Goal: Information Seeking & Learning: Learn about a topic

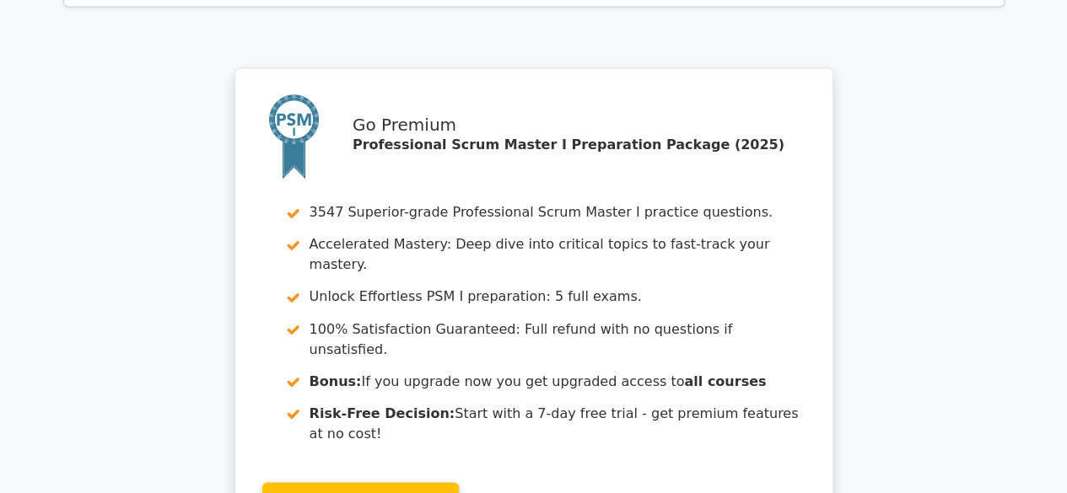
scroll to position [4555, 0]
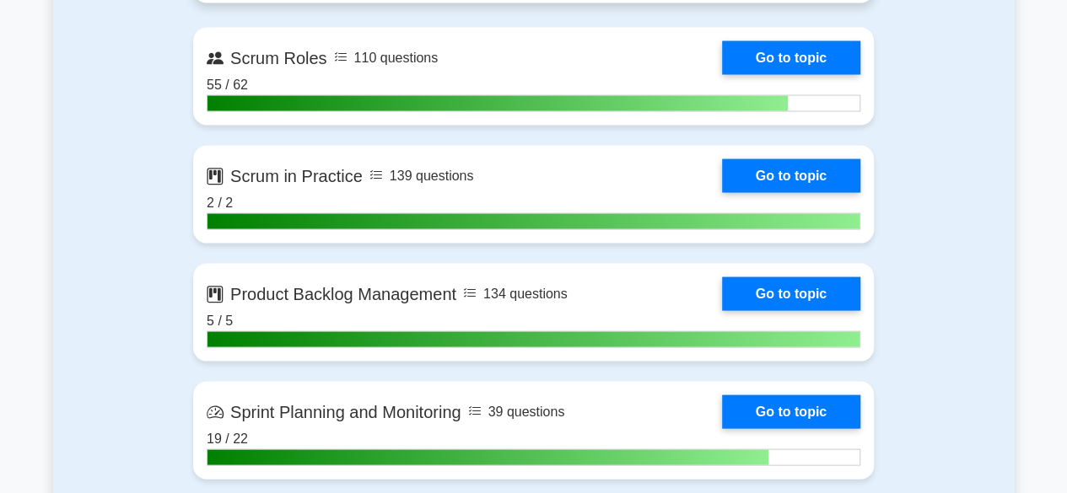
scroll to position [1603, 0]
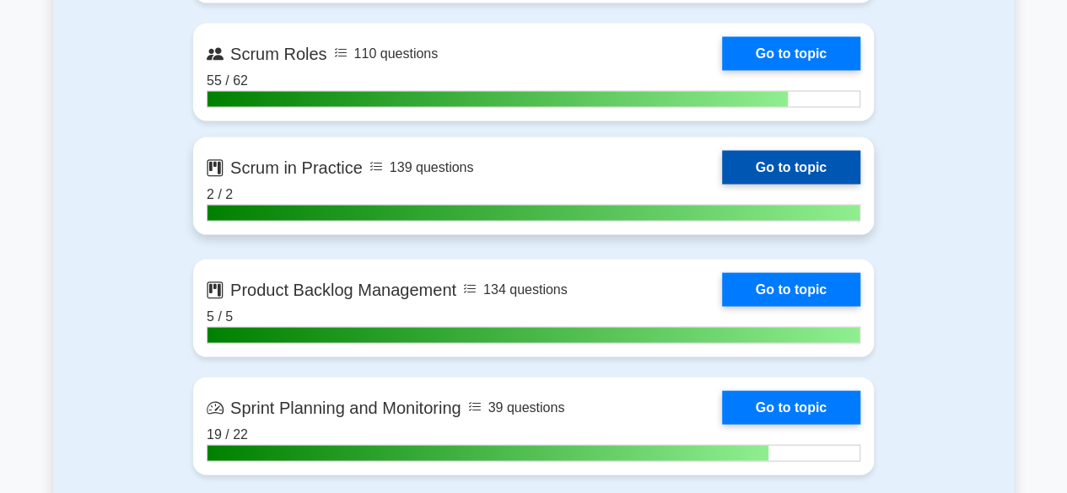
click at [803, 170] on link "Go to topic" at bounding box center [791, 168] width 138 height 34
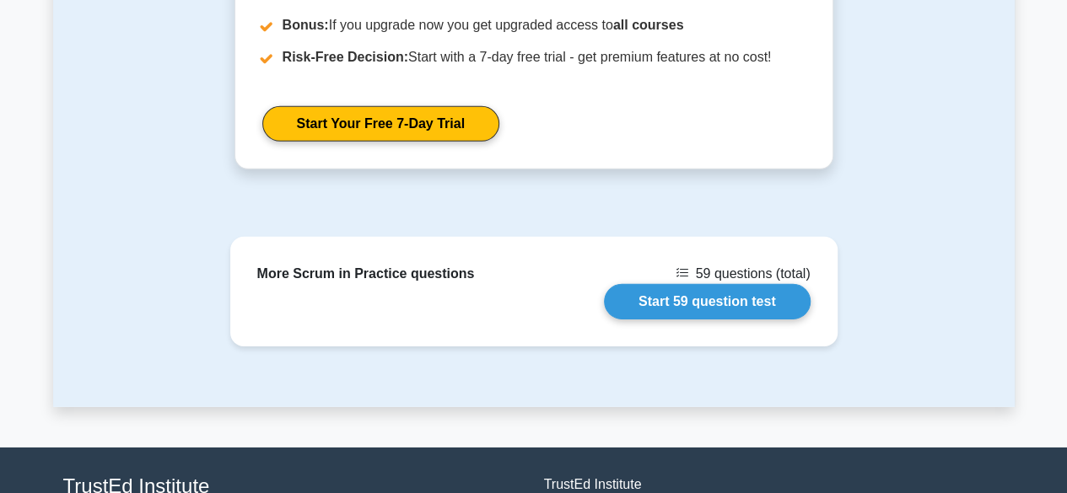
scroll to position [2608, 0]
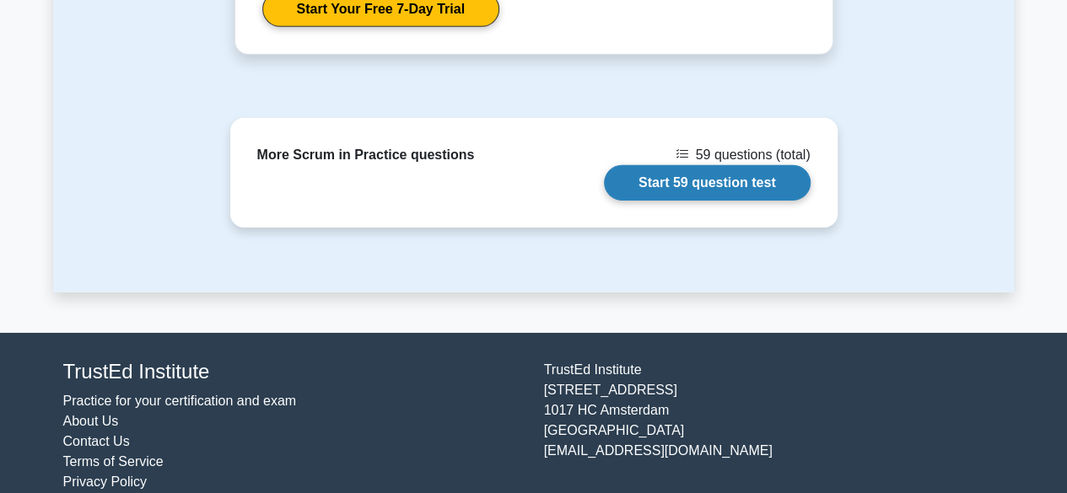
click at [719, 165] on link "Start 59 question test" at bounding box center [707, 182] width 207 height 35
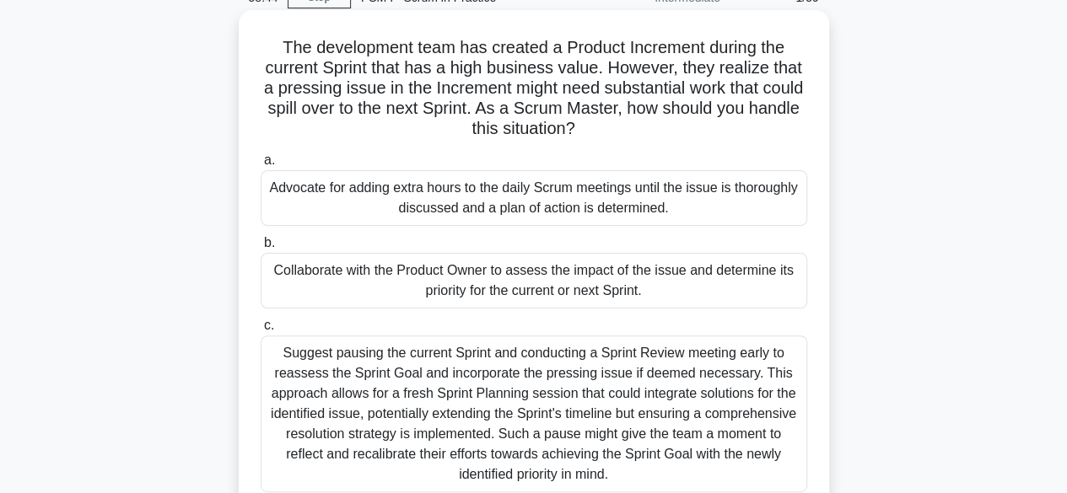
scroll to position [169, 0]
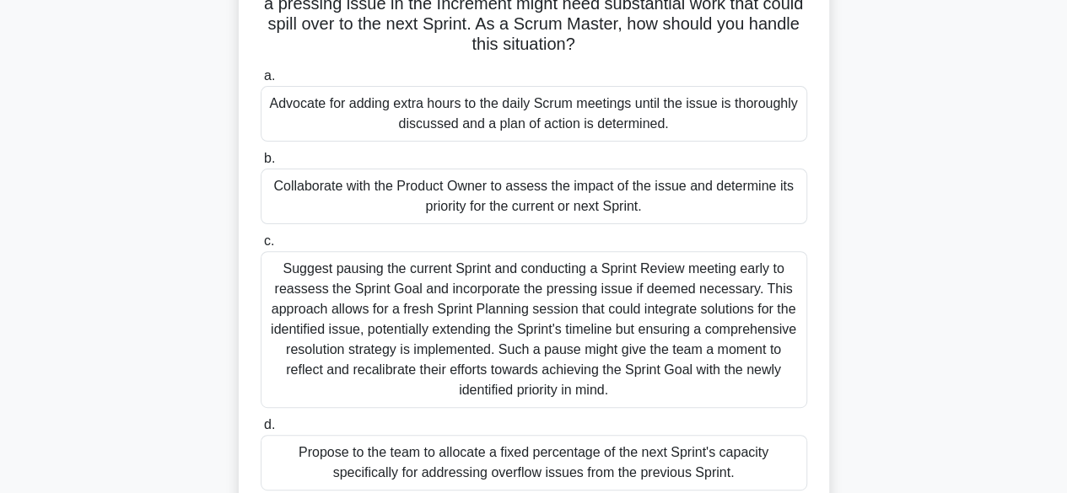
click at [610, 196] on div "Collaborate with the Product Owner to assess the impact of the issue and determ…" at bounding box center [534, 197] width 547 height 56
click at [261, 164] on input "b. Collaborate with the Product Owner to assess the impact of the issue and det…" at bounding box center [261, 159] width 0 height 11
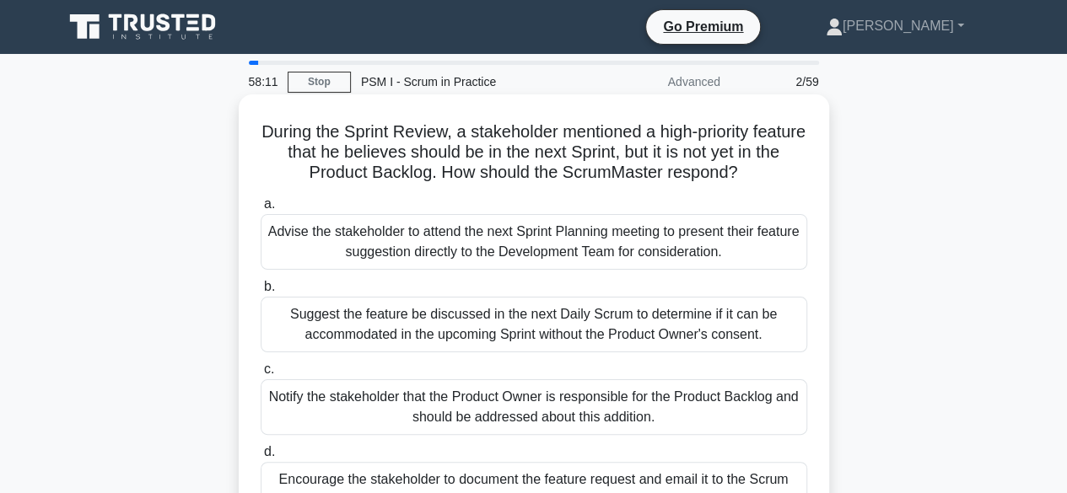
scroll to position [84, 0]
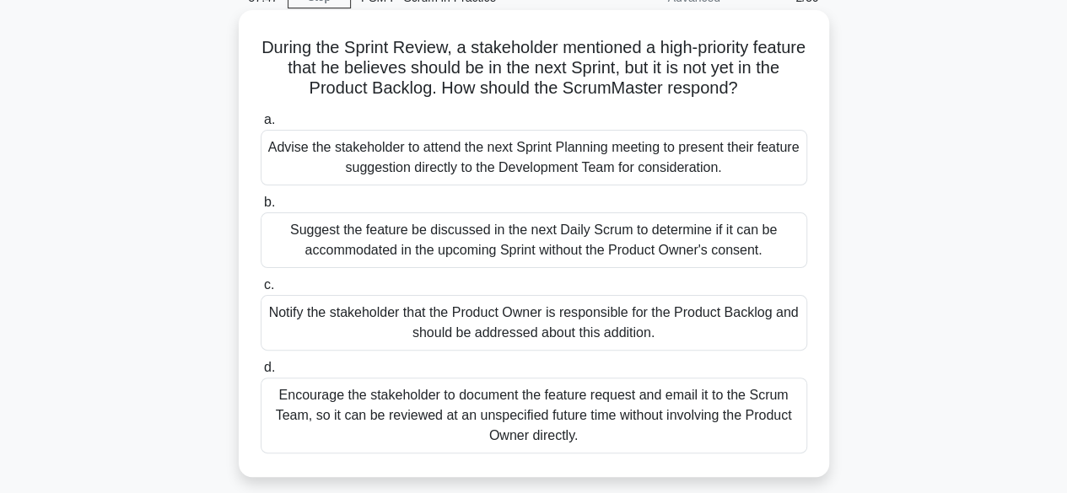
click at [526, 323] on div "Notify the stakeholder that the Product Owner is responsible for the Product Ba…" at bounding box center [534, 323] width 547 height 56
click at [261, 291] on input "c. Notify the stakeholder that the Product Owner is responsible for the Product…" at bounding box center [261, 285] width 0 height 11
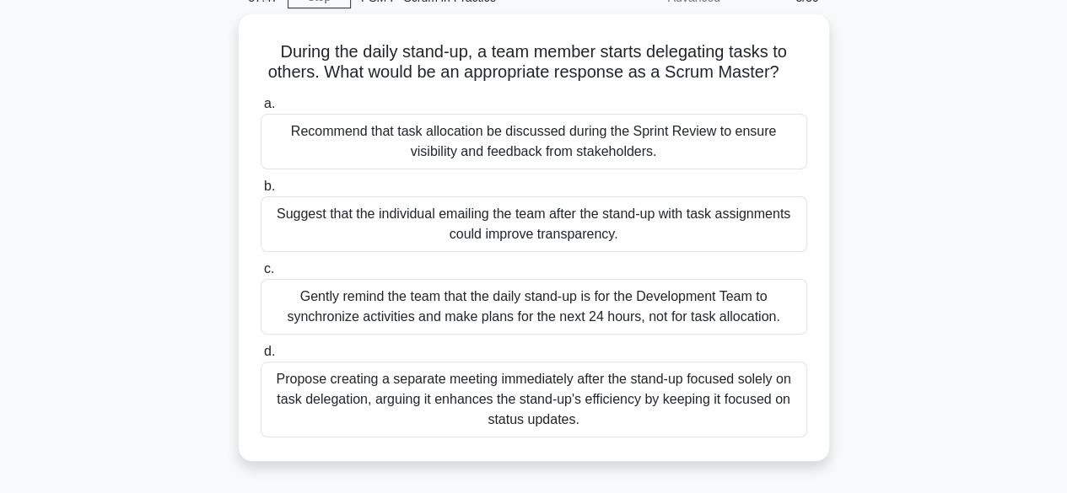
scroll to position [0, 0]
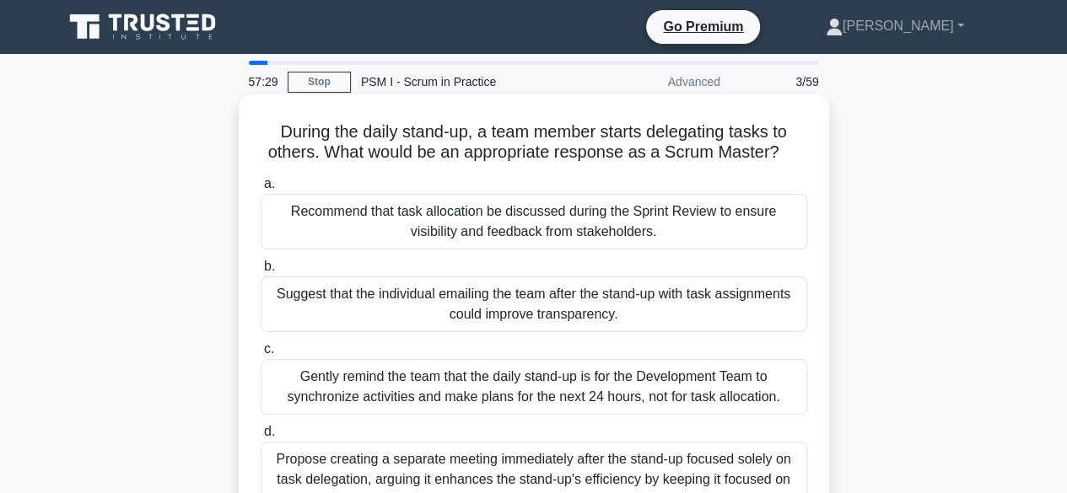
click at [623, 394] on div "Gently remind the team that the daily stand-up is for the Development Team to s…" at bounding box center [534, 387] width 547 height 56
click at [261, 355] on input "c. Gently remind the team that the daily stand-up is for the Development Team t…" at bounding box center [261, 349] width 0 height 11
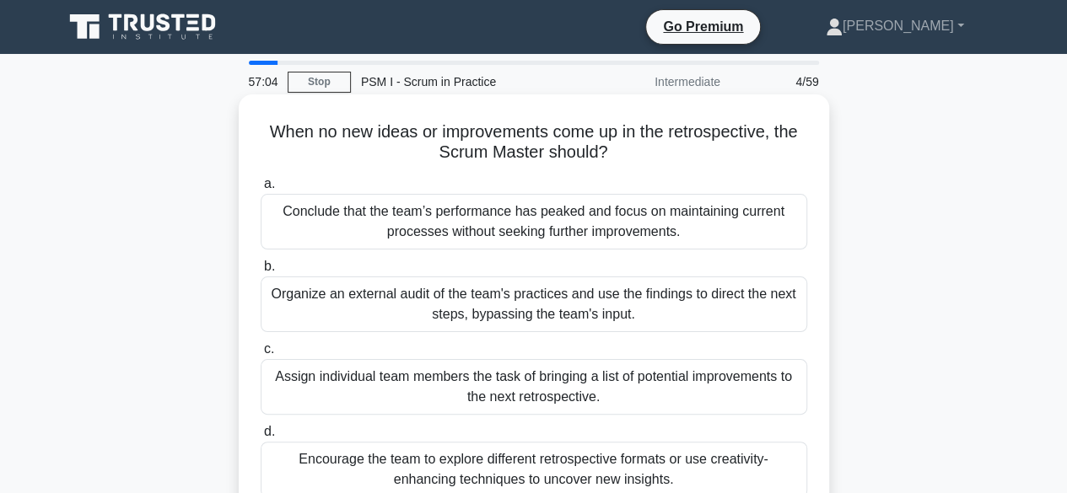
scroll to position [84, 0]
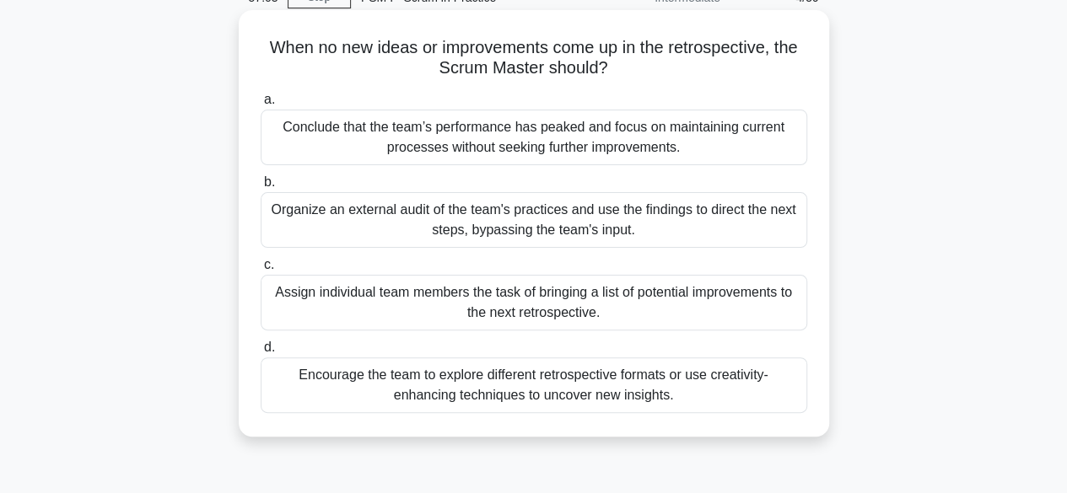
click at [607, 389] on div "Encourage the team to explore different retrospective formats or use creativity…" at bounding box center [534, 386] width 547 height 56
click at [261, 353] on input "d. Encourage the team to explore different retrospective formats or use creativ…" at bounding box center [261, 347] width 0 height 11
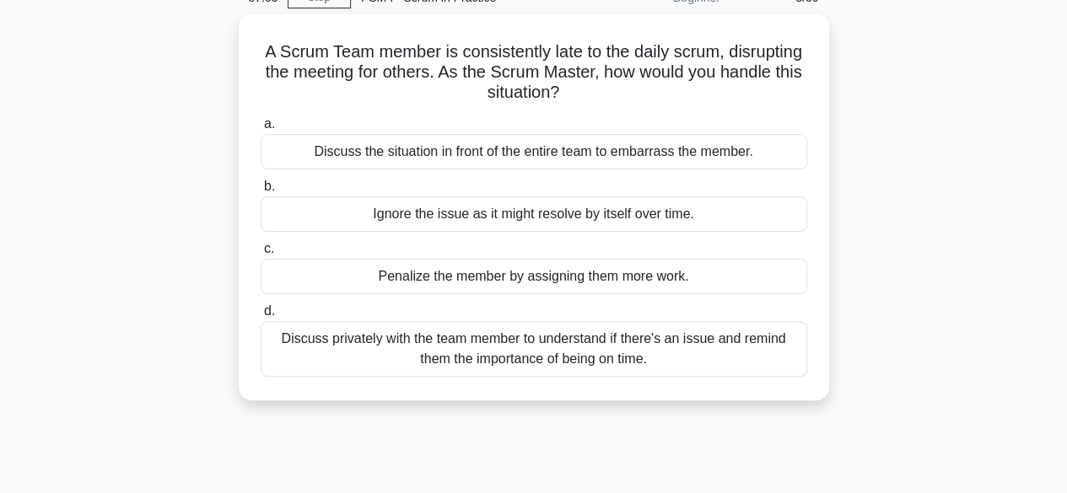
scroll to position [0, 0]
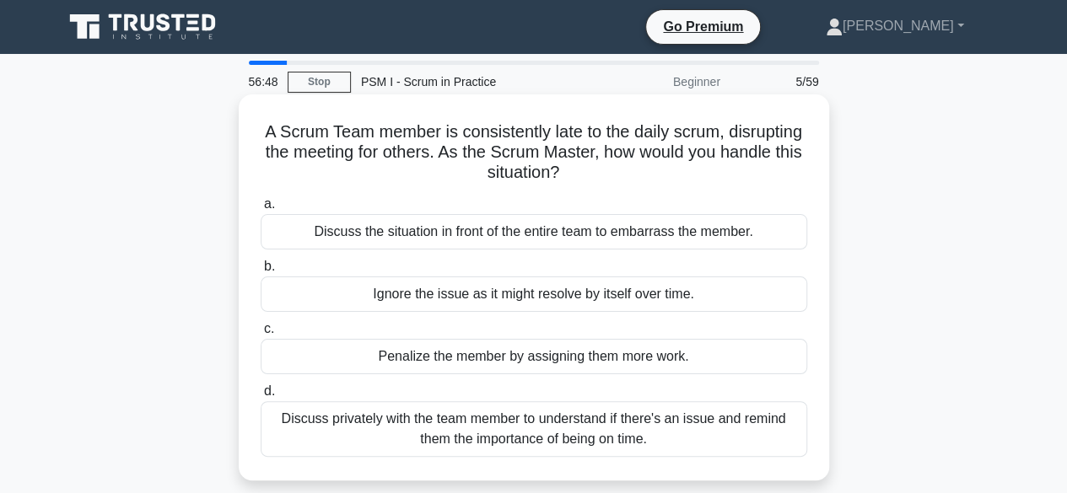
click at [602, 436] on div "Discuss privately with the team member to understand if there's an issue and re…" at bounding box center [534, 430] width 547 height 56
click at [261, 397] on input "d. Discuss privately with the team member to understand if there's an issue and…" at bounding box center [261, 391] width 0 height 11
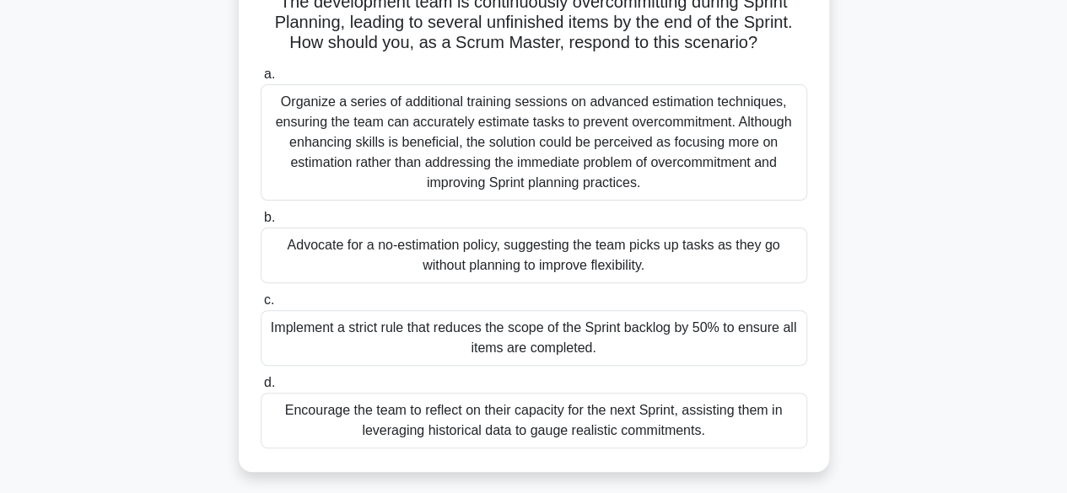
scroll to position [169, 0]
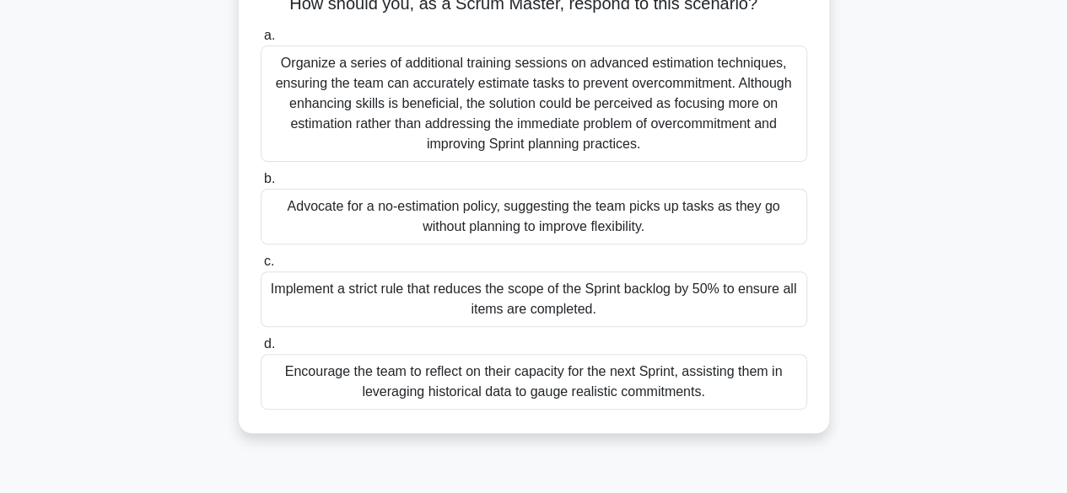
click at [570, 372] on div "Encourage the team to reflect on their capacity for the next Sprint, assisting …" at bounding box center [534, 382] width 547 height 56
click at [261, 350] on input "d. Encourage the team to reflect on their capacity for the next Sprint, assisti…" at bounding box center [261, 344] width 0 height 11
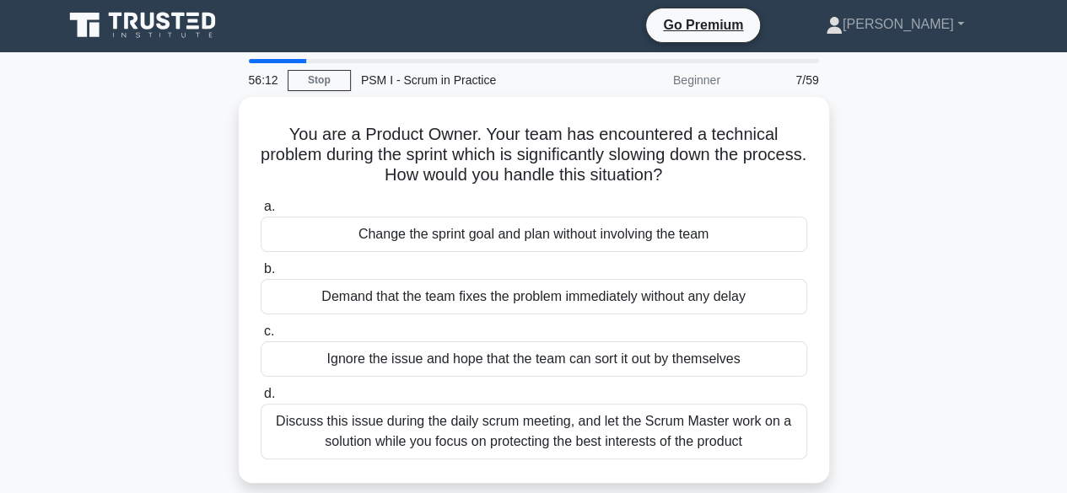
scroll to position [0, 0]
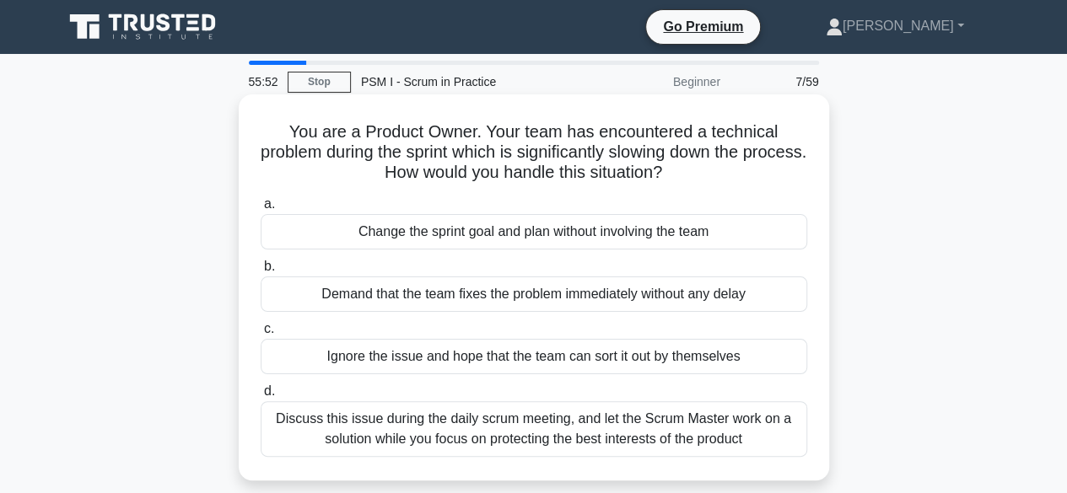
click at [573, 426] on div "Discuss this issue during the daily scrum meeting, and let the Scrum Master wor…" at bounding box center [534, 430] width 547 height 56
click at [261, 397] on input "d. Discuss this issue during the daily scrum meeting, and let the Scrum Master …" at bounding box center [261, 391] width 0 height 11
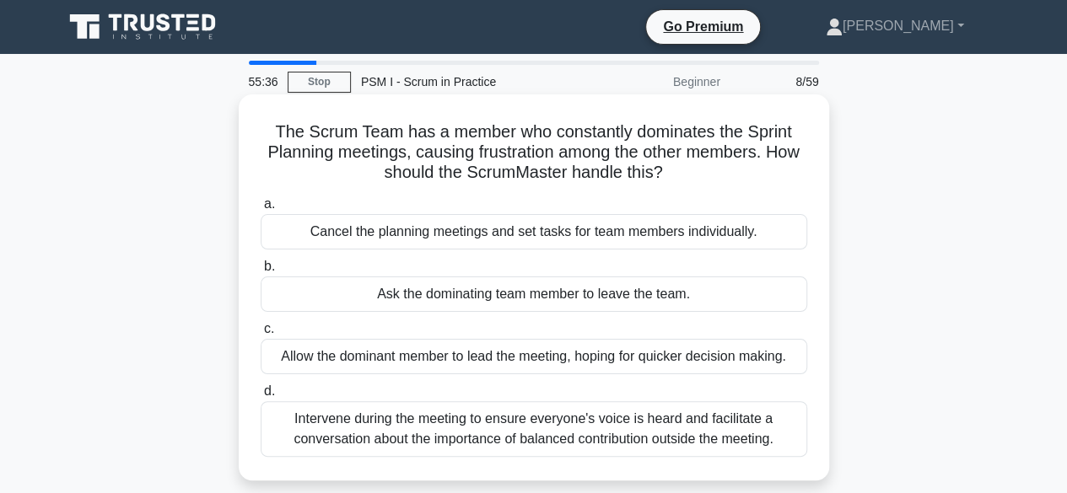
click at [549, 428] on div "Intervene during the meeting to ensure everyone's voice is heard and facilitate…" at bounding box center [534, 430] width 547 height 56
click at [261, 397] on input "d. Intervene during the meeting to ensure everyone's voice is heard and facilit…" at bounding box center [261, 391] width 0 height 11
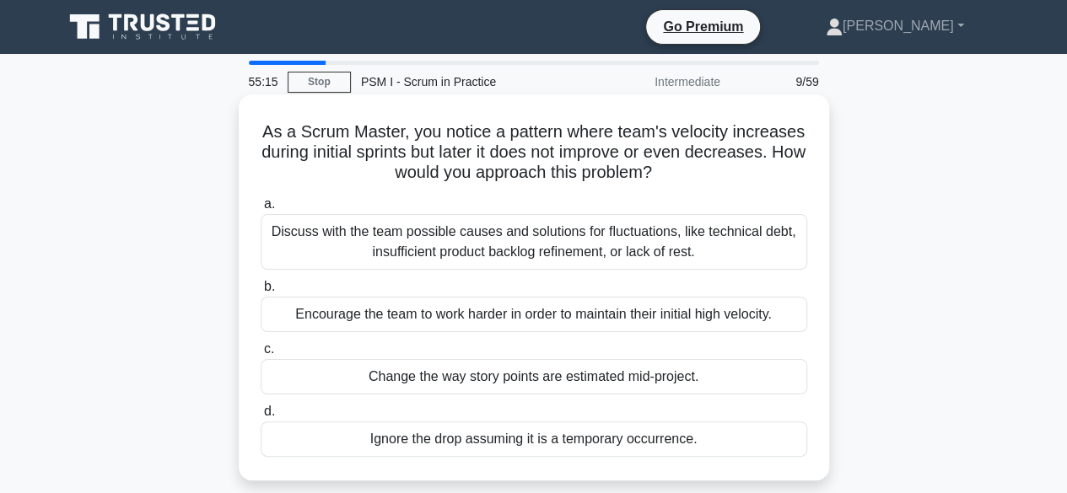
click at [542, 234] on div "Discuss with the team possible causes and solutions for fluctuations, like tech…" at bounding box center [534, 242] width 547 height 56
click at [261, 210] on input "a. Discuss with the team possible causes and solutions for fluctuations, like t…" at bounding box center [261, 204] width 0 height 11
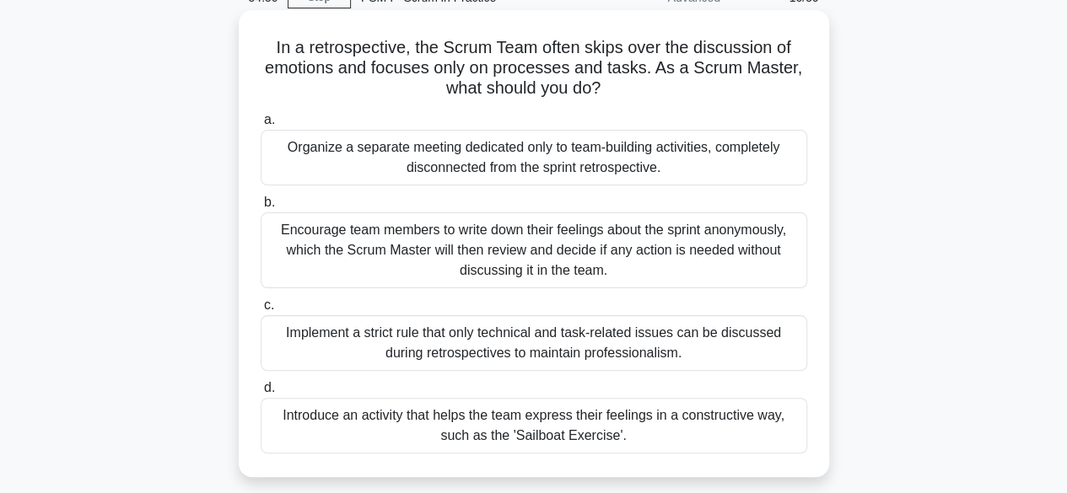
scroll to position [169, 0]
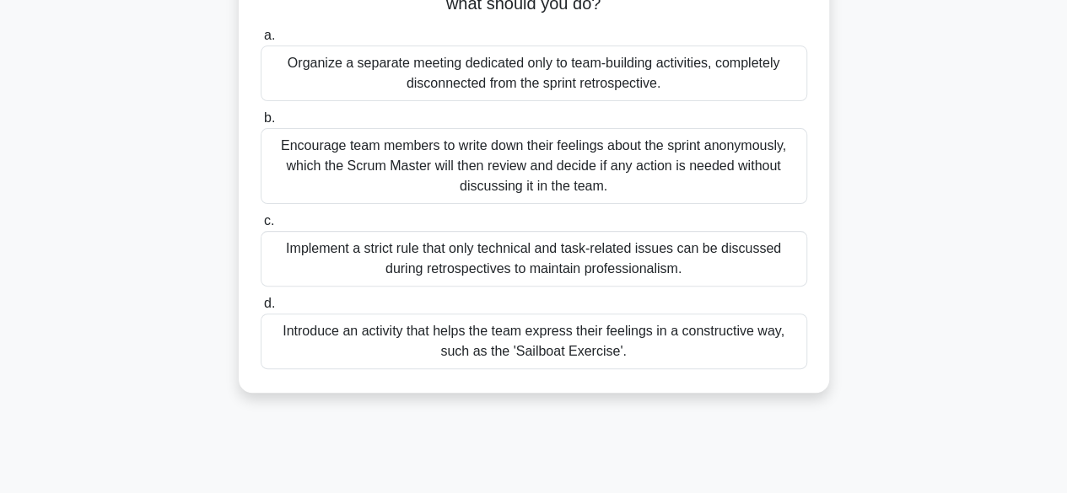
click at [550, 348] on div "Introduce an activity that helps the team express their feelings in a construct…" at bounding box center [534, 342] width 547 height 56
click at [261, 310] on input "d. Introduce an activity that helps the team express their feelings in a constr…" at bounding box center [261, 304] width 0 height 11
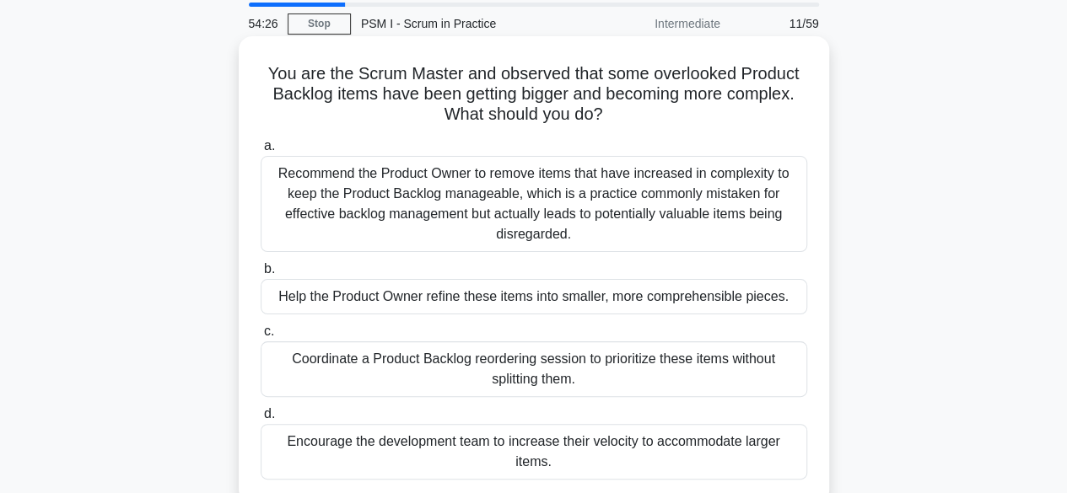
scroll to position [84, 0]
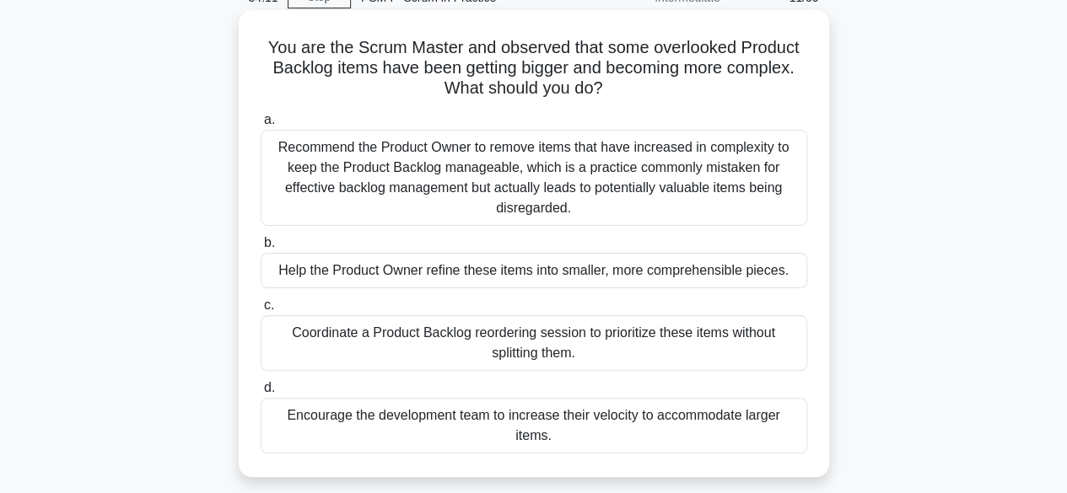
click at [513, 269] on div "Help the Product Owner refine these items into smaller, more comprehensible pie…" at bounding box center [534, 270] width 547 height 35
click at [261, 249] on input "b. Help the Product Owner refine these items into smaller, more comprehensible …" at bounding box center [261, 243] width 0 height 11
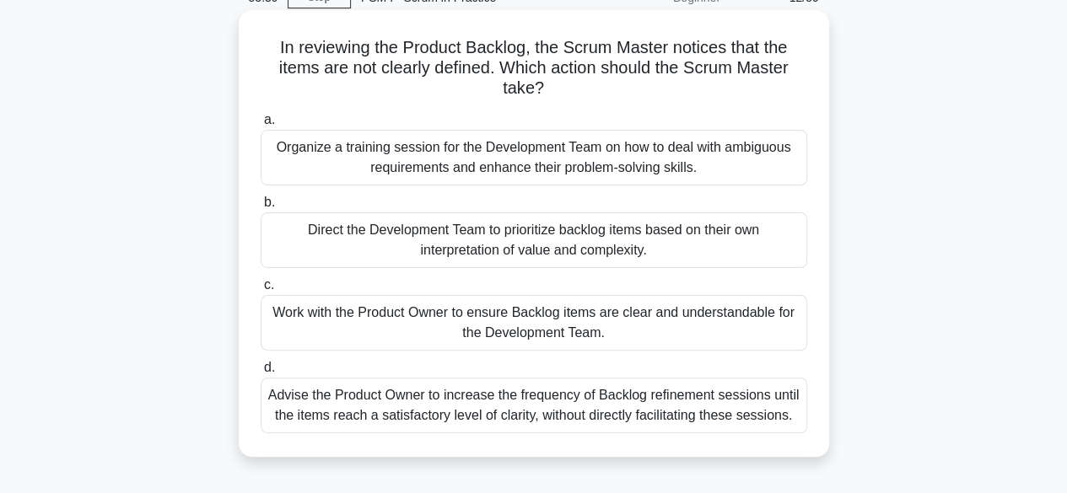
click at [527, 315] on div "Work with the Product Owner to ensure Backlog items are clear and understandabl…" at bounding box center [534, 323] width 547 height 56
click at [261, 291] on input "c. Work with the Product Owner to ensure Backlog items are clear and understand…" at bounding box center [261, 285] width 0 height 11
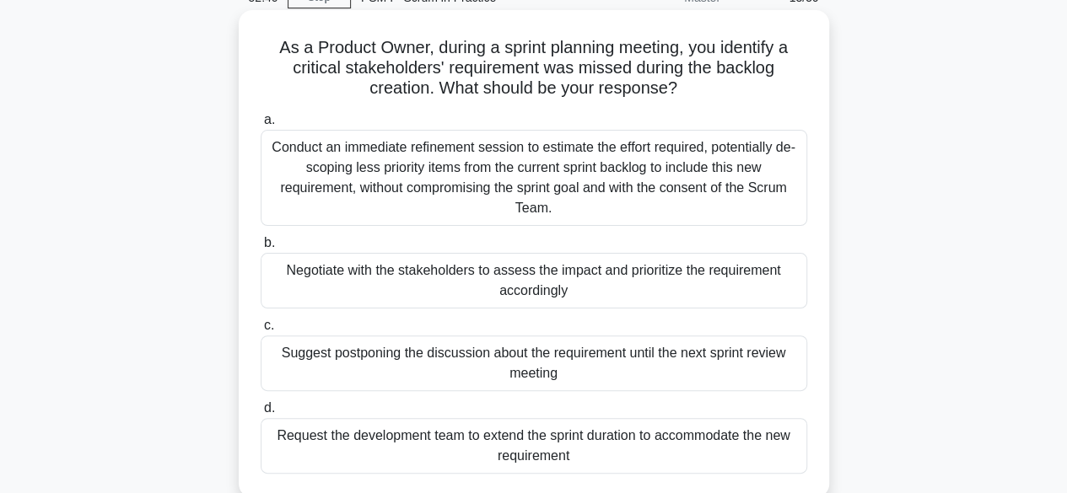
click at [573, 278] on div "Negotiate with the stakeholders to assess the impact and prioritize the require…" at bounding box center [534, 281] width 547 height 56
click at [261, 249] on input "b. Negotiate with the stakeholders to assess the impact and prioritize the requ…" at bounding box center [261, 243] width 0 height 11
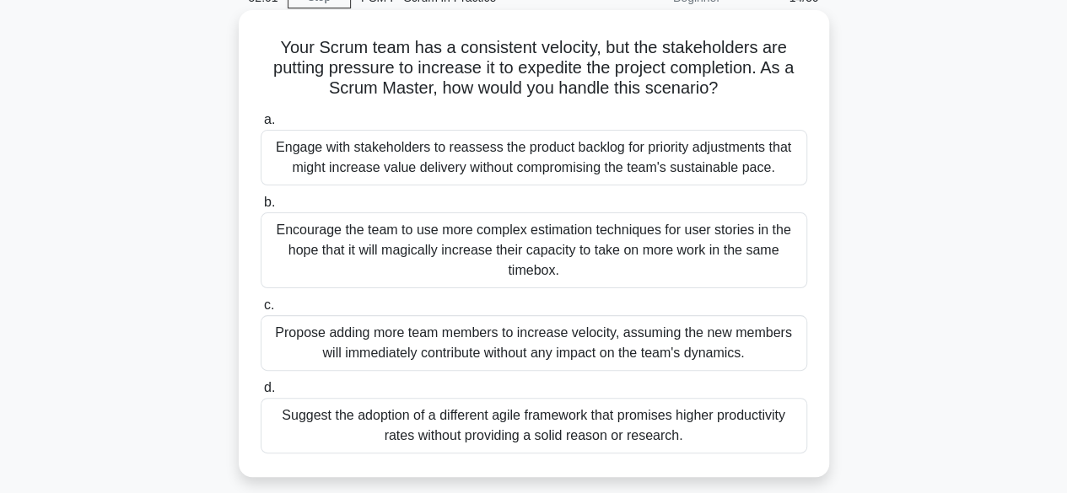
click at [447, 159] on div "Engage with stakeholders to reassess the product backlog for priority adjustmen…" at bounding box center [534, 158] width 547 height 56
click at [261, 126] on input "a. Engage with stakeholders to reassess the product backlog for priority adjust…" at bounding box center [261, 120] width 0 height 11
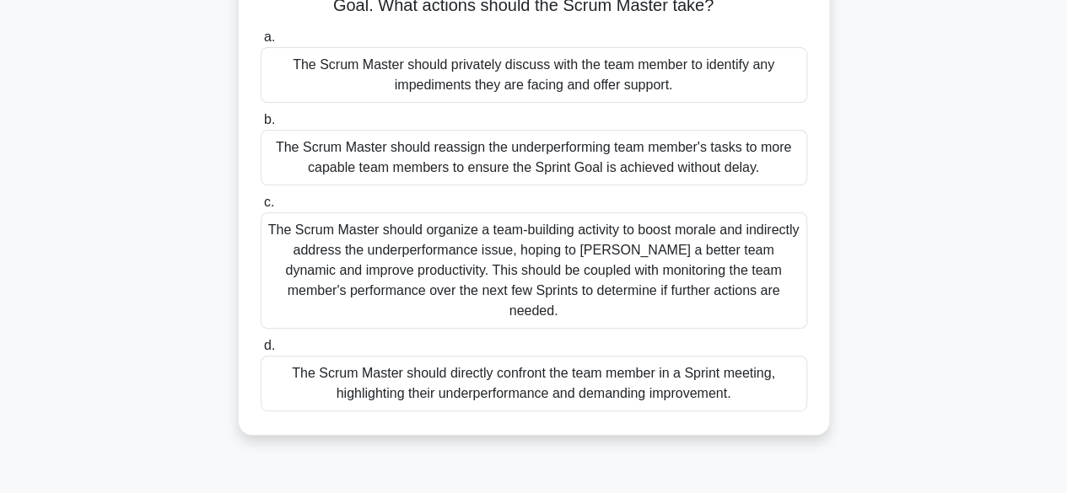
scroll to position [169, 0]
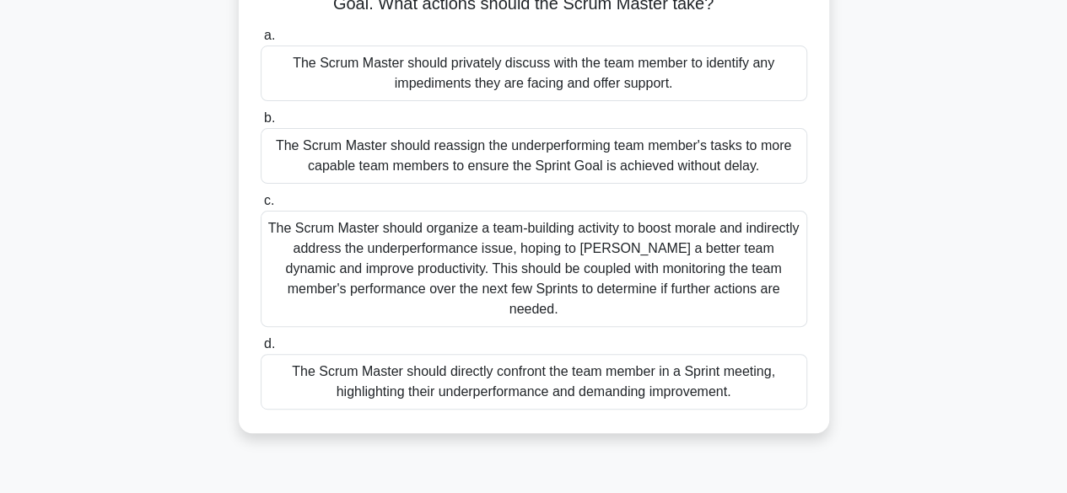
click at [573, 75] on div "The Scrum Master should privately discuss with the team member to identify any …" at bounding box center [534, 74] width 547 height 56
click at [261, 41] on input "a. The Scrum Master should privately discuss with the team member to identify a…" at bounding box center [261, 35] width 0 height 11
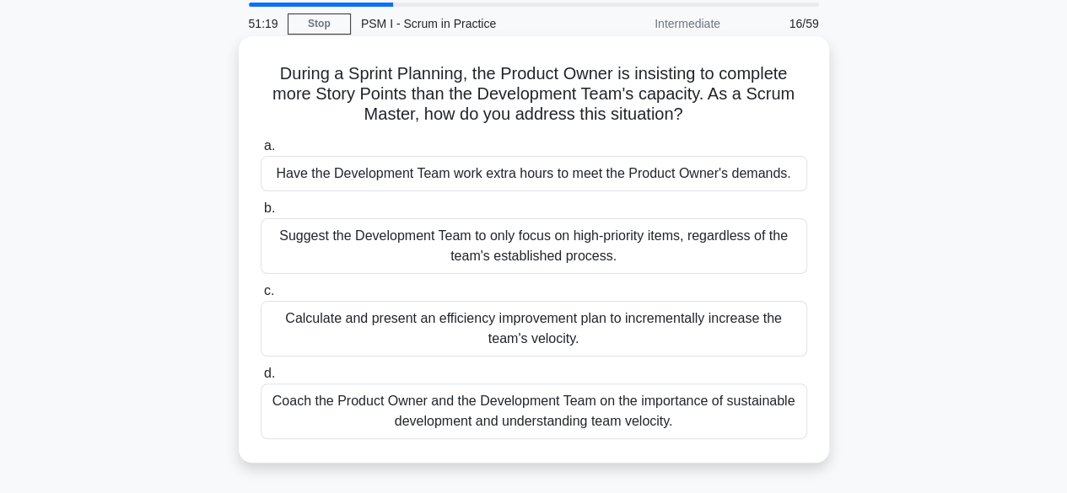
scroll to position [84, 0]
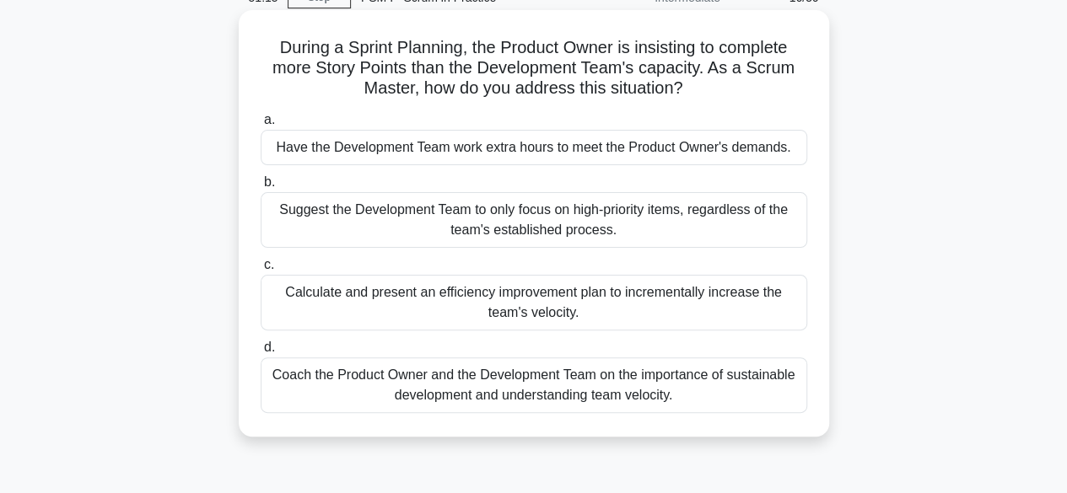
click at [546, 375] on div "Coach the Product Owner and the Development Team on the importance of sustainab…" at bounding box center [534, 386] width 547 height 56
click at [261, 353] on input "d. Coach the Product Owner and the Development Team on the importance of sustai…" at bounding box center [261, 347] width 0 height 11
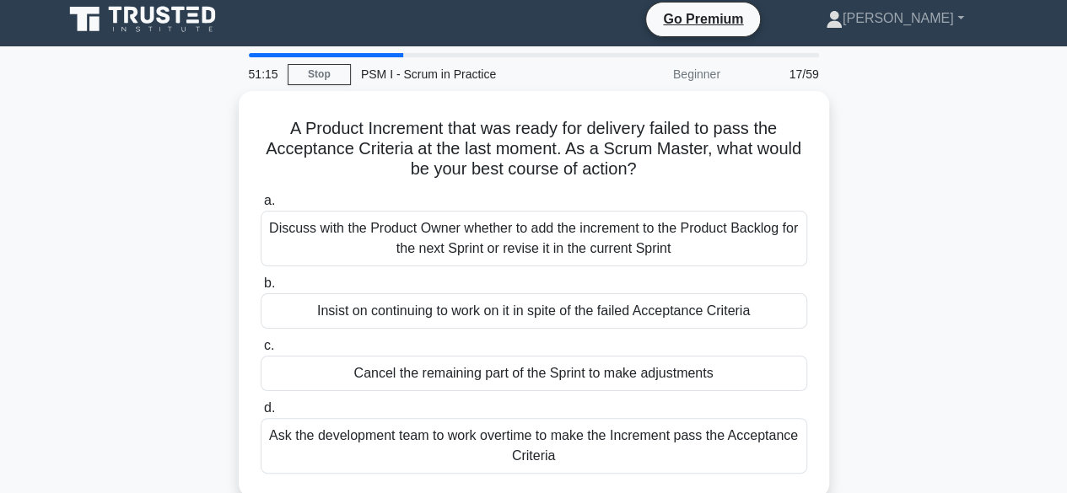
scroll to position [0, 0]
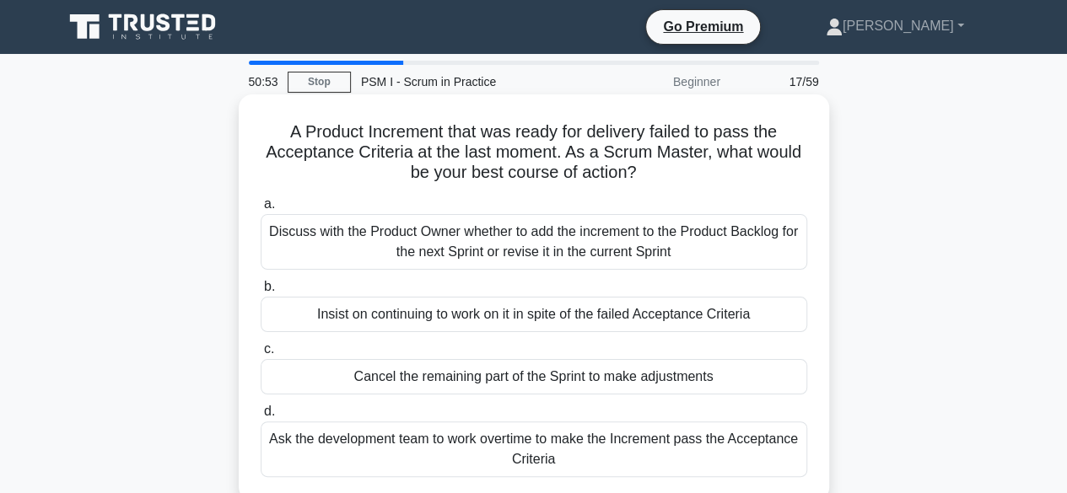
click at [537, 234] on div "Discuss with the Product Owner whether to add the increment to the Product Back…" at bounding box center [534, 242] width 547 height 56
click at [261, 210] on input "a. Discuss with the Product Owner whether to add the increment to the Product B…" at bounding box center [261, 204] width 0 height 11
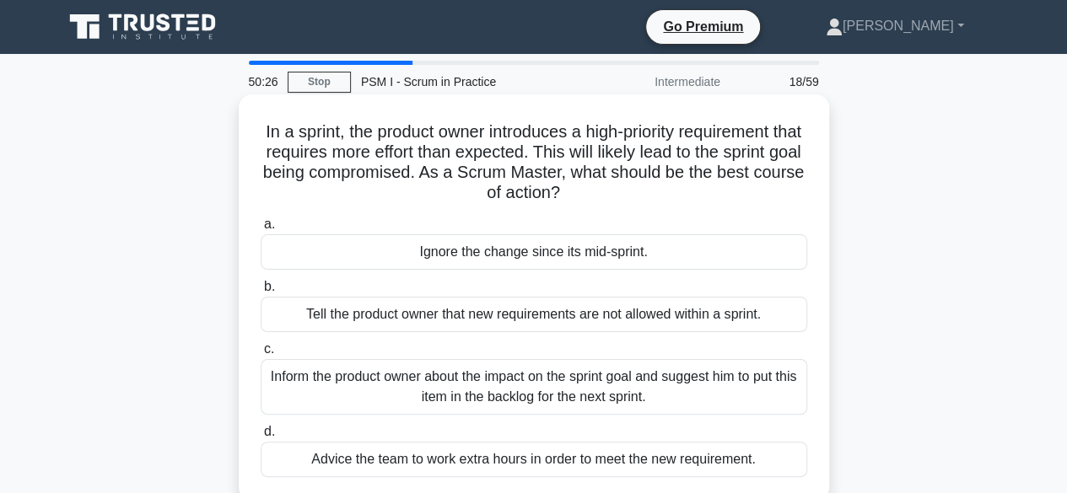
click at [531, 393] on div "Inform the product owner about the impact on the sprint goal and suggest him to…" at bounding box center [534, 387] width 547 height 56
click at [261, 355] on input "c. Inform the product owner about the impact on the sprint goal and suggest him…" at bounding box center [261, 349] width 0 height 11
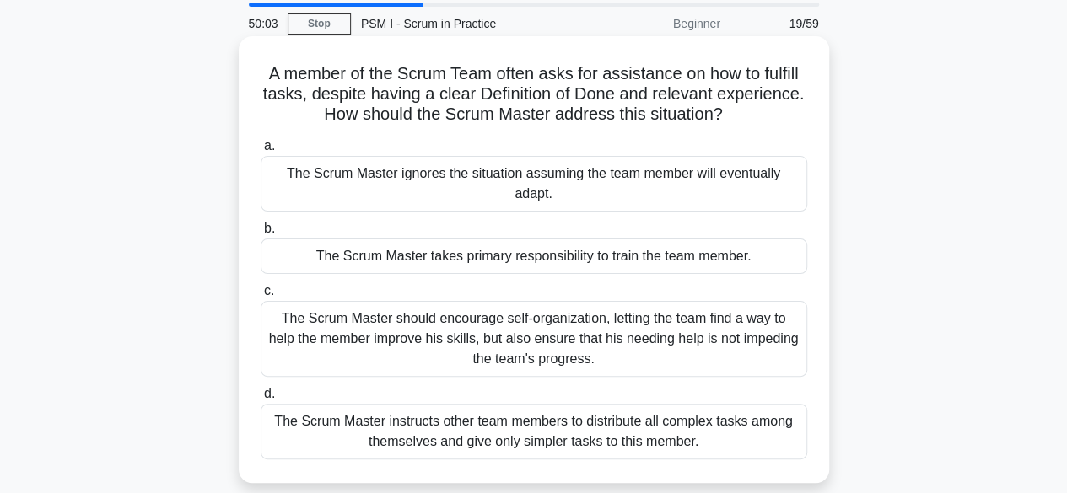
scroll to position [84, 0]
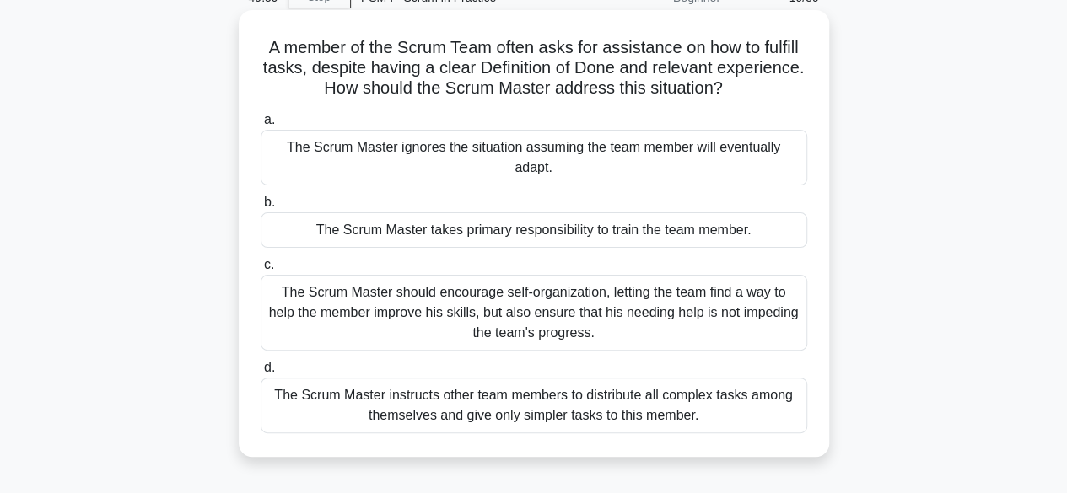
click at [561, 302] on div "The Scrum Master should encourage self-organization, letting the team find a wa…" at bounding box center [534, 313] width 547 height 76
click at [261, 271] on input "c. The Scrum Master should encourage self-organization, letting the team find a…" at bounding box center [261, 265] width 0 height 11
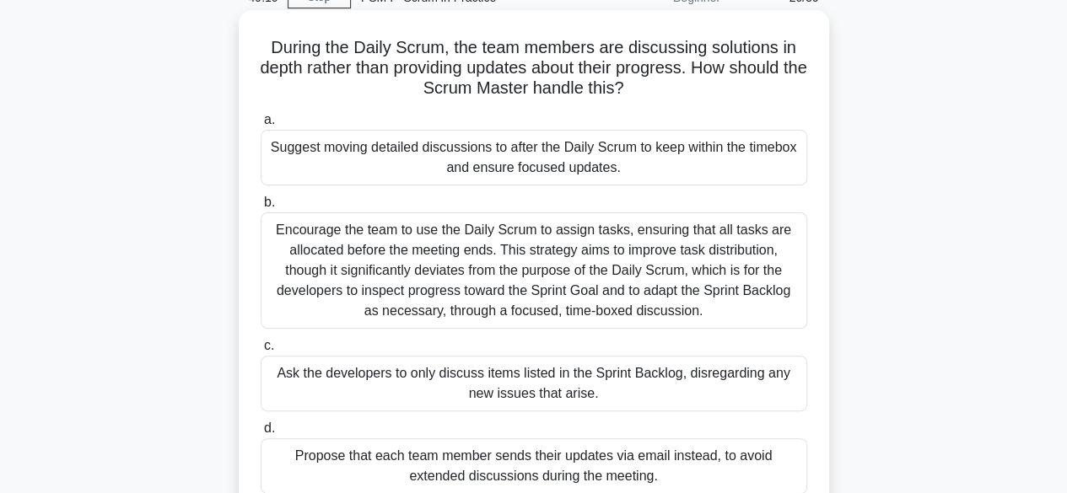
click at [464, 149] on div "Suggest moving detailed discussions to after the Daily Scrum to keep within the…" at bounding box center [534, 158] width 547 height 56
click at [261, 126] on input "a. Suggest moving detailed discussions to after the Daily Scrum to keep within …" at bounding box center [261, 120] width 0 height 11
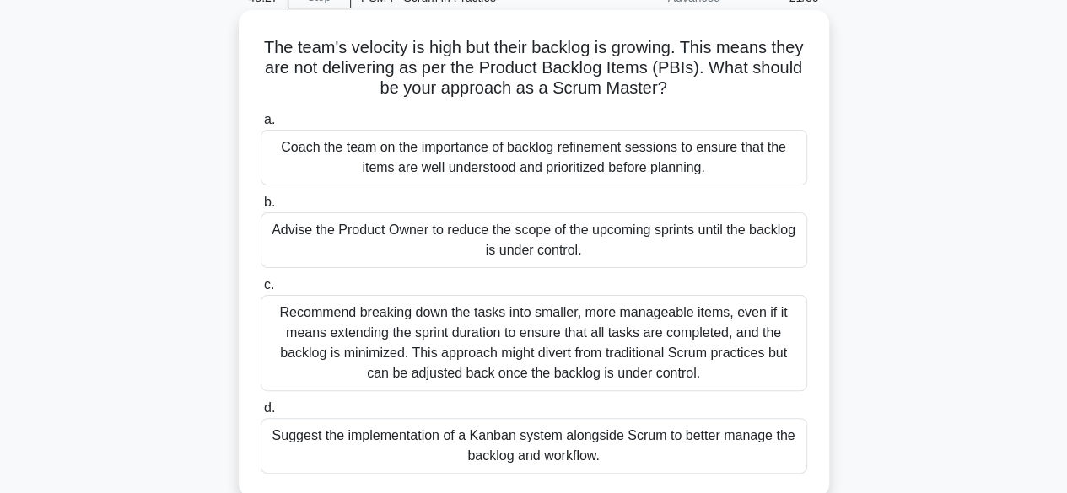
click at [554, 161] on div "Coach the team on the importance of backlog refinement sessions to ensure that …" at bounding box center [534, 158] width 547 height 56
click at [261, 126] on input "a. Coach the team on the importance of backlog refinement sessions to ensure th…" at bounding box center [261, 120] width 0 height 11
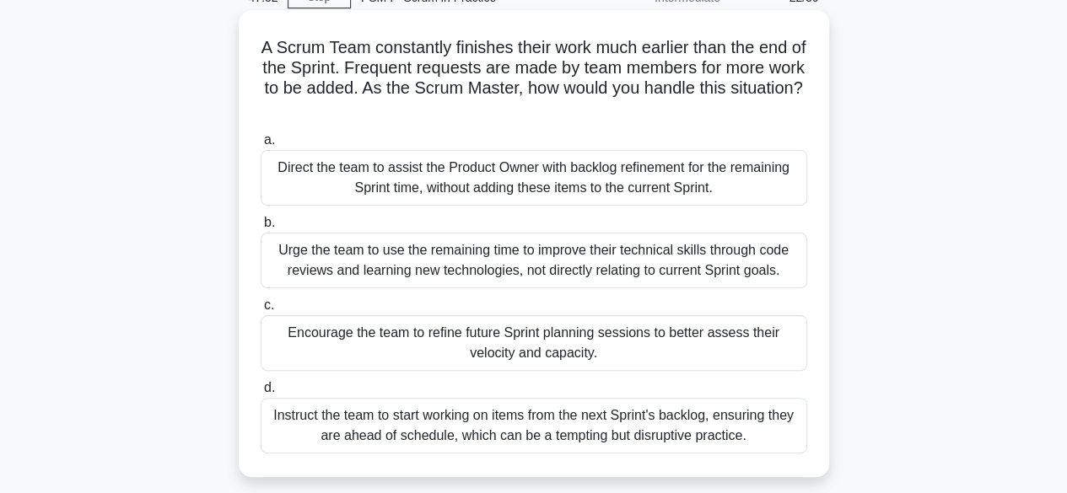
click at [489, 332] on div "Encourage the team to refine future Sprint planning sessions to better assess t…" at bounding box center [534, 343] width 547 height 56
click at [261, 311] on input "c. Encourage the team to refine future Sprint planning sessions to better asses…" at bounding box center [261, 305] width 0 height 11
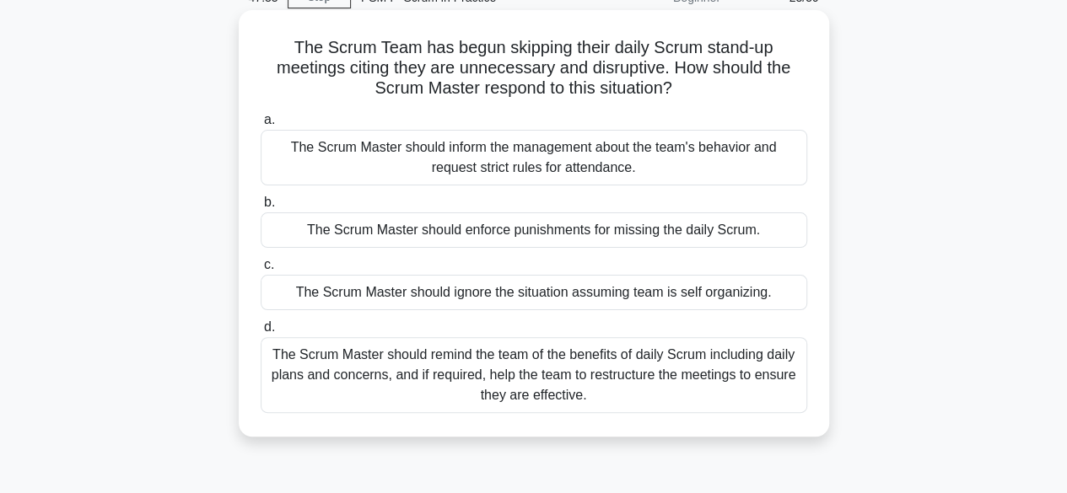
click at [546, 373] on div "The Scrum Master should remind the team of the benefits of daily Scrum includin…" at bounding box center [534, 375] width 547 height 76
click at [261, 333] on input "d. The Scrum Master should remind the team of the benefits of daily Scrum inclu…" at bounding box center [261, 327] width 0 height 11
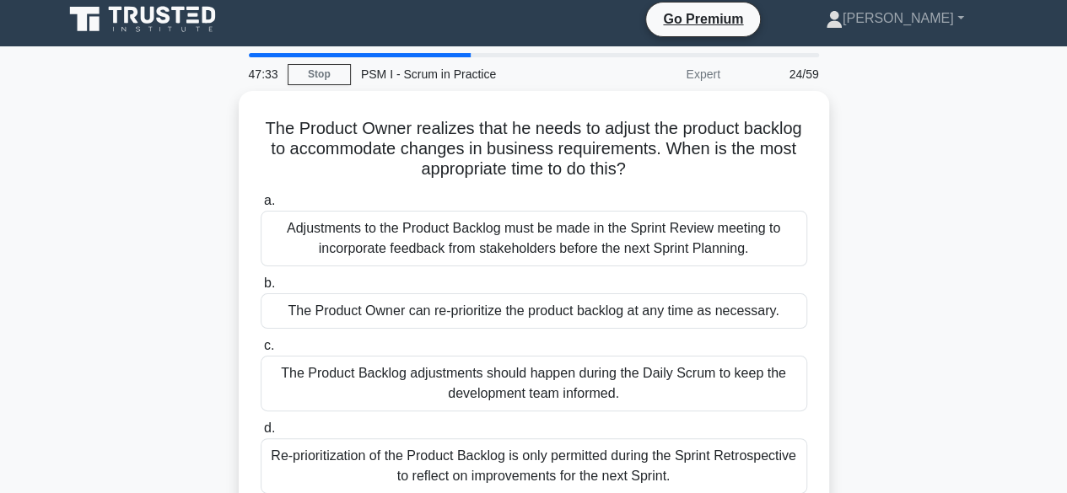
scroll to position [0, 0]
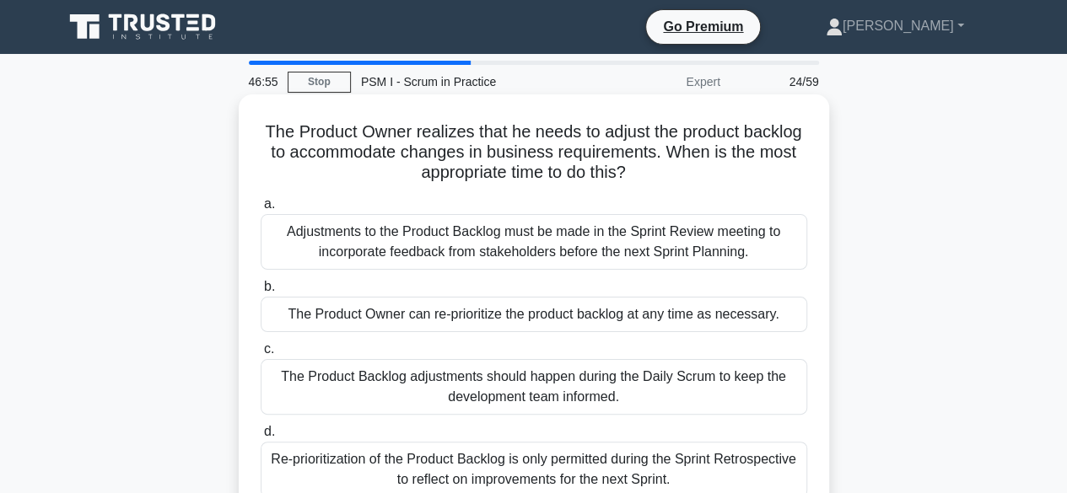
click at [498, 240] on div "Adjustments to the Product Backlog must be made in the Sprint Review meeting to…" at bounding box center [534, 242] width 547 height 56
click at [261, 210] on input "a. Adjustments to the Product Backlog must be made in the Sprint Review meeting…" at bounding box center [261, 204] width 0 height 11
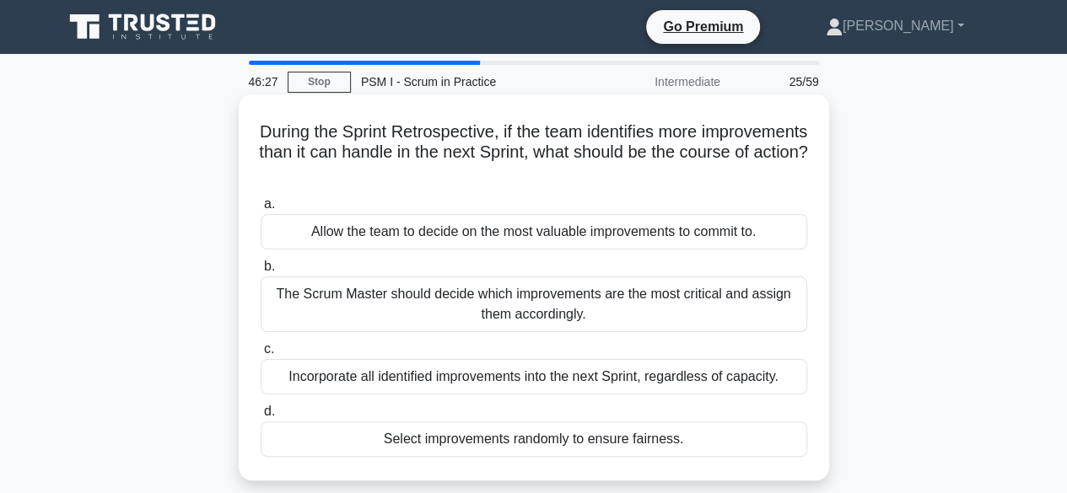
click at [476, 230] on div "Allow the team to decide on the most valuable improvements to commit to." at bounding box center [534, 231] width 547 height 35
click at [261, 210] on input "a. Allow the team to decide on the most valuable improvements to commit to." at bounding box center [261, 204] width 0 height 11
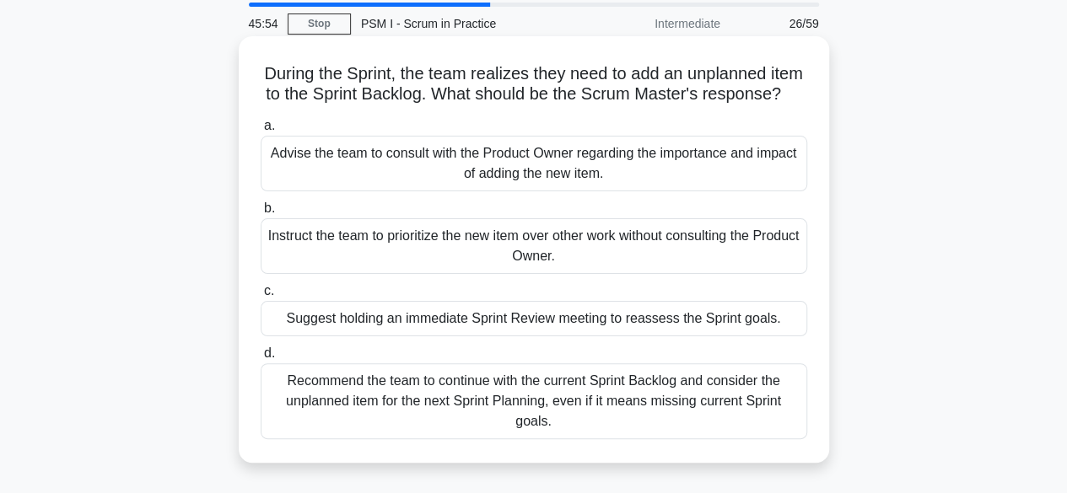
scroll to position [84, 0]
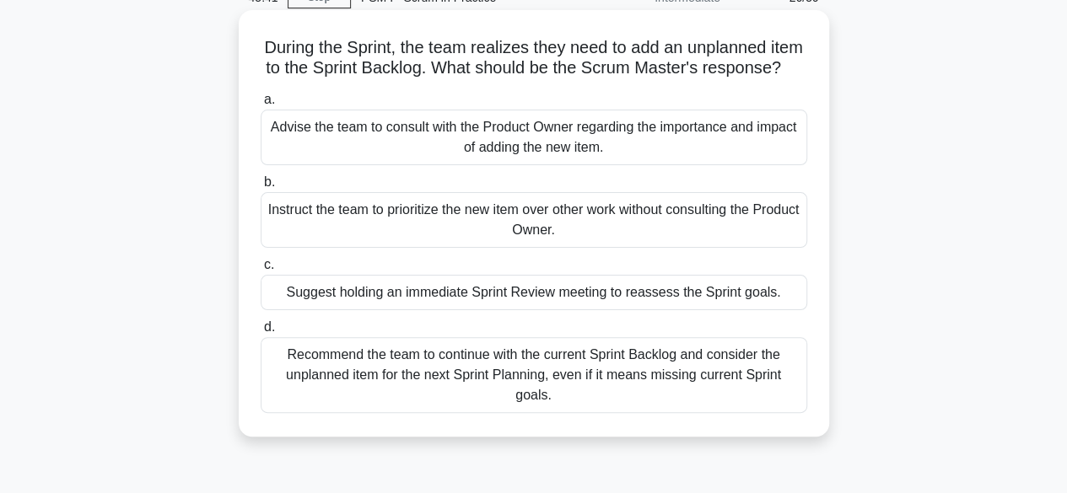
click at [544, 158] on div "Advise the team to consult with the Product Owner regarding the importance and …" at bounding box center [534, 138] width 547 height 56
click at [261, 105] on input "a. Advise the team to consult with the Product Owner regarding the importance a…" at bounding box center [261, 99] width 0 height 11
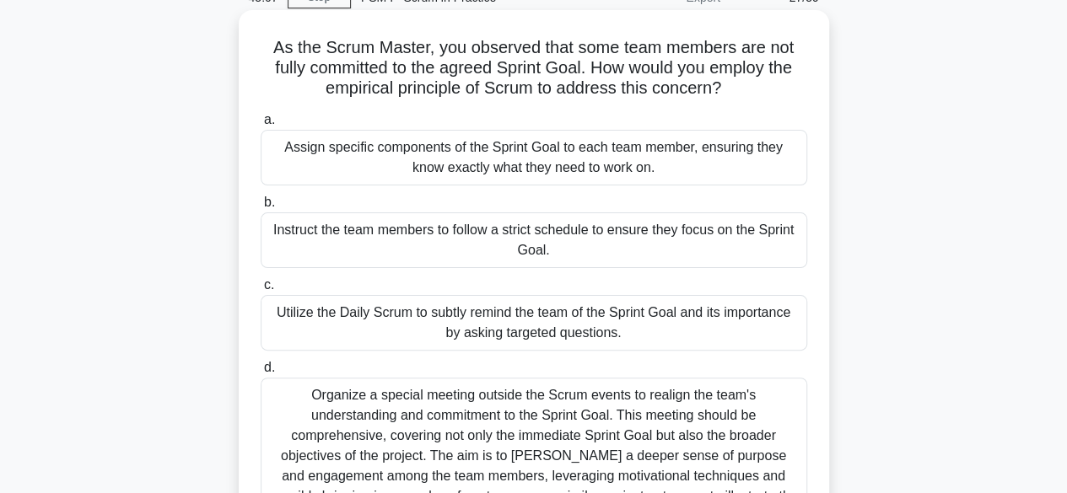
scroll to position [169, 0]
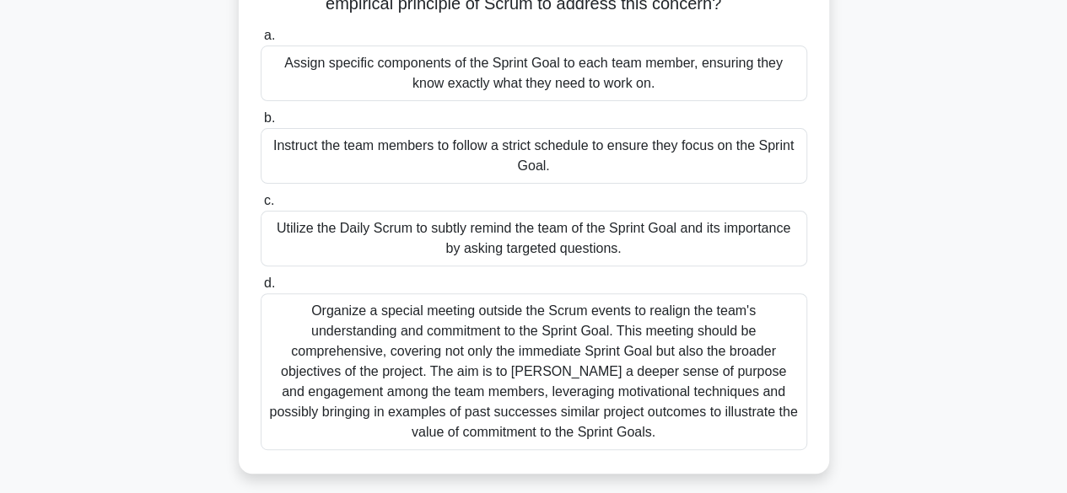
click at [499, 230] on div "Utilize the Daily Scrum to subtly remind the team of the Sprint Goal and its im…" at bounding box center [534, 239] width 547 height 56
click at [261, 207] on input "c. Utilize the Daily Scrum to subtly remind the team of the Sprint Goal and its…" at bounding box center [261, 201] width 0 height 11
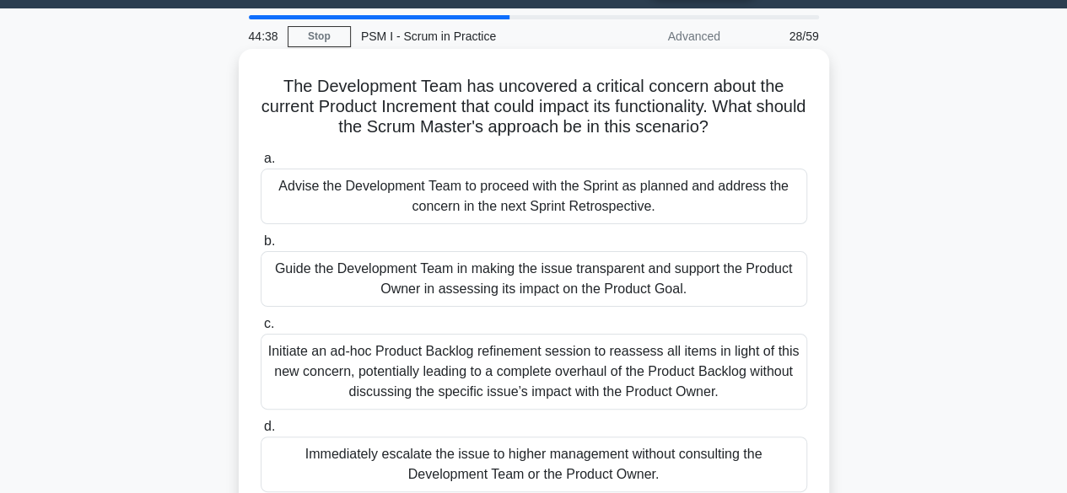
scroll to position [84, 0]
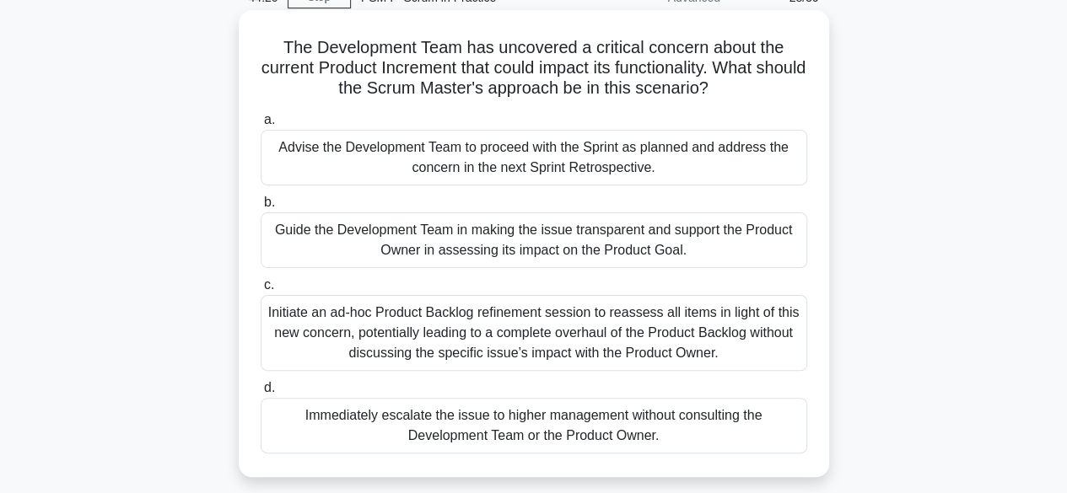
click at [470, 234] on div "Guide the Development Team in making the issue transparent and support the Prod…" at bounding box center [534, 241] width 547 height 56
click at [261, 208] on input "b. Guide the Development Team in making the issue transparent and support the P…" at bounding box center [261, 202] width 0 height 11
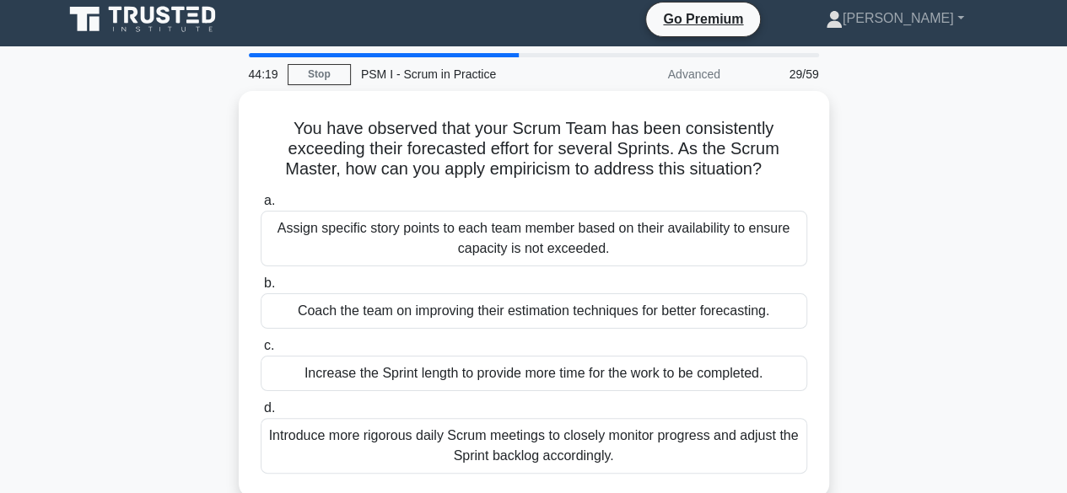
scroll to position [0, 0]
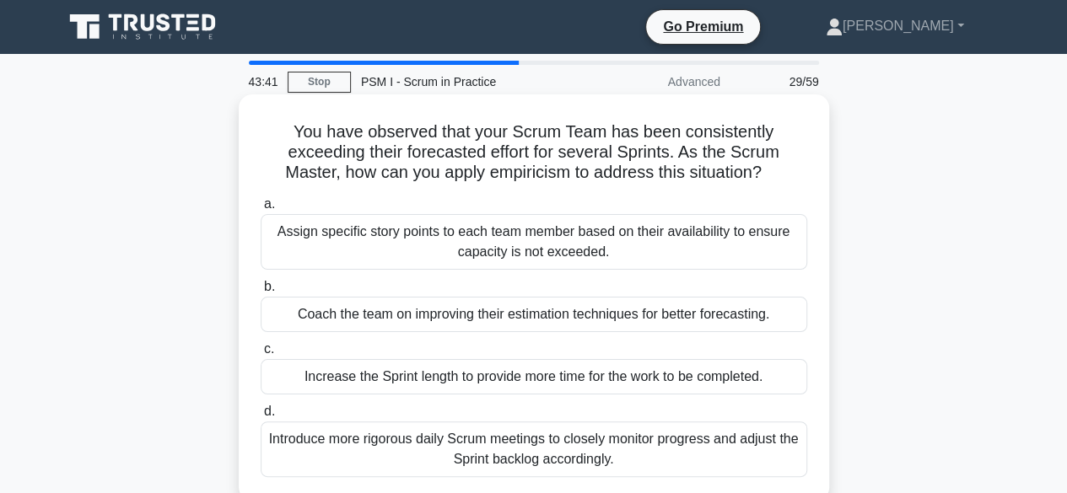
click at [497, 311] on div "Coach the team on improving their estimation techniques for better forecasting." at bounding box center [534, 314] width 547 height 35
click at [261, 293] on input "b. Coach the team on improving their estimation techniques for better forecasti…" at bounding box center [261, 287] width 0 height 11
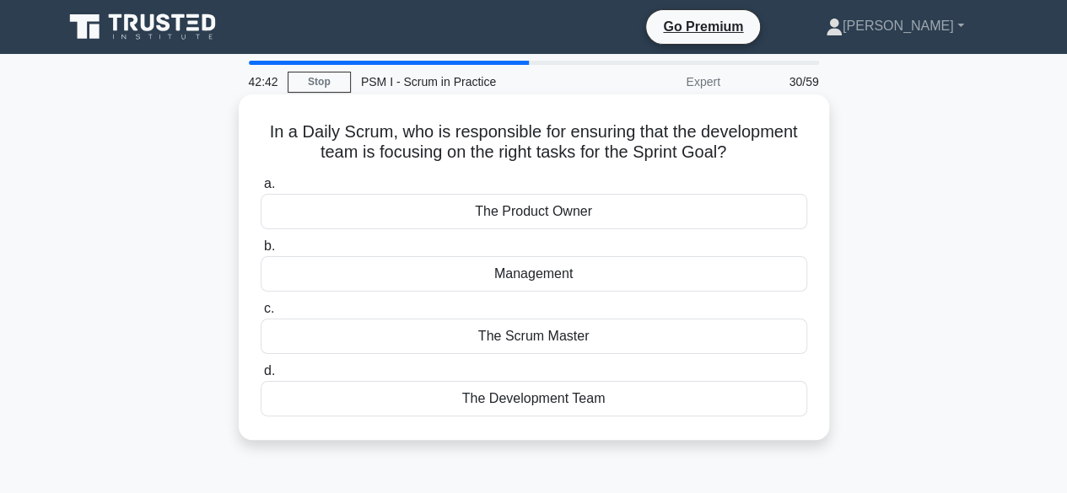
click at [520, 396] on div "The Development Team" at bounding box center [534, 398] width 547 height 35
click at [261, 377] on input "d. The Development Team" at bounding box center [261, 371] width 0 height 11
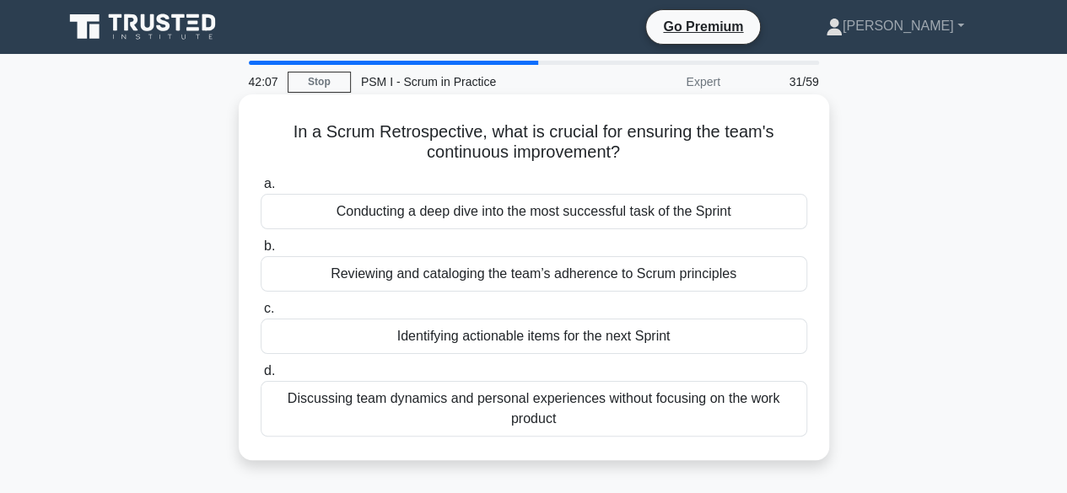
click at [486, 334] on div "Identifying actionable items for the next Sprint" at bounding box center [534, 336] width 547 height 35
click at [261, 315] on input "c. Identifying actionable items for the next Sprint" at bounding box center [261, 309] width 0 height 11
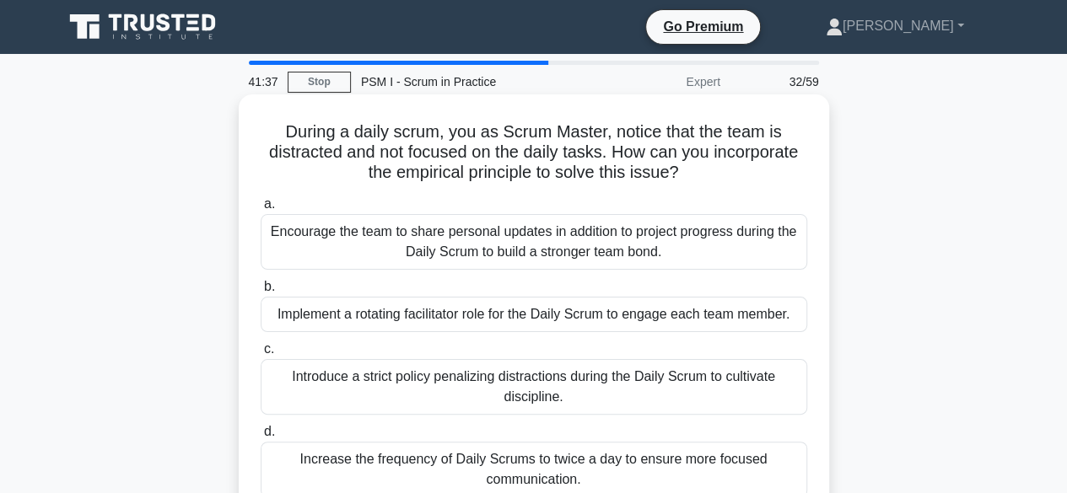
click at [509, 312] on div "Implement a rotating facilitator role for the Daily Scrum to engage each team m…" at bounding box center [534, 314] width 547 height 35
click at [261, 293] on input "b. Implement a rotating facilitator role for the Daily Scrum to engage each tea…" at bounding box center [261, 287] width 0 height 11
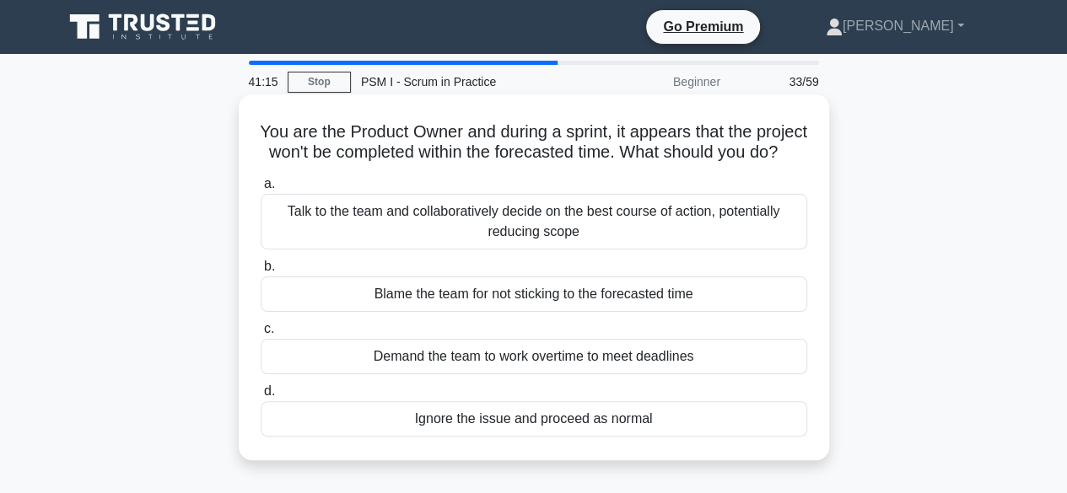
click at [489, 245] on div "Talk to the team and collaboratively decide on the best course of action, poten…" at bounding box center [534, 222] width 547 height 56
click at [261, 190] on input "a. Talk to the team and collaboratively decide on the best course of action, po…" at bounding box center [261, 184] width 0 height 11
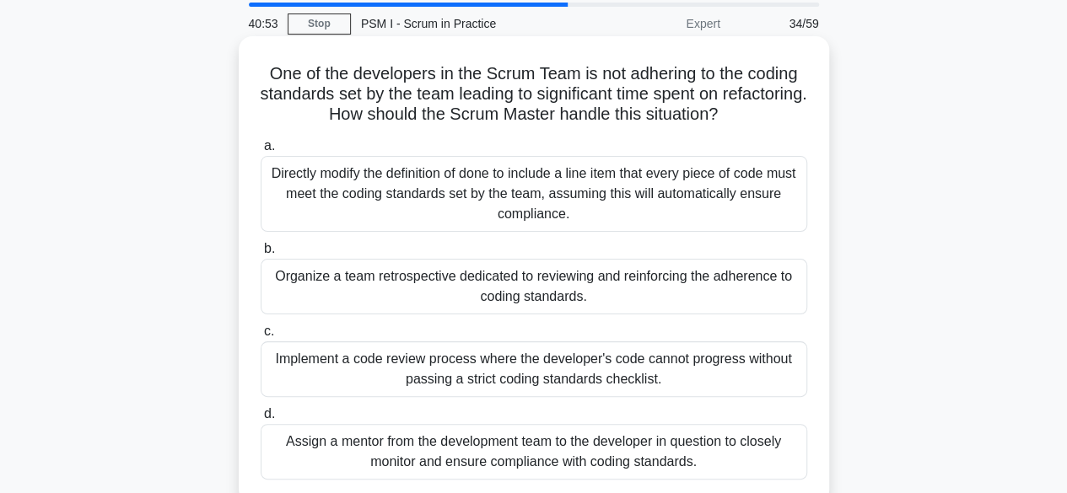
scroll to position [84, 0]
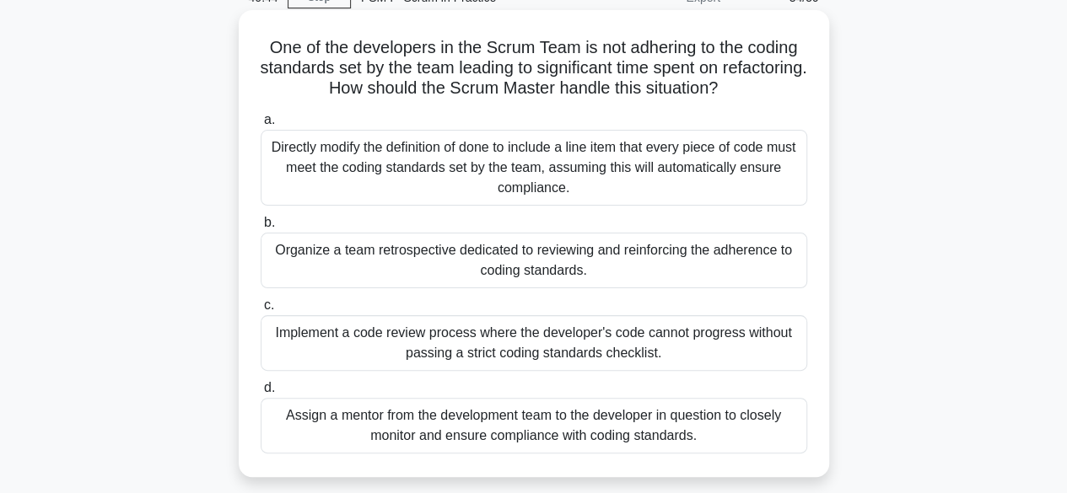
click at [523, 261] on div "Organize a team retrospective dedicated to reviewing and reinforcing the adhere…" at bounding box center [534, 261] width 547 height 56
click at [261, 229] on input "b. Organize a team retrospective dedicated to reviewing and reinforcing the adh…" at bounding box center [261, 223] width 0 height 11
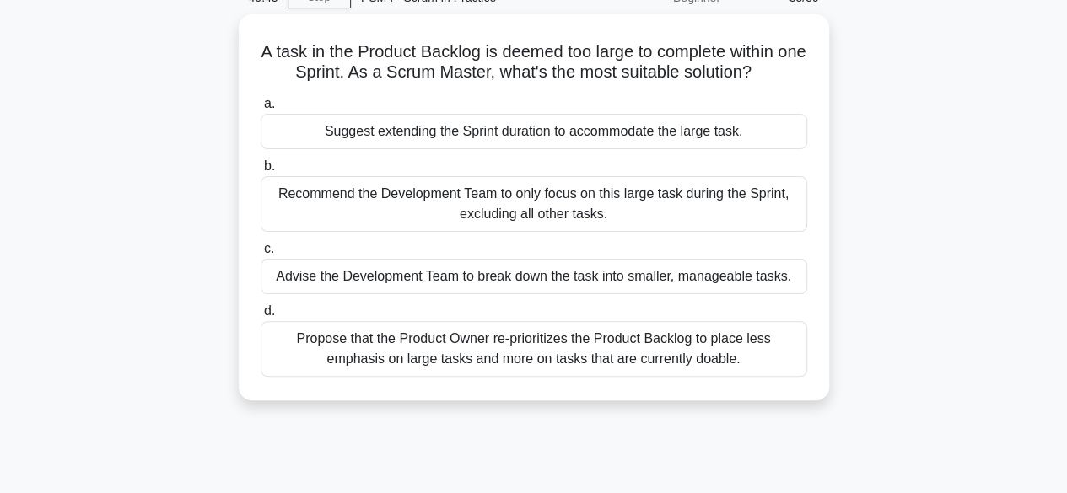
scroll to position [0, 0]
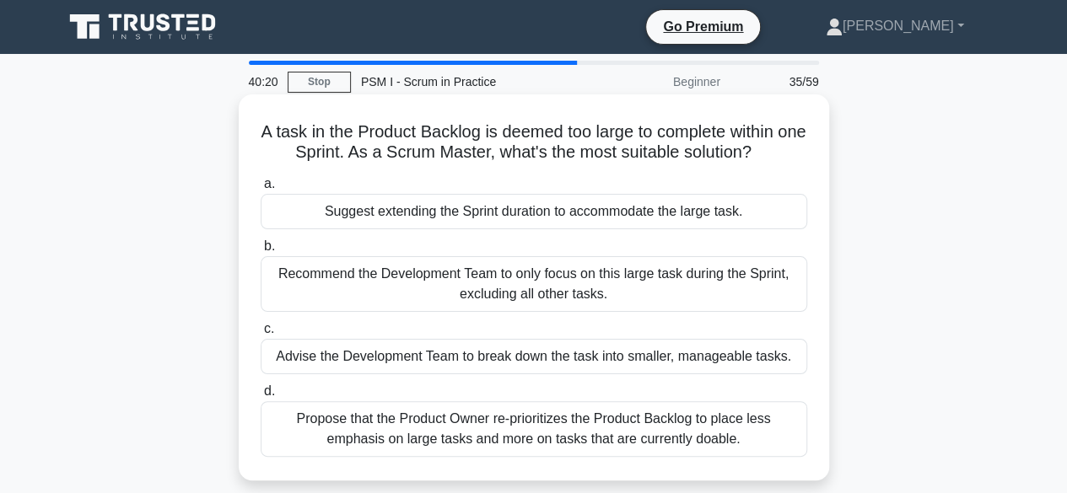
click at [518, 354] on div "Advise the Development Team to break down the task into smaller, manageable tas…" at bounding box center [534, 356] width 547 height 35
click at [261, 335] on input "c. Advise the Development Team to break down the task into smaller, manageable …" at bounding box center [261, 329] width 0 height 11
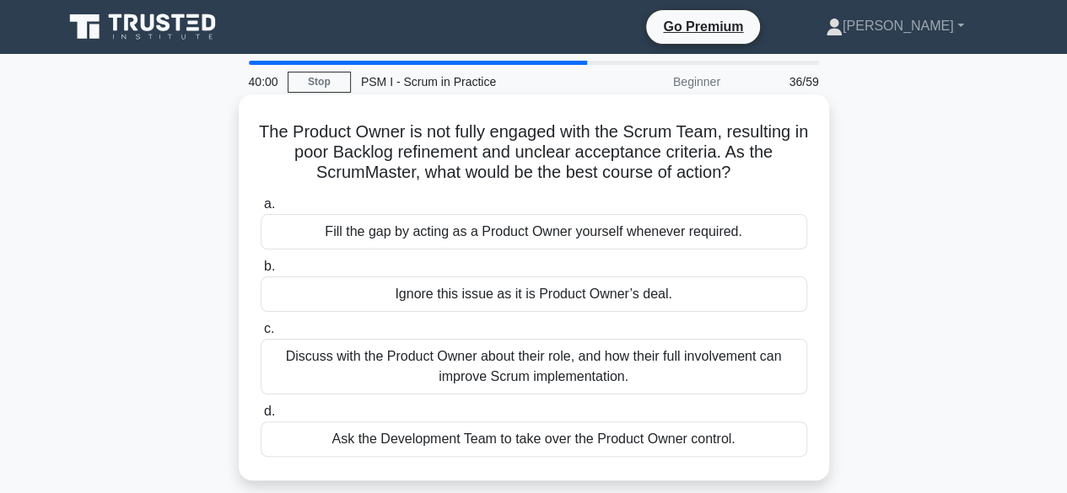
click at [478, 362] on div "Discuss with the Product Owner about their role, and how their full involvement…" at bounding box center [534, 367] width 547 height 56
click at [261, 335] on input "c. Discuss with the Product Owner about their role, and how their full involvem…" at bounding box center [261, 329] width 0 height 11
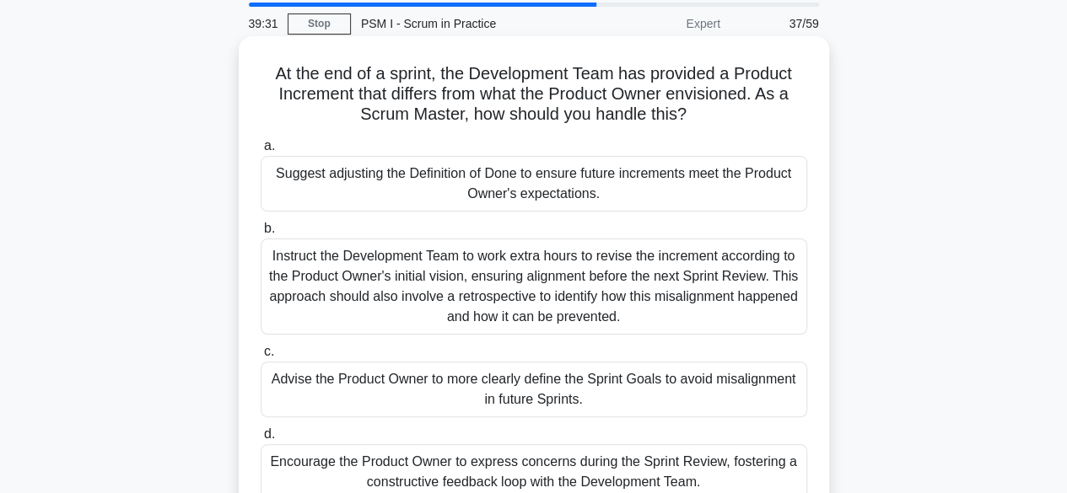
scroll to position [84, 0]
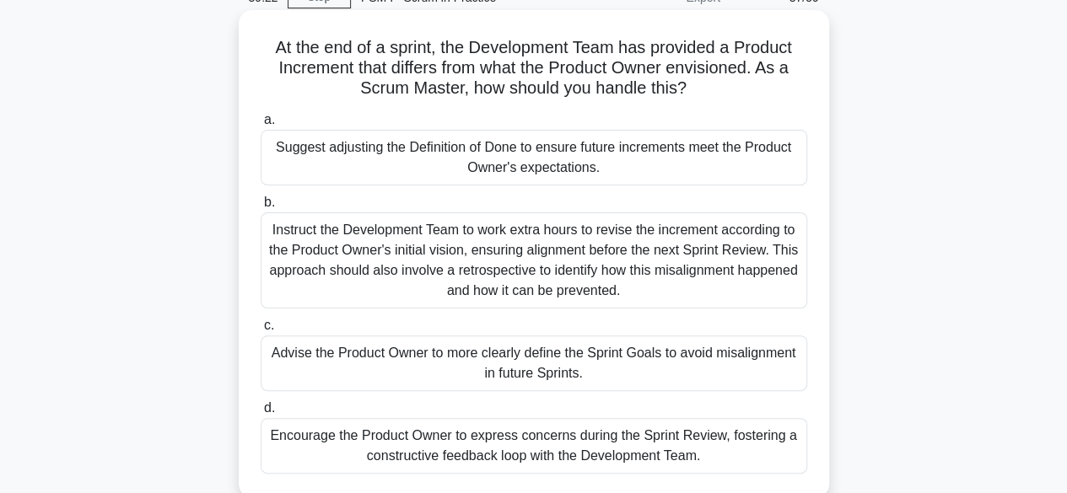
click at [445, 355] on div "Advise the Product Owner to more clearly define the Sprint Goals to avoid misal…" at bounding box center [534, 364] width 547 height 56
click at [261, 332] on input "c. Advise the Product Owner to more clearly define the Sprint Goals to avoid mi…" at bounding box center [261, 326] width 0 height 11
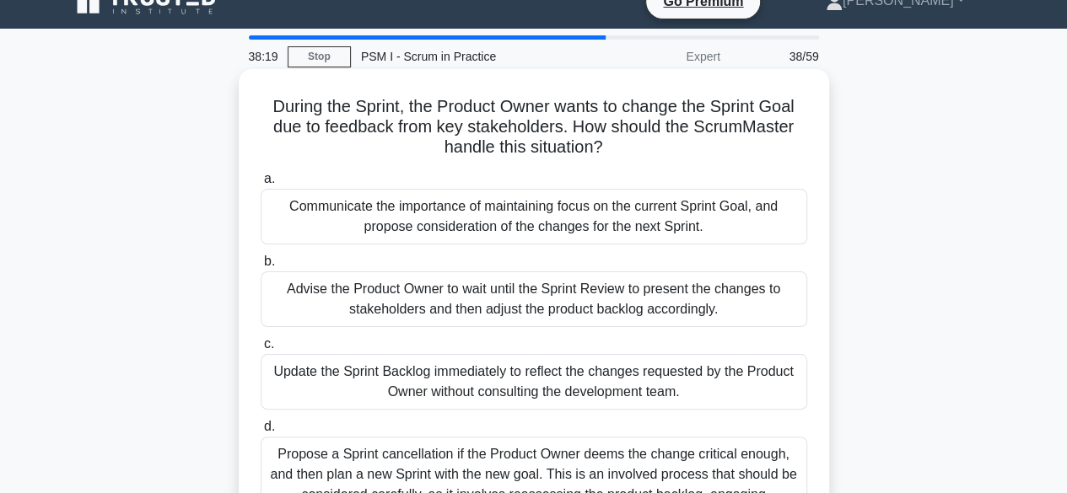
scroll to position [0, 0]
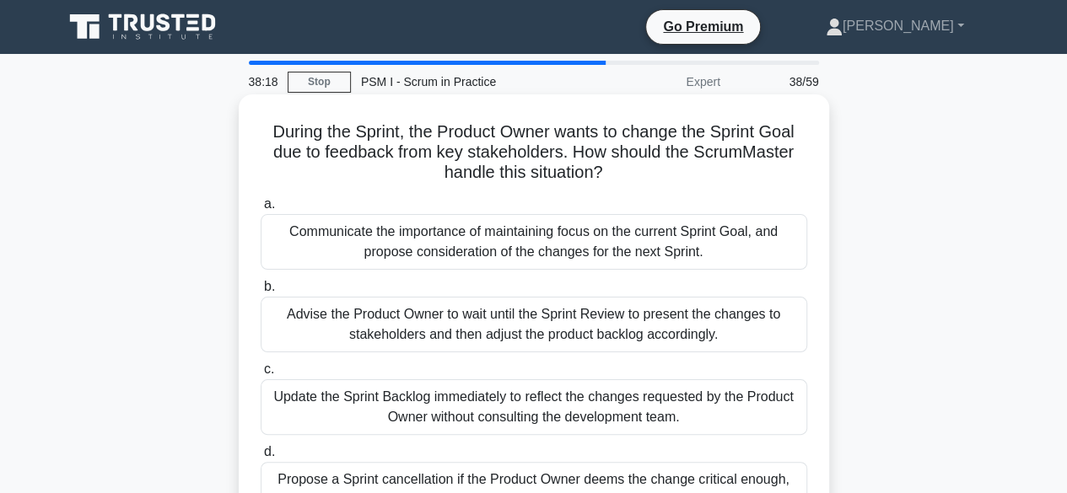
click at [511, 236] on div "Communicate the importance of maintaining focus on the current Sprint Goal, and…" at bounding box center [534, 242] width 547 height 56
click at [261, 210] on input "a. Communicate the importance of maintaining focus on the current Sprint Goal, …" at bounding box center [261, 204] width 0 height 11
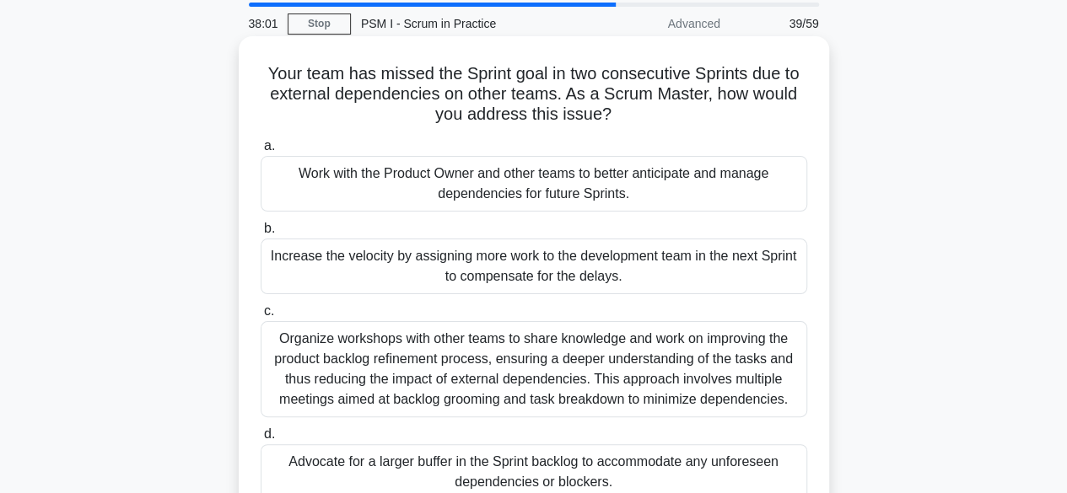
scroll to position [84, 0]
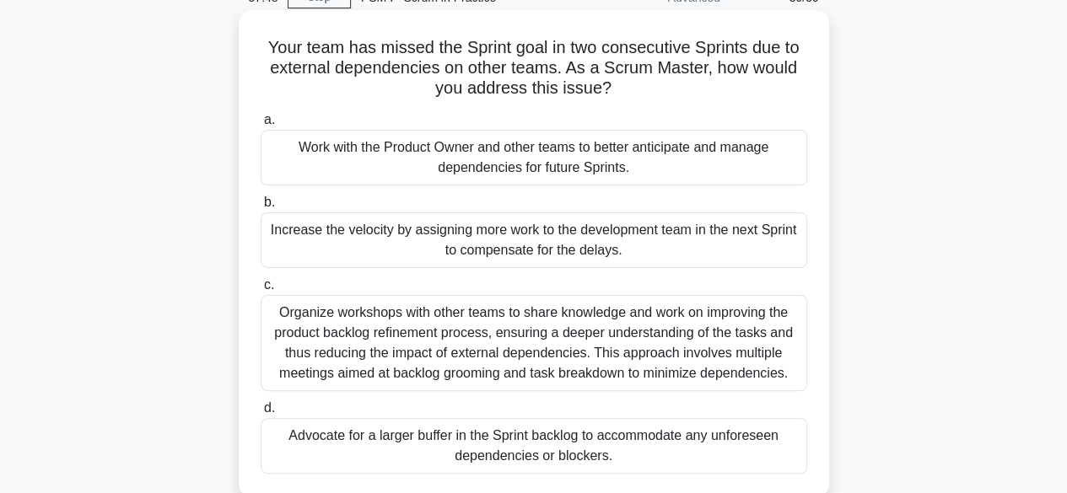
click at [571, 163] on div "Work with the Product Owner and other teams to better anticipate and manage dep…" at bounding box center [534, 158] width 547 height 56
click at [261, 126] on input "a. Work with the Product Owner and other teams to better anticipate and manage …" at bounding box center [261, 120] width 0 height 11
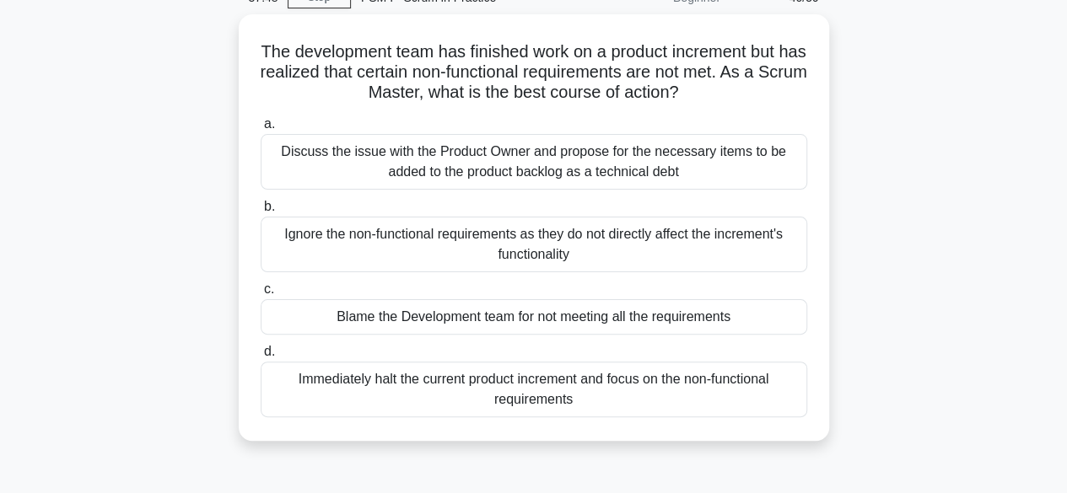
scroll to position [0, 0]
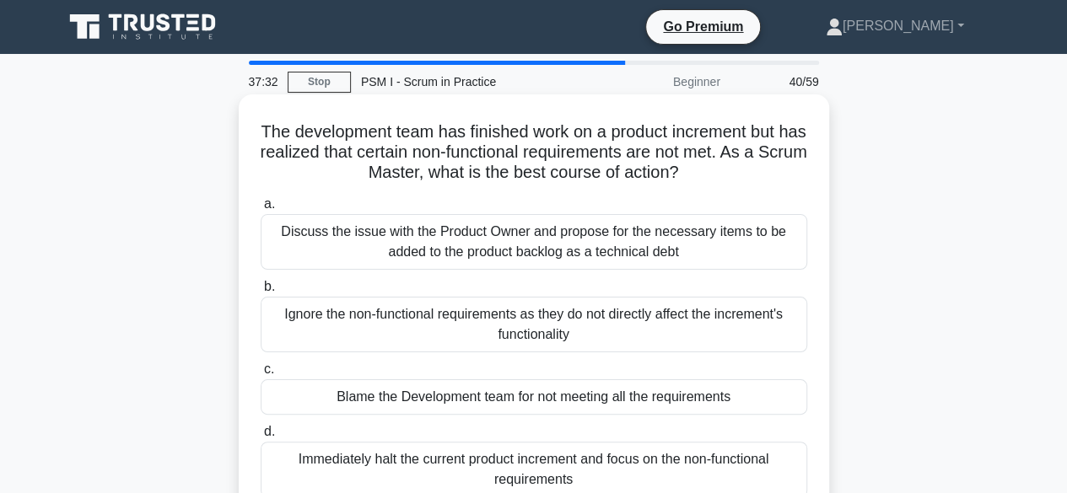
click at [542, 235] on div "Discuss the issue with the Product Owner and propose for the necessary items to…" at bounding box center [534, 242] width 547 height 56
click at [261, 210] on input "a. Discuss the issue with the Product Owner and propose for the necessary items…" at bounding box center [261, 204] width 0 height 11
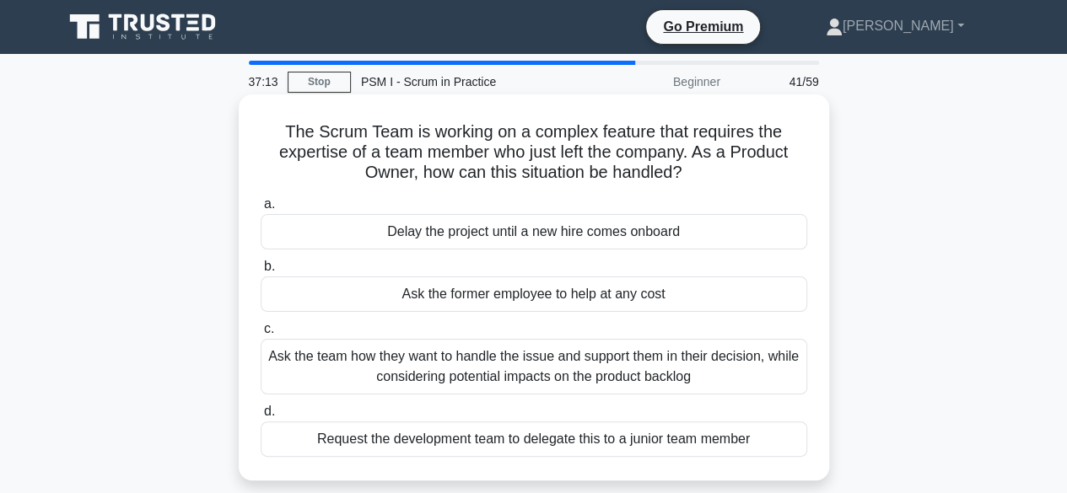
click at [540, 358] on div "Ask the team how they want to handle the issue and support them in their decisi…" at bounding box center [534, 367] width 547 height 56
click at [261, 335] on input "c. Ask the team how they want to handle the issue and support them in their dec…" at bounding box center [261, 329] width 0 height 11
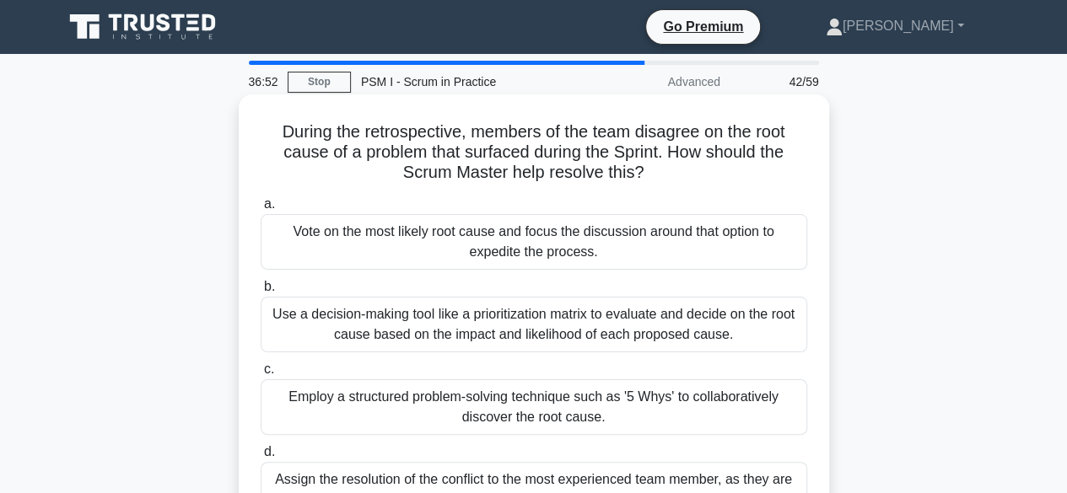
scroll to position [84, 0]
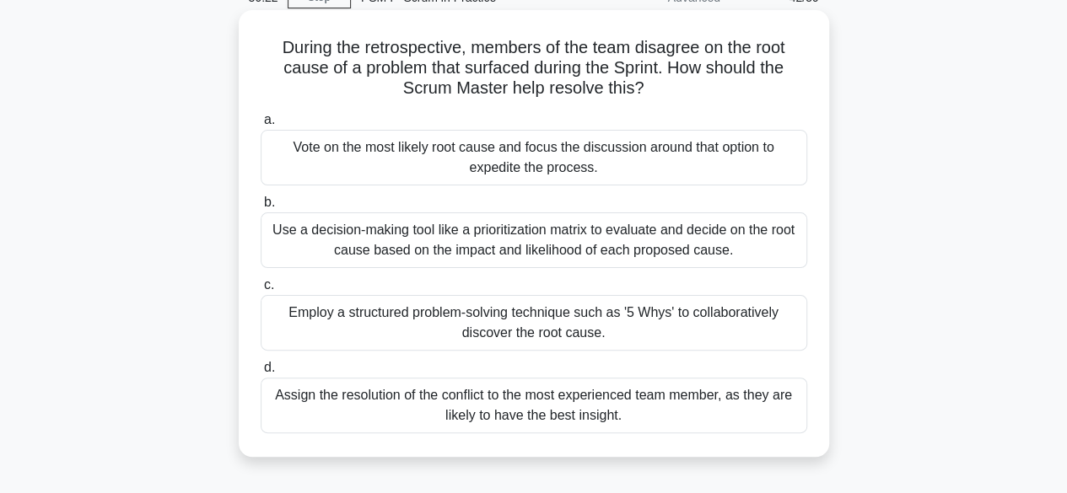
click at [595, 239] on div "Use a decision-making tool like a prioritization matrix to evaluate and decide …" at bounding box center [534, 241] width 547 height 56
click at [261, 208] on input "b. Use a decision-making tool like a prioritization matrix to evaluate and deci…" at bounding box center [261, 202] width 0 height 11
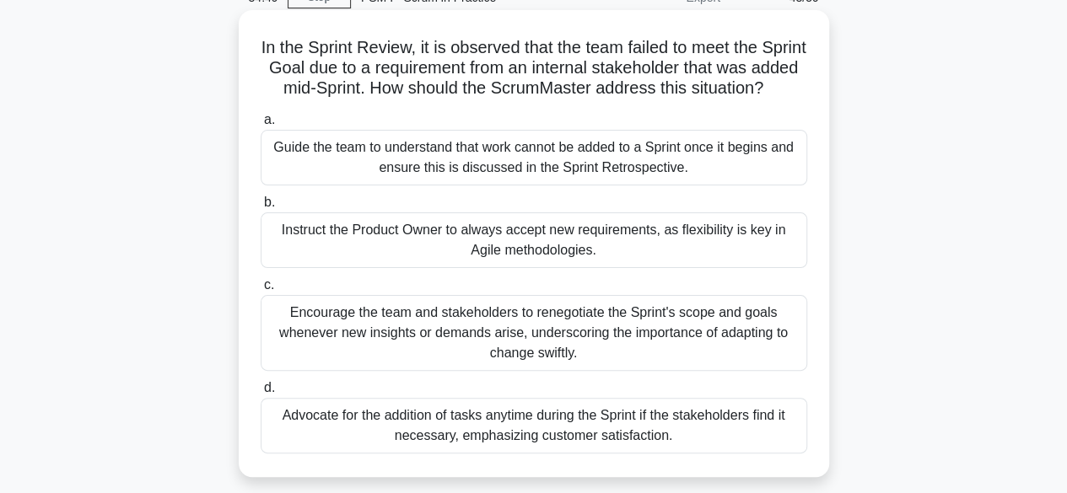
click at [585, 339] on div "Encourage the team and stakeholders to renegotiate the Sprint's scope and goals…" at bounding box center [534, 333] width 547 height 76
click at [261, 291] on input "c. Encourage the team and stakeholders to renegotiate the Sprint's scope and go…" at bounding box center [261, 285] width 0 height 11
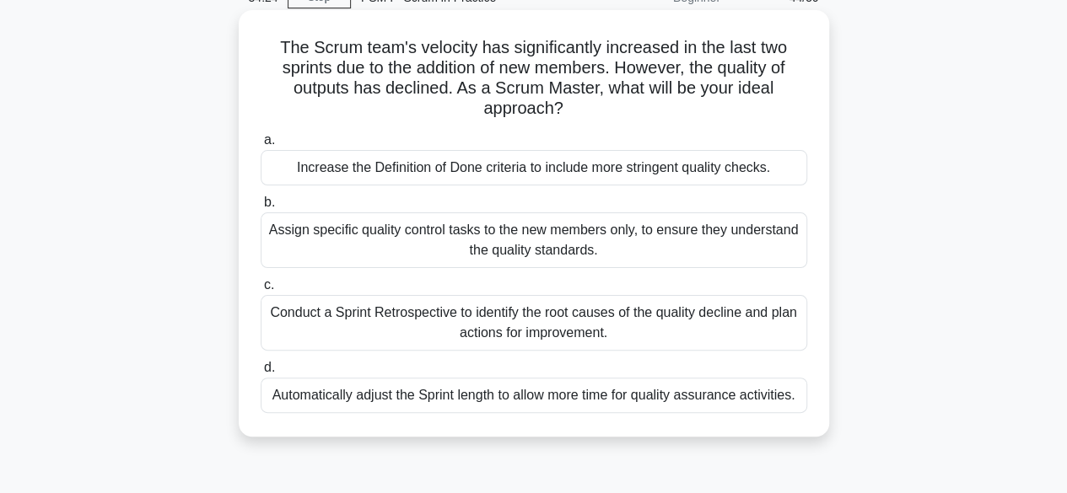
click at [547, 321] on div "Conduct a Sprint Retrospective to identify the root causes of the quality decli…" at bounding box center [534, 323] width 547 height 56
click at [261, 291] on input "c. Conduct a Sprint Retrospective to identify the root causes of the quality de…" at bounding box center [261, 285] width 0 height 11
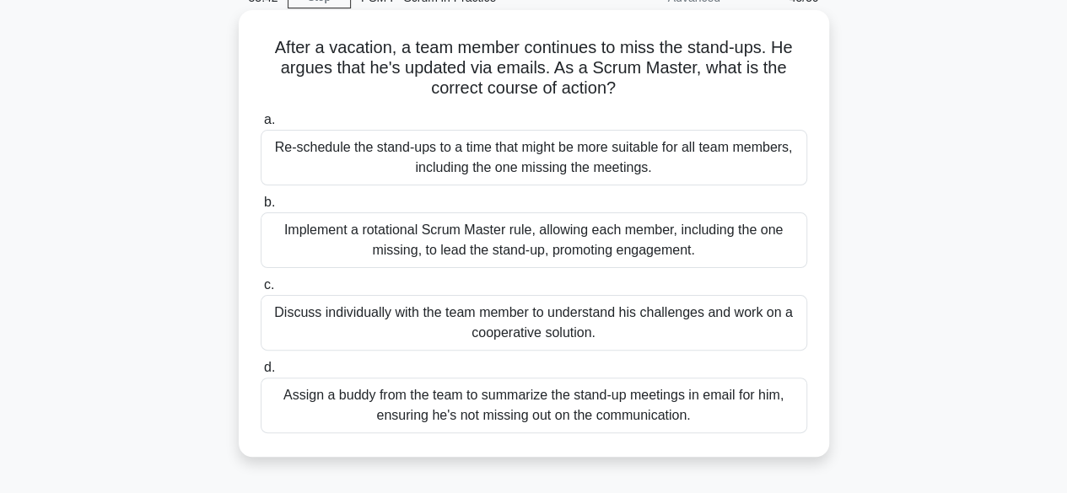
click at [539, 163] on div "Re-schedule the stand-ups to a time that might be more suitable for all team me…" at bounding box center [534, 158] width 547 height 56
click at [261, 126] on input "a. Re-schedule the stand-ups to a time that might be more suitable for all team…" at bounding box center [261, 120] width 0 height 11
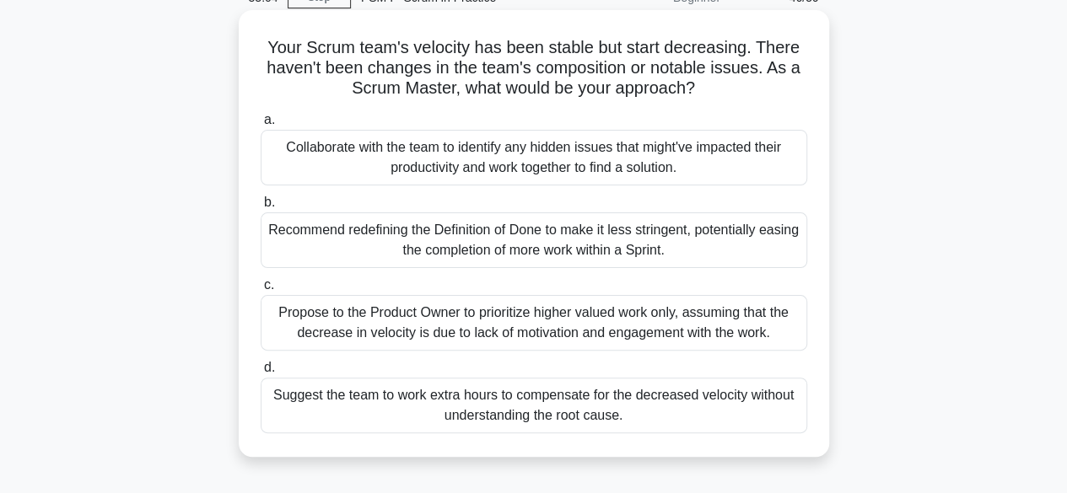
click at [474, 152] on div "Collaborate with the team to identify any hidden issues that might've impacted …" at bounding box center [534, 158] width 547 height 56
click at [261, 126] on input "a. Collaborate with the team to identify any hidden issues that might've impact…" at bounding box center [261, 120] width 0 height 11
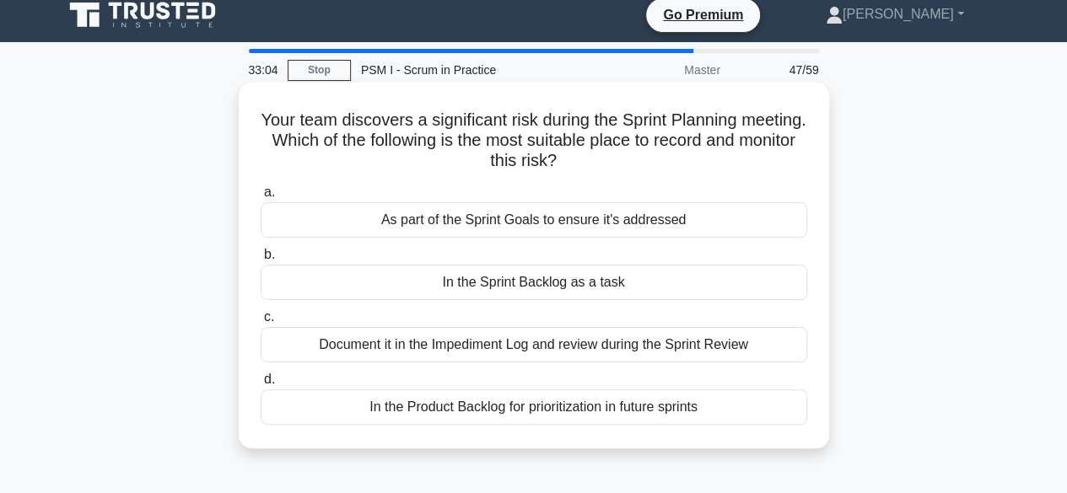
scroll to position [0, 0]
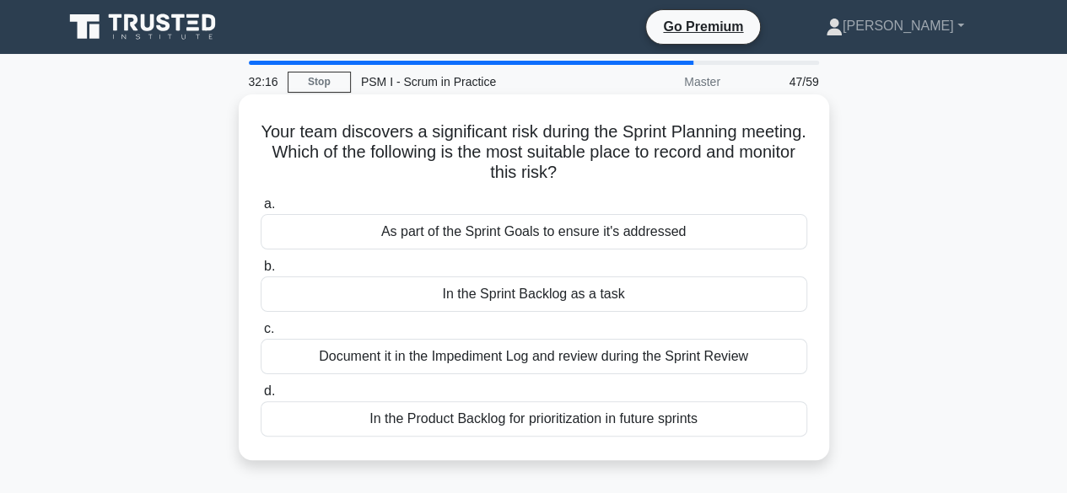
click at [572, 293] on div "In the Sprint Backlog as a task" at bounding box center [534, 294] width 547 height 35
click at [261, 272] on input "b. In the Sprint Backlog as a task" at bounding box center [261, 266] width 0 height 11
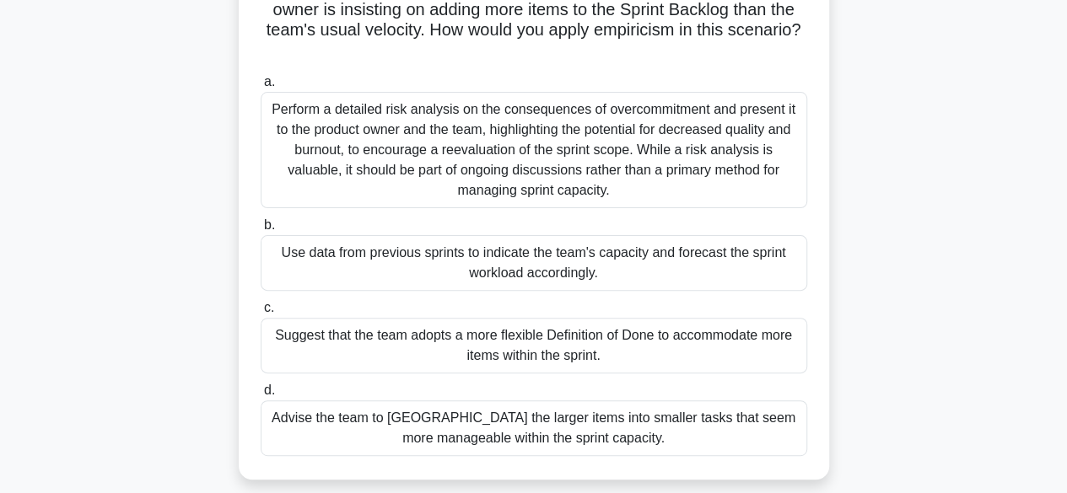
scroll to position [169, 0]
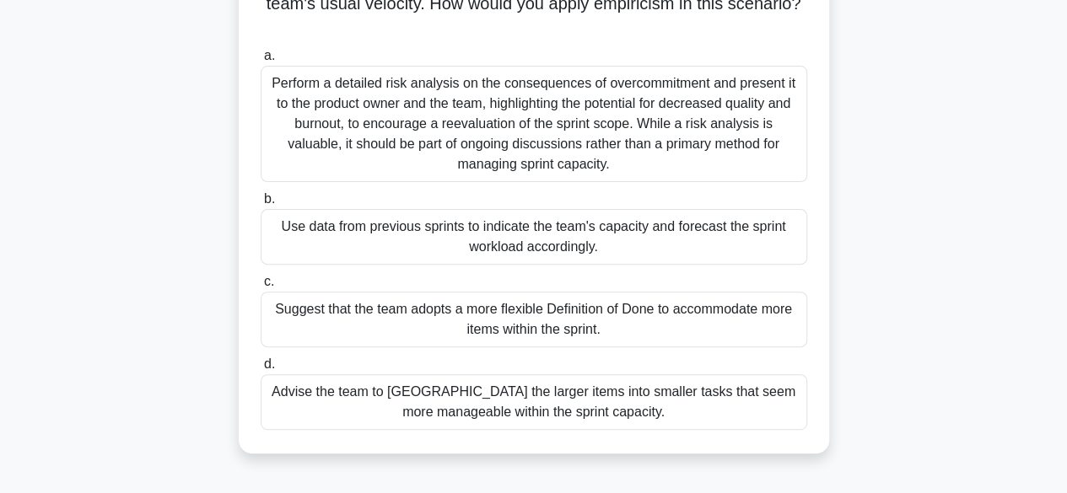
click at [559, 235] on div "Use data from previous sprints to indicate the team's capacity and forecast the…" at bounding box center [534, 237] width 547 height 56
click at [261, 205] on input "b. Use data from previous sprints to indicate the team's capacity and forecast …" at bounding box center [261, 199] width 0 height 11
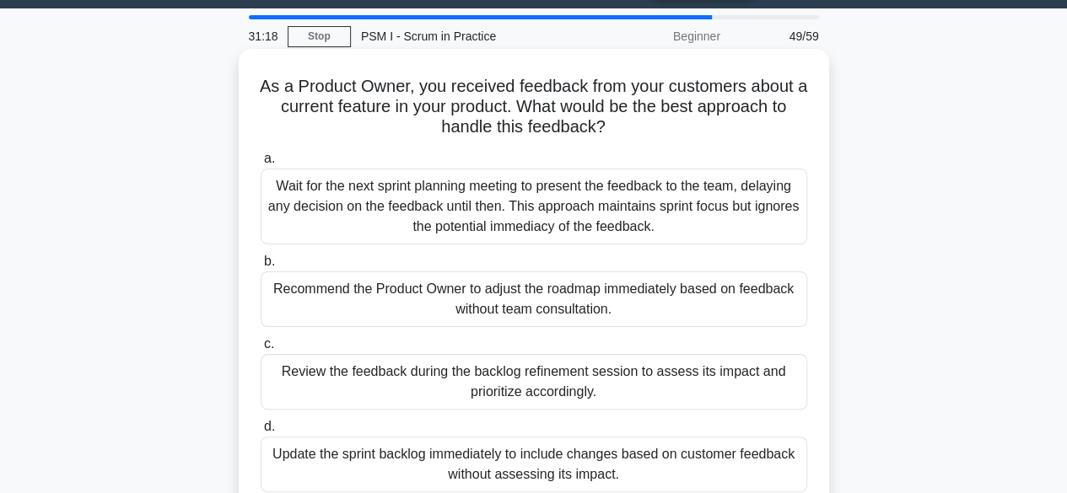
scroll to position [84, 0]
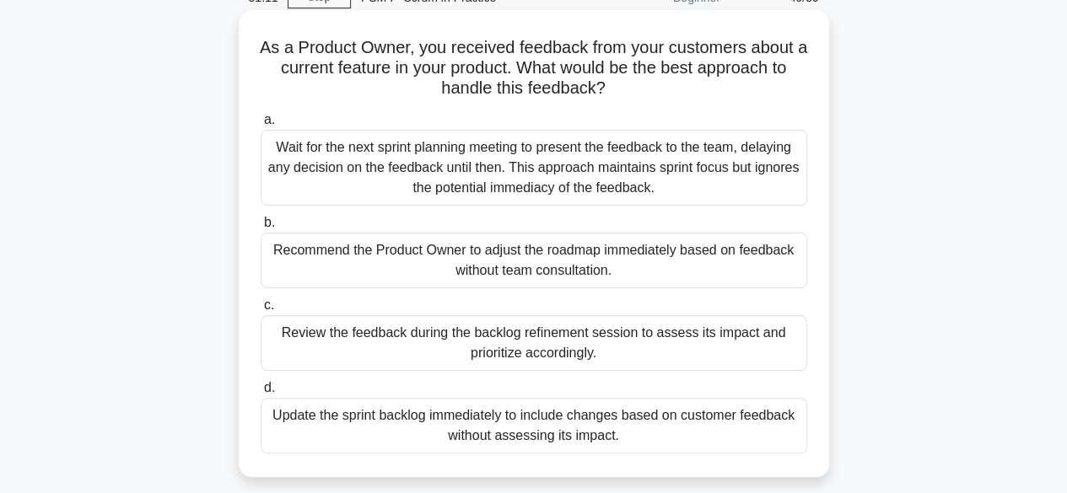
click at [531, 332] on div "Review the feedback during the backlog refinement session to assess its impact …" at bounding box center [534, 343] width 547 height 56
click at [261, 311] on input "c. Review the feedback during the backlog refinement session to assess its impa…" at bounding box center [261, 305] width 0 height 11
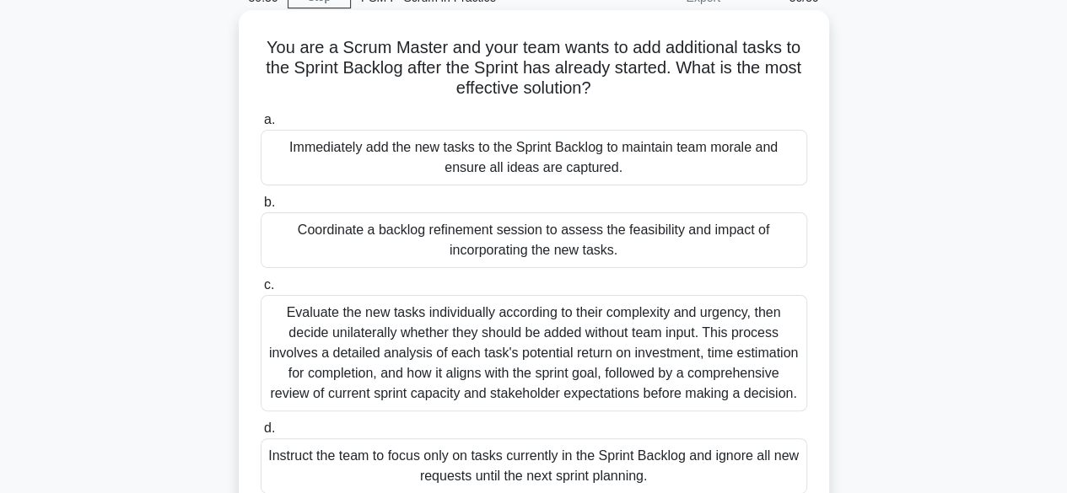
click at [543, 241] on div "Coordinate a backlog refinement session to assess the feasibility and impact of…" at bounding box center [534, 241] width 547 height 56
click at [261, 208] on input "b. Coordinate a backlog refinement session to assess the feasibility and impact…" at bounding box center [261, 202] width 0 height 11
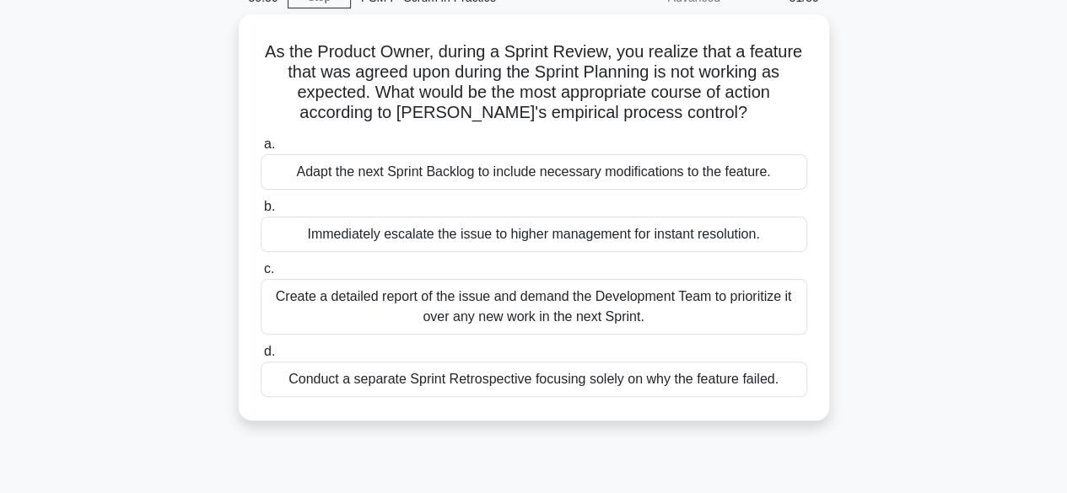
scroll to position [0, 0]
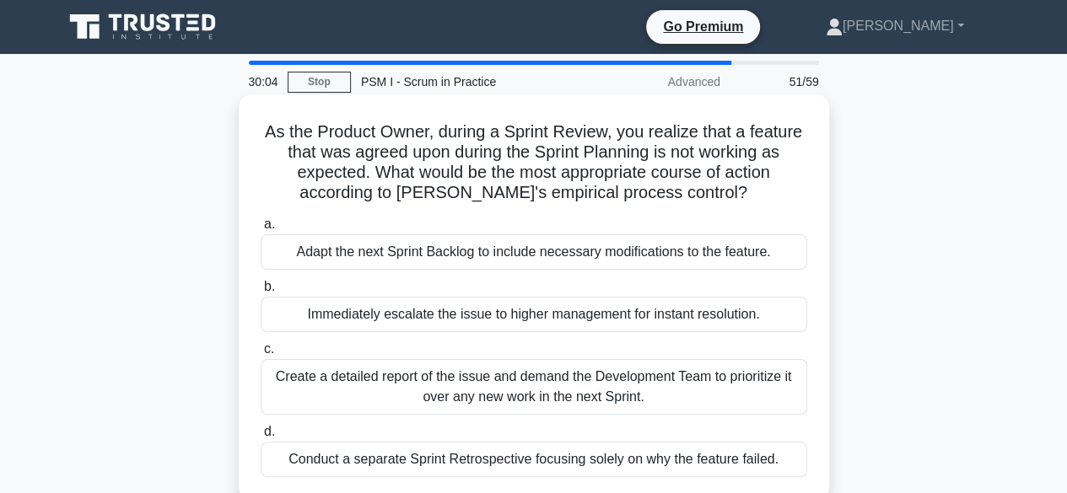
click at [542, 250] on div "Adapt the next Sprint Backlog to include necessary modifications to the feature." at bounding box center [534, 252] width 547 height 35
click at [261, 230] on input "a. Adapt the next Sprint Backlog to include necessary modifications to the feat…" at bounding box center [261, 224] width 0 height 11
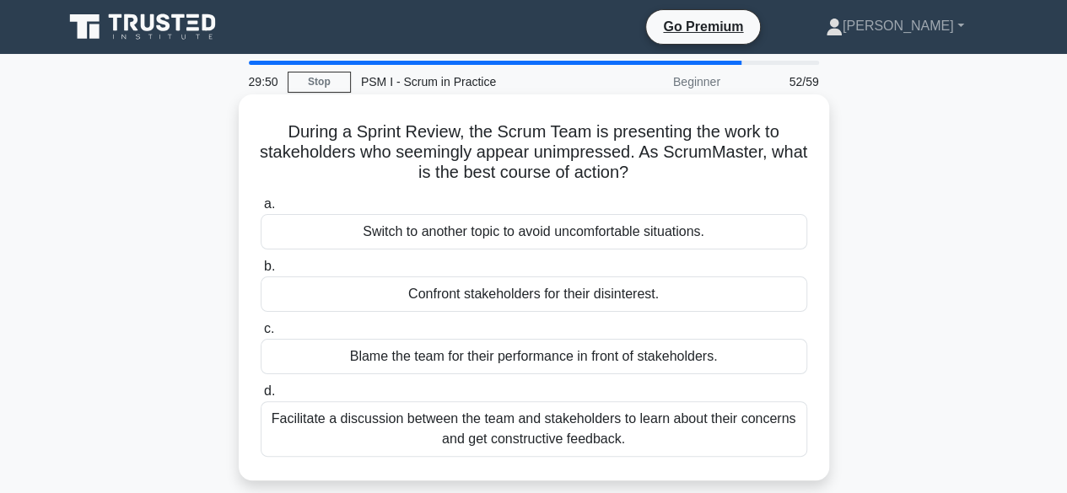
click at [595, 430] on div "Facilitate a discussion between the team and stakeholders to learn about their …" at bounding box center [534, 430] width 547 height 56
click at [261, 397] on input "d. Facilitate a discussion between the team and stakeholders to learn about the…" at bounding box center [261, 391] width 0 height 11
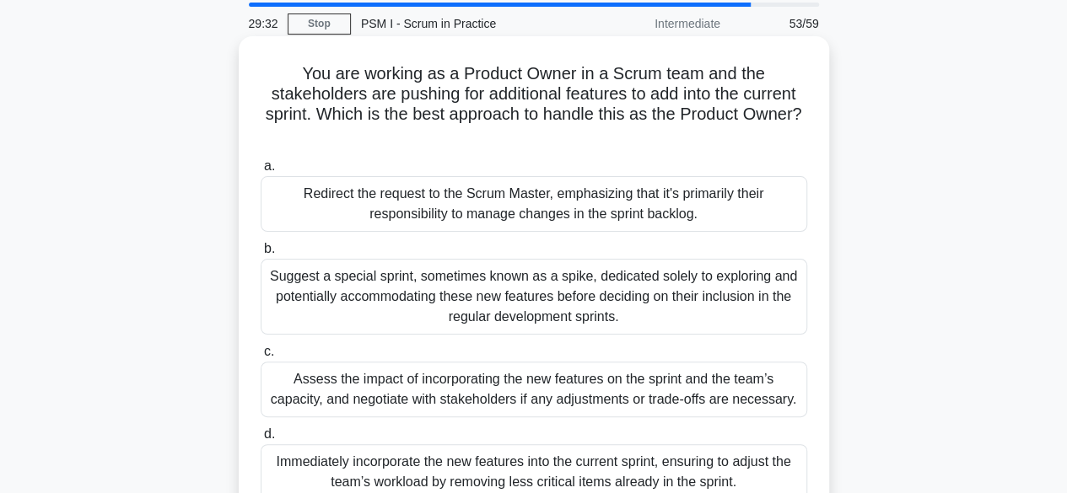
scroll to position [84, 0]
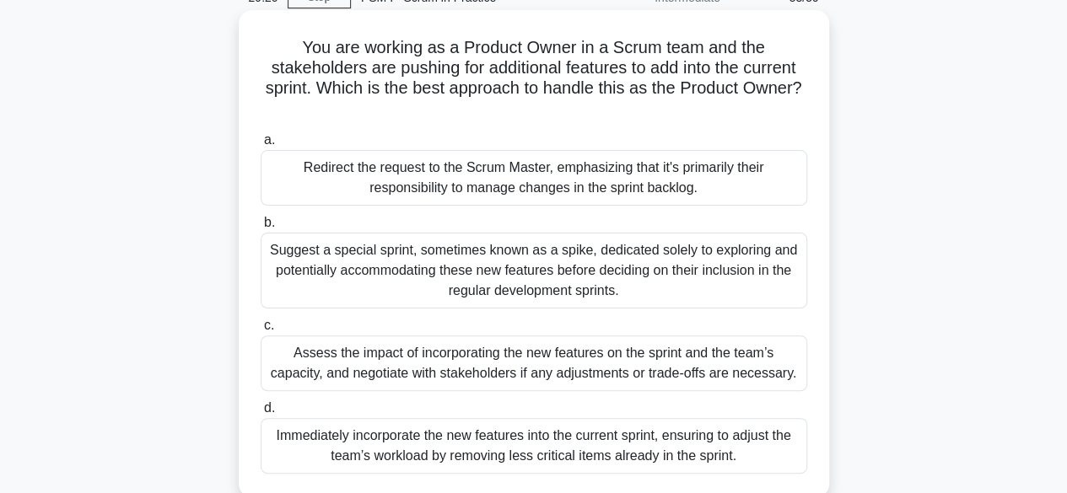
click at [587, 356] on div "Assess the impact of incorporating the new features on the sprint and the team’…" at bounding box center [534, 364] width 547 height 56
click at [261, 332] on input "c. Assess the impact of incorporating the new features on the sprint and the te…" at bounding box center [261, 326] width 0 height 11
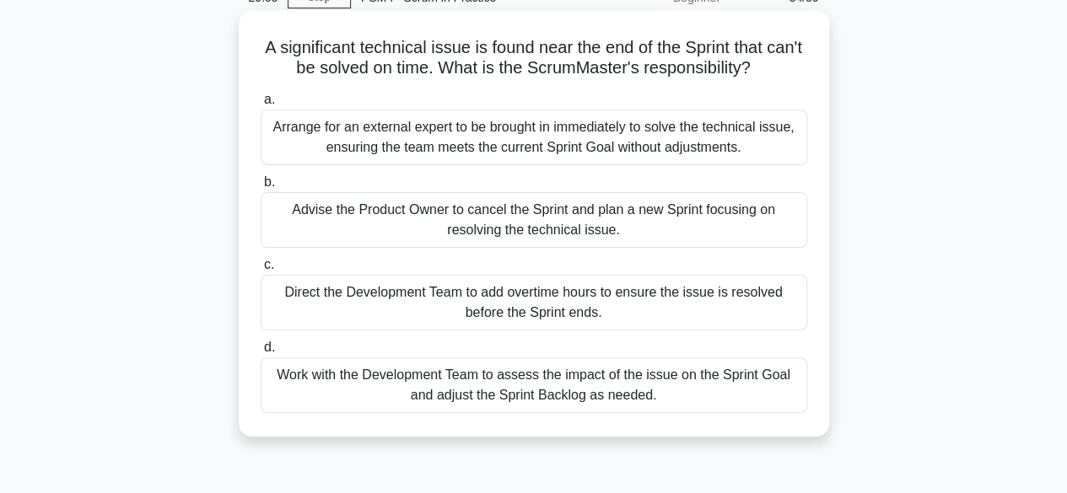
click at [542, 384] on div "Work with the Development Team to assess the impact of the issue on the Sprint …" at bounding box center [534, 386] width 547 height 56
click at [261, 353] on input "d. Work with the Development Team to assess the impact of the issue on the Spri…" at bounding box center [261, 347] width 0 height 11
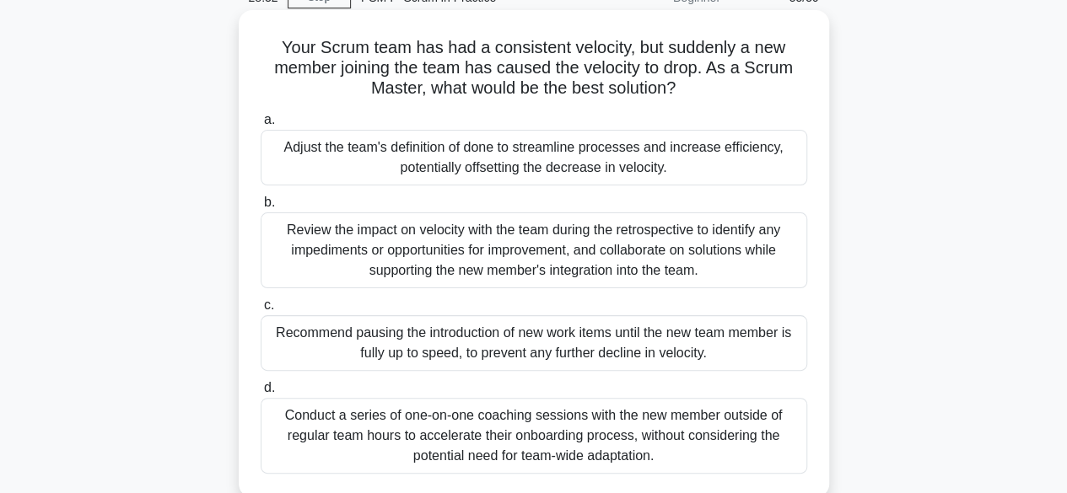
click at [558, 249] on div "Review the impact on velocity with the team during the retrospective to identif…" at bounding box center [534, 251] width 547 height 76
click at [261, 208] on input "b. Review the impact on velocity with the team during the retrospective to iden…" at bounding box center [261, 202] width 0 height 11
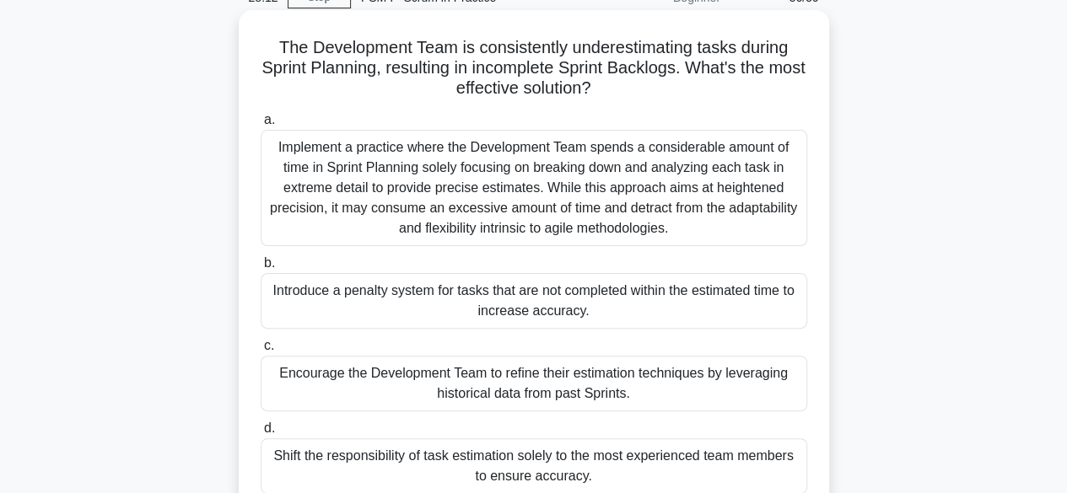
click at [556, 380] on div "Encourage the Development Team to refine their estimation techniques by leverag…" at bounding box center [534, 384] width 547 height 56
click at [261, 352] on input "c. Encourage the Development Team to refine their estimation techniques by leve…" at bounding box center [261, 346] width 0 height 11
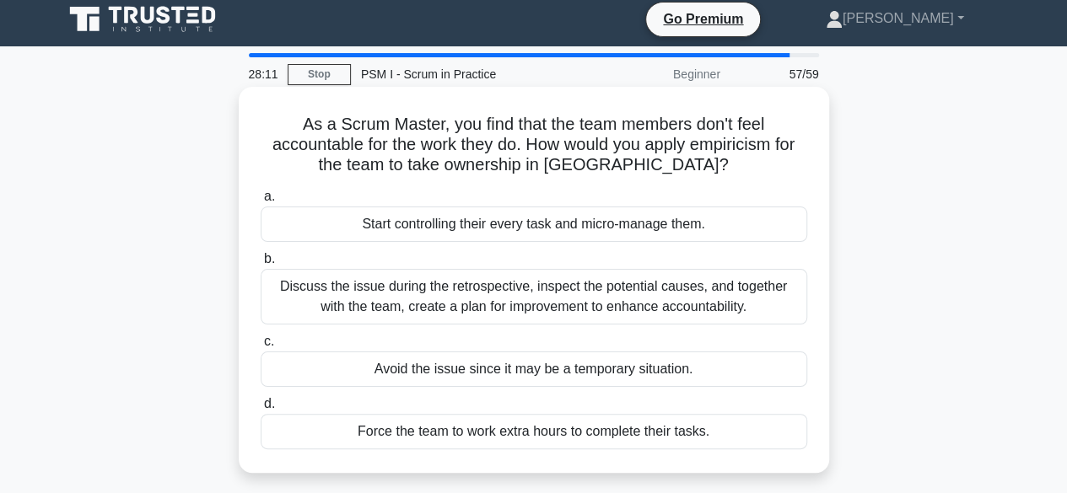
scroll to position [0, 0]
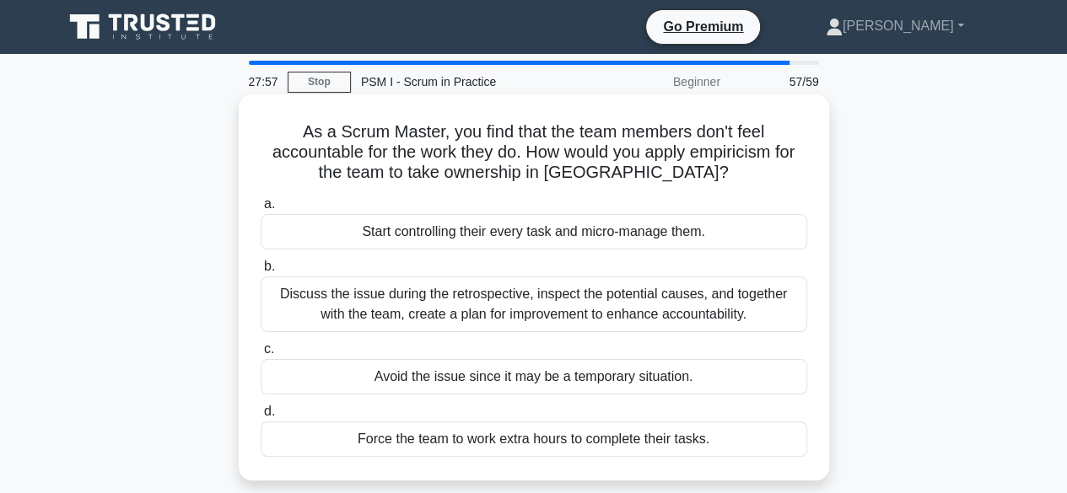
click at [547, 300] on div "Discuss the issue during the retrospective, inspect the potential causes, and t…" at bounding box center [534, 305] width 547 height 56
click at [261, 272] on input "b. Discuss the issue during the retrospective, inspect the potential causes, an…" at bounding box center [261, 266] width 0 height 11
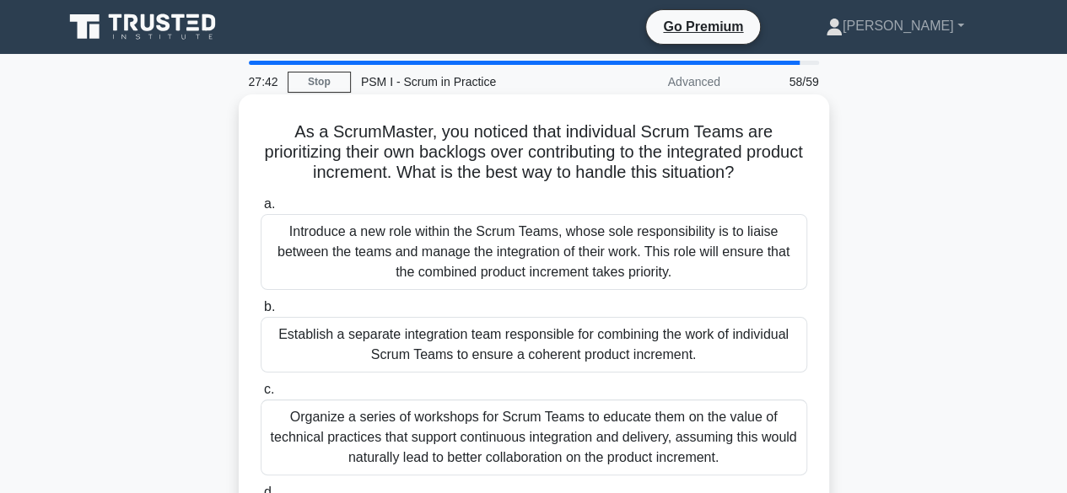
scroll to position [84, 0]
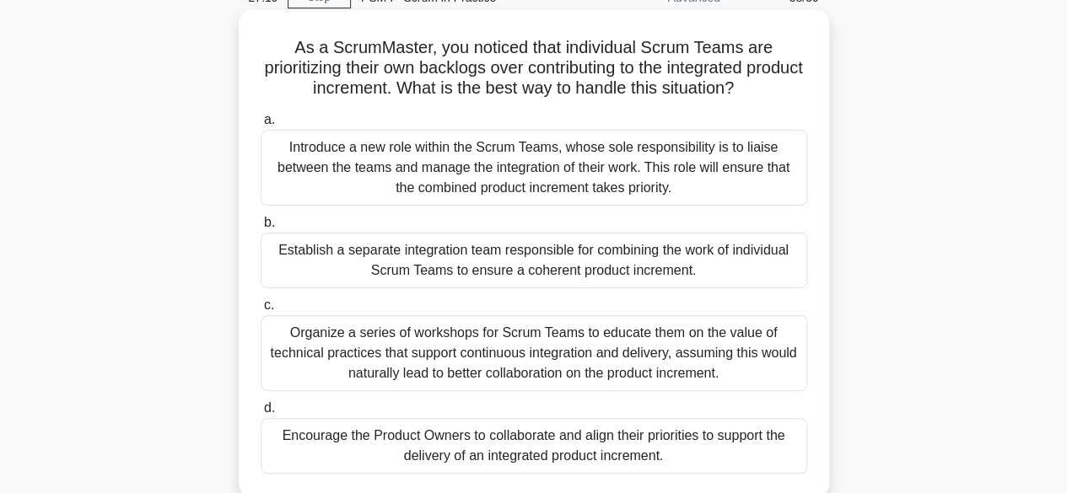
click at [600, 445] on div "Encourage the Product Owners to collaborate and align their priorities to suppo…" at bounding box center [534, 446] width 547 height 56
click at [261, 414] on input "d. Encourage the Product Owners to collaborate and align their priorities to su…" at bounding box center [261, 408] width 0 height 11
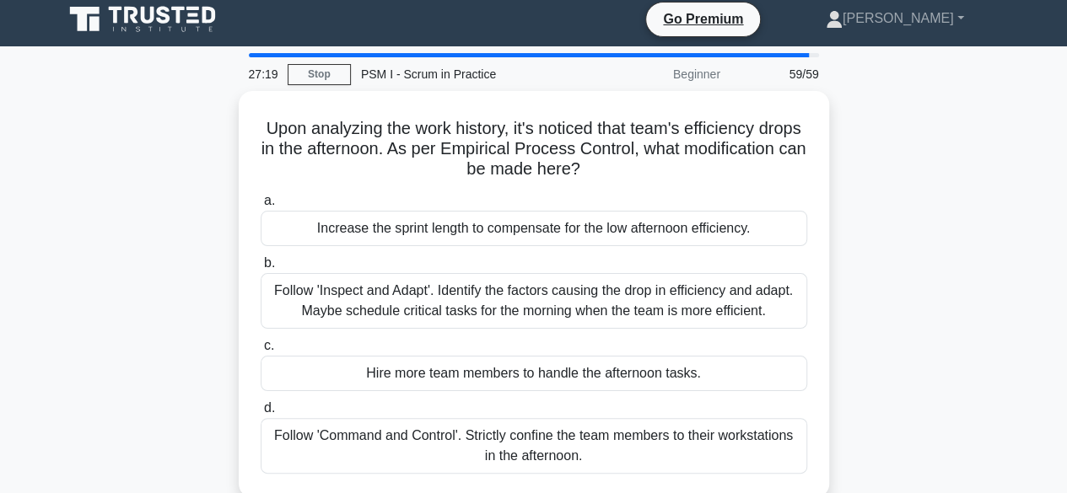
scroll to position [0, 0]
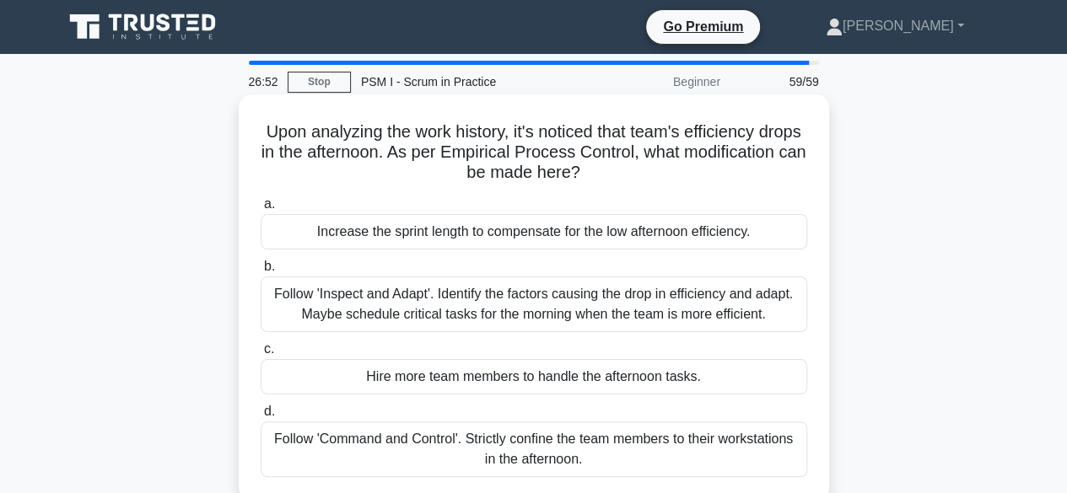
click at [526, 305] on div "Follow 'Inspect and Adapt'. Identify the factors causing the drop in efficiency…" at bounding box center [534, 305] width 547 height 56
click at [261, 272] on input "b. Follow 'Inspect and Adapt'. Identify the factors causing the drop in efficie…" at bounding box center [261, 266] width 0 height 11
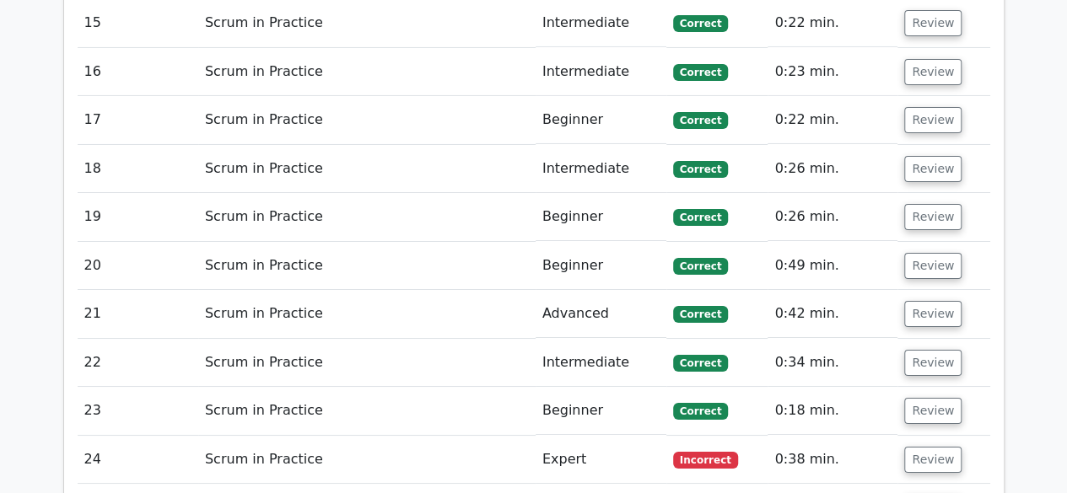
scroll to position [3121, 0]
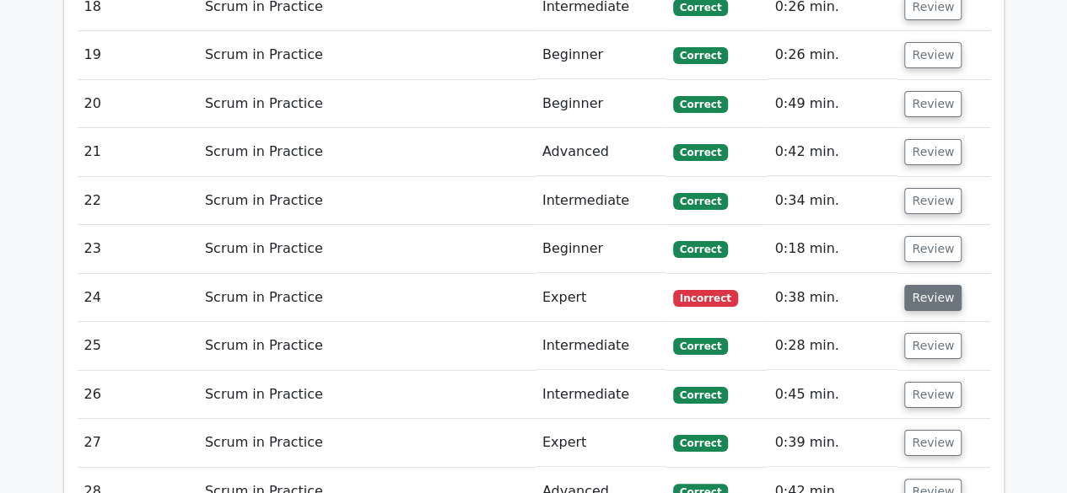
click at [941, 285] on button "Review" at bounding box center [932, 298] width 57 height 26
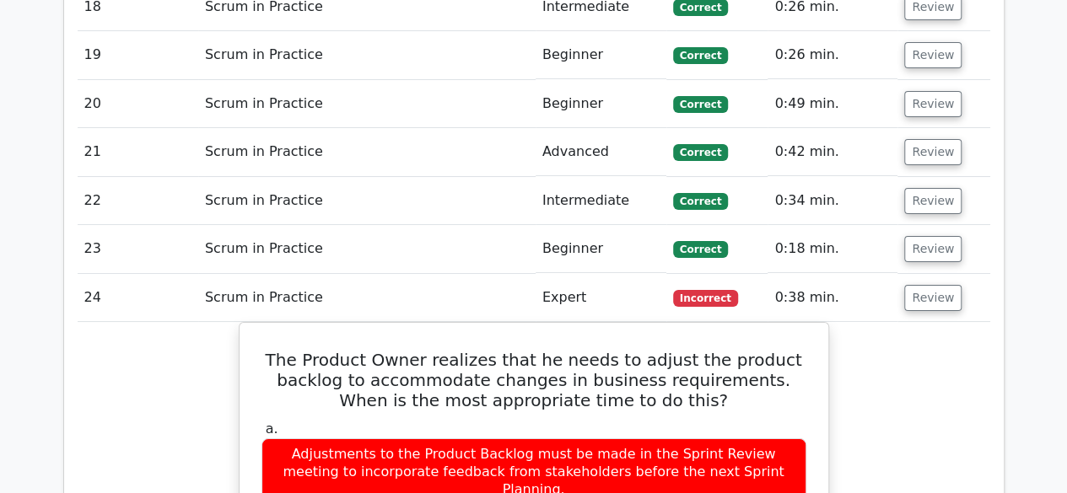
scroll to position [3205, 0]
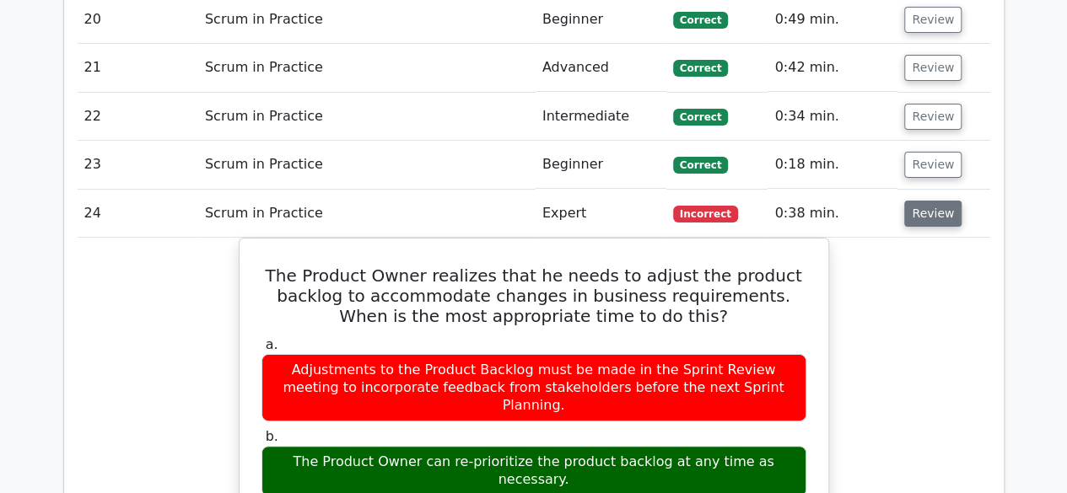
click at [930, 201] on button "Review" at bounding box center [932, 214] width 57 height 26
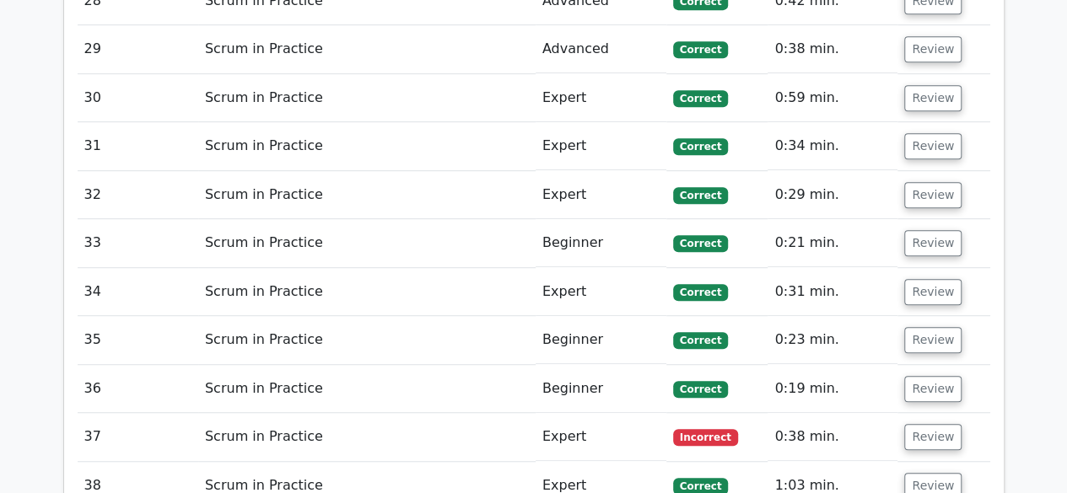
scroll to position [3627, 0]
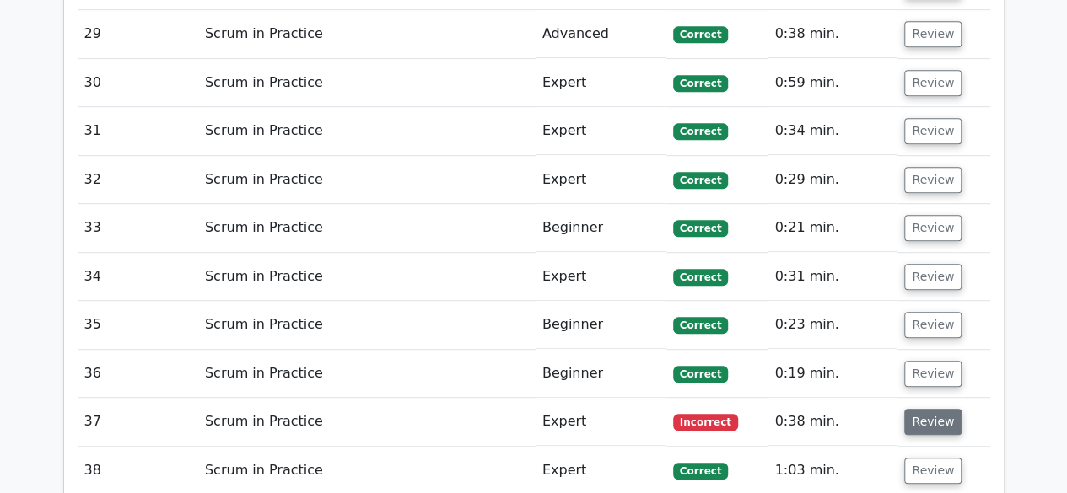
click at [939, 409] on button "Review" at bounding box center [932, 422] width 57 height 26
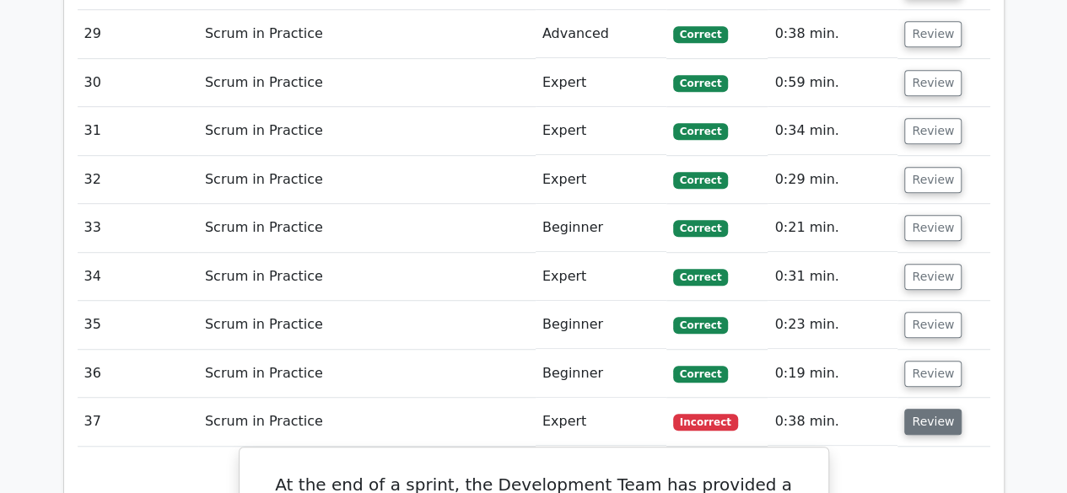
click at [931, 409] on button "Review" at bounding box center [932, 422] width 57 height 26
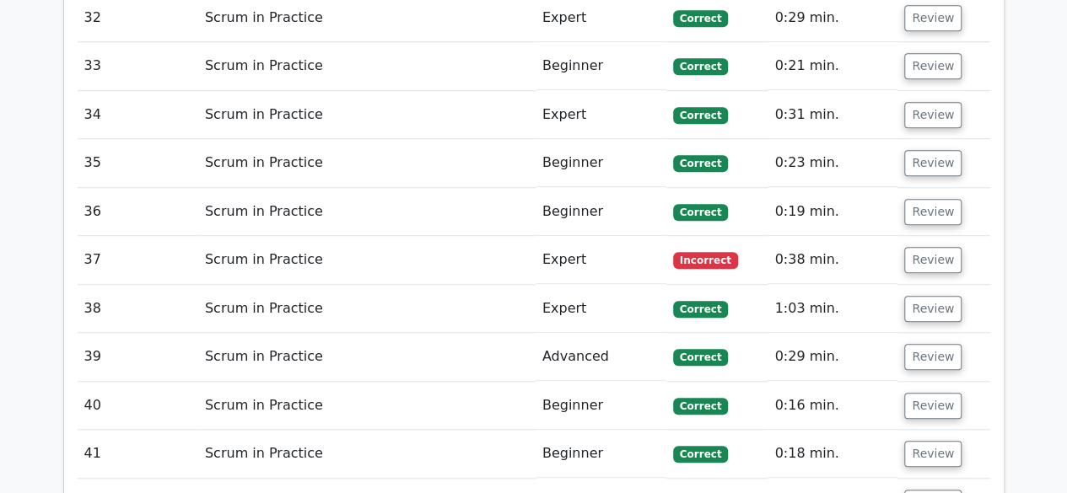
scroll to position [3880, 0]
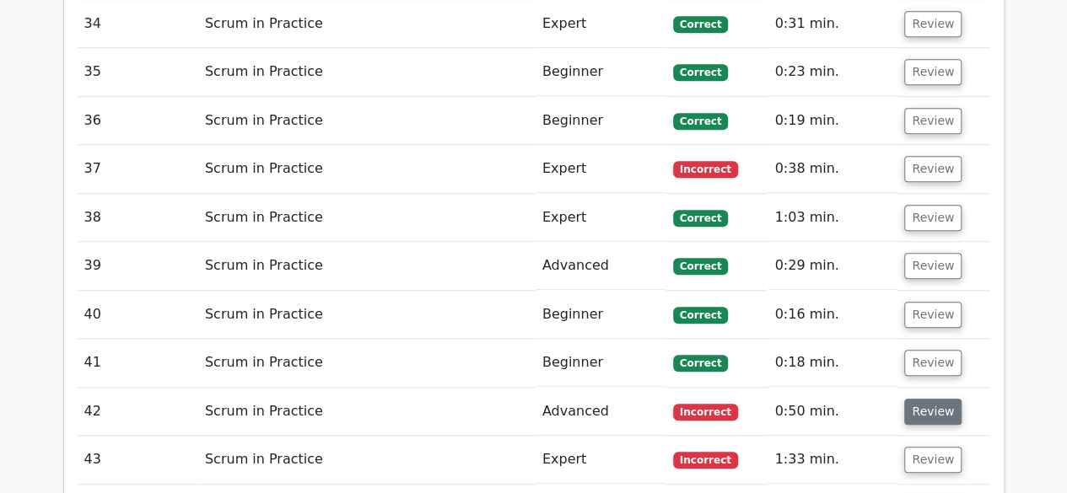
click at [914, 399] on button "Review" at bounding box center [932, 412] width 57 height 26
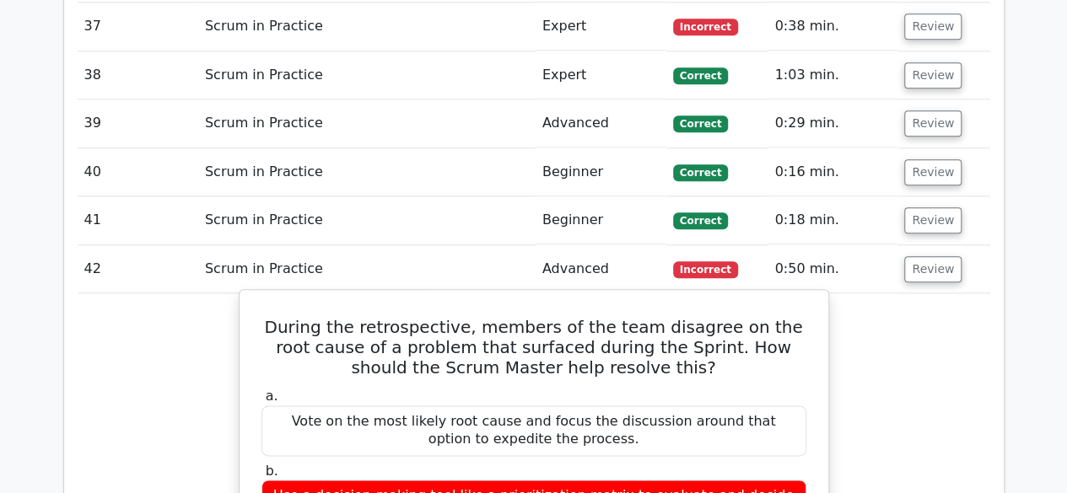
scroll to position [4049, 0]
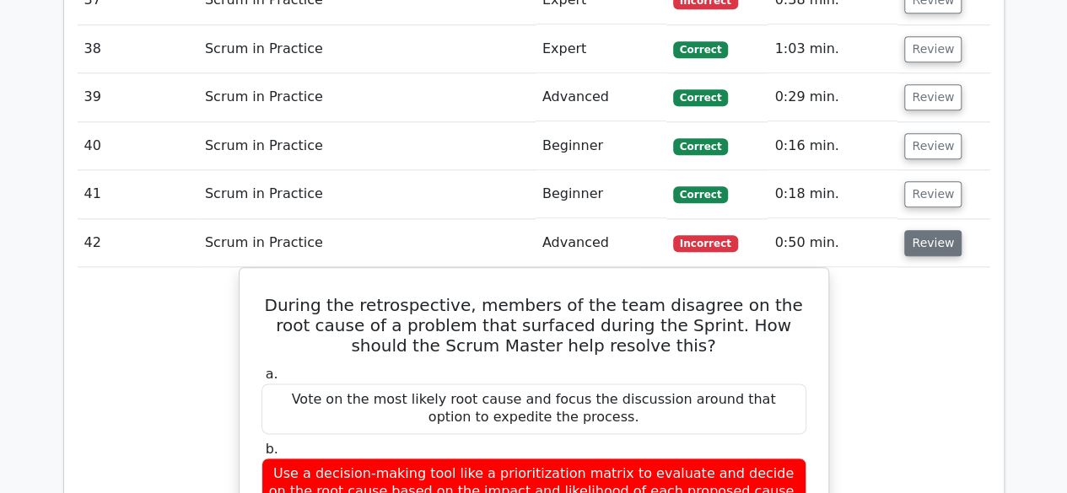
click at [930, 230] on button "Review" at bounding box center [932, 243] width 57 height 26
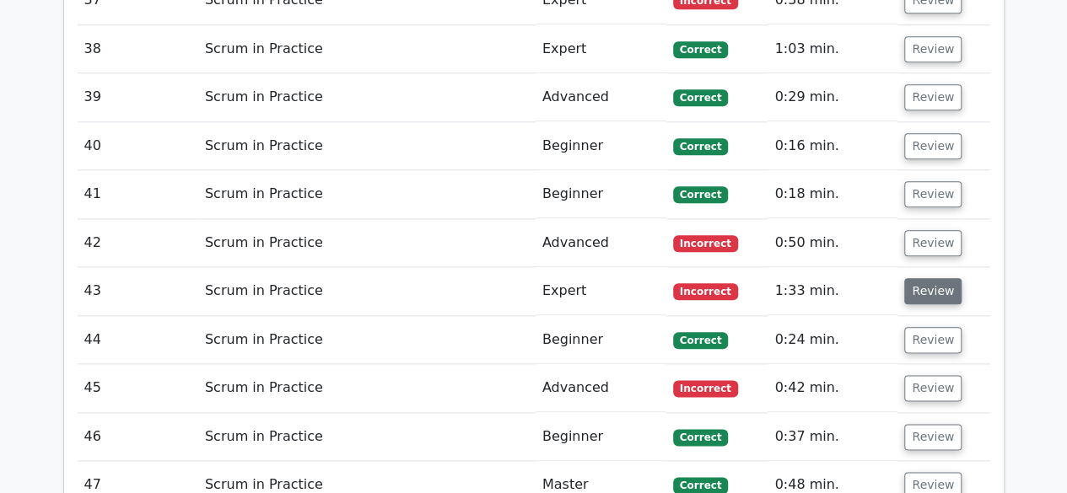
click at [928, 278] on button "Review" at bounding box center [932, 291] width 57 height 26
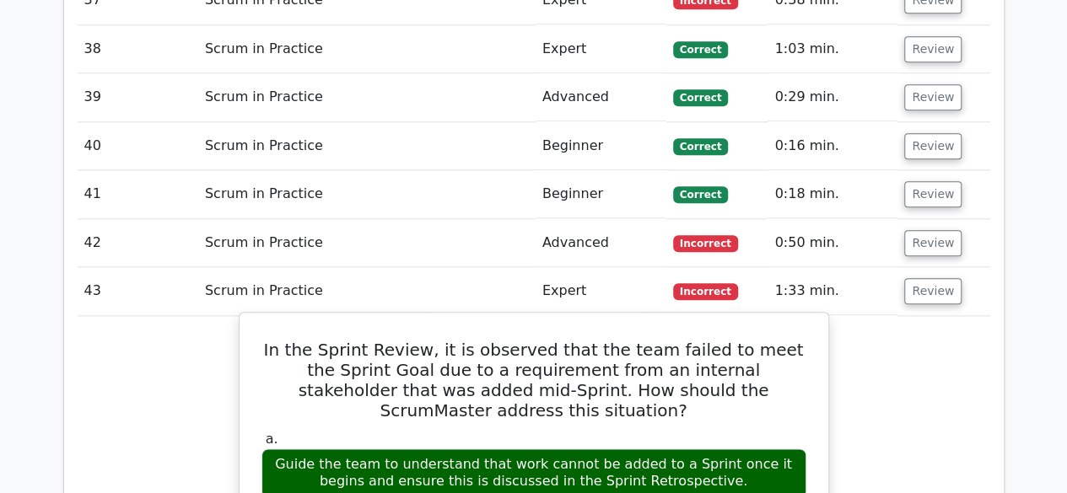
scroll to position [4133, 0]
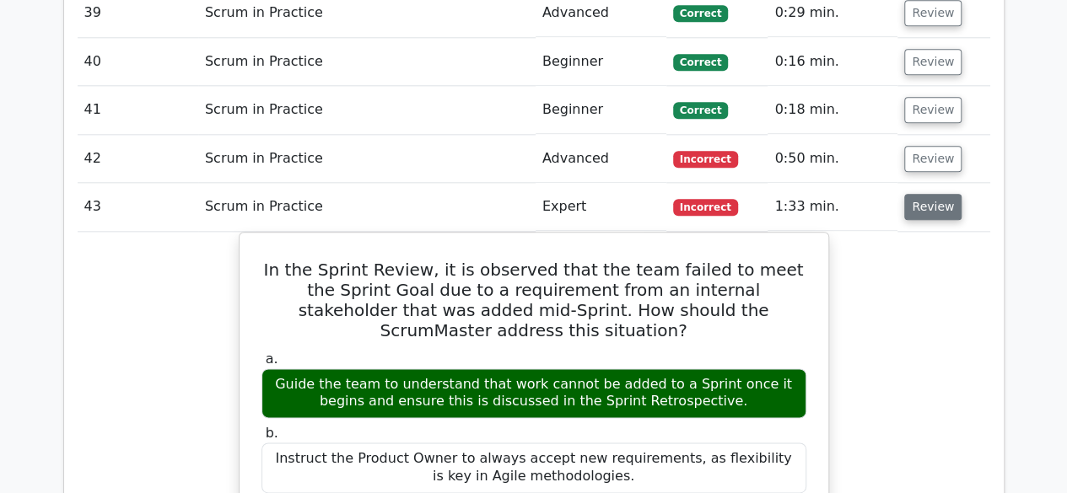
click at [925, 194] on button "Review" at bounding box center [932, 207] width 57 height 26
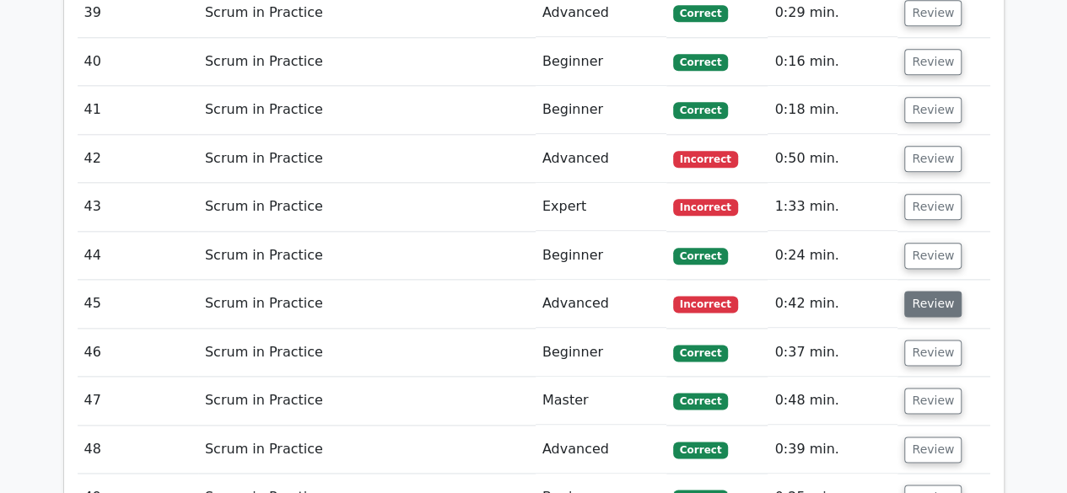
click at [931, 291] on button "Review" at bounding box center [932, 304] width 57 height 26
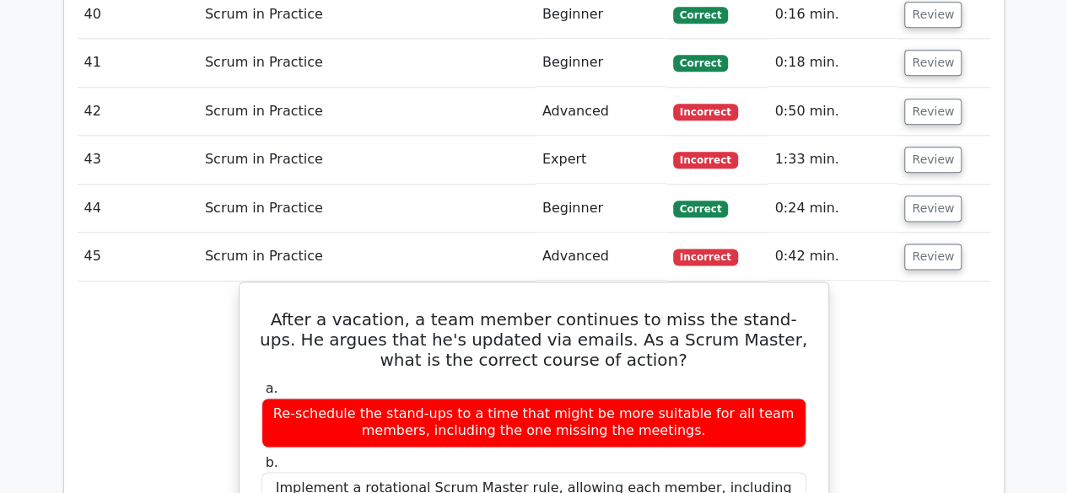
scroll to position [4218, 0]
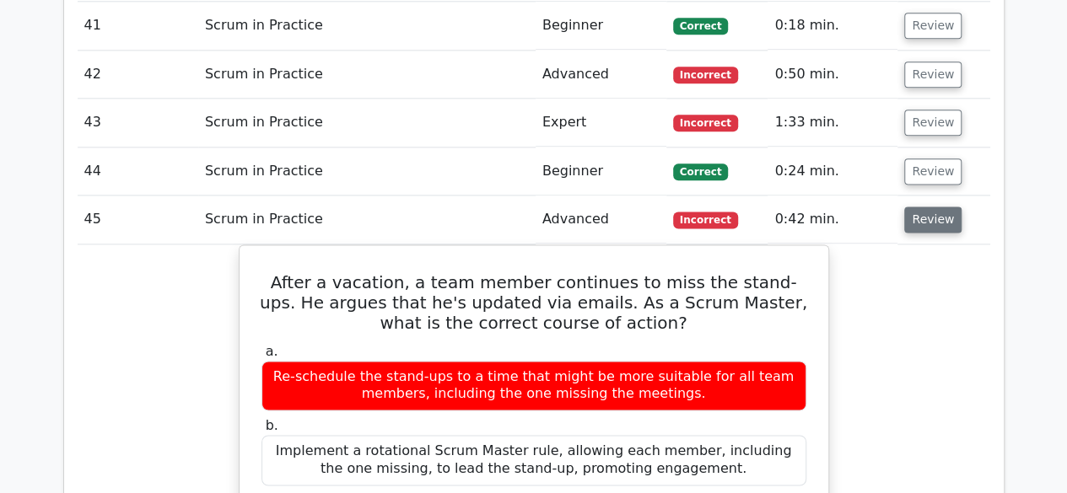
click at [922, 207] on button "Review" at bounding box center [932, 220] width 57 height 26
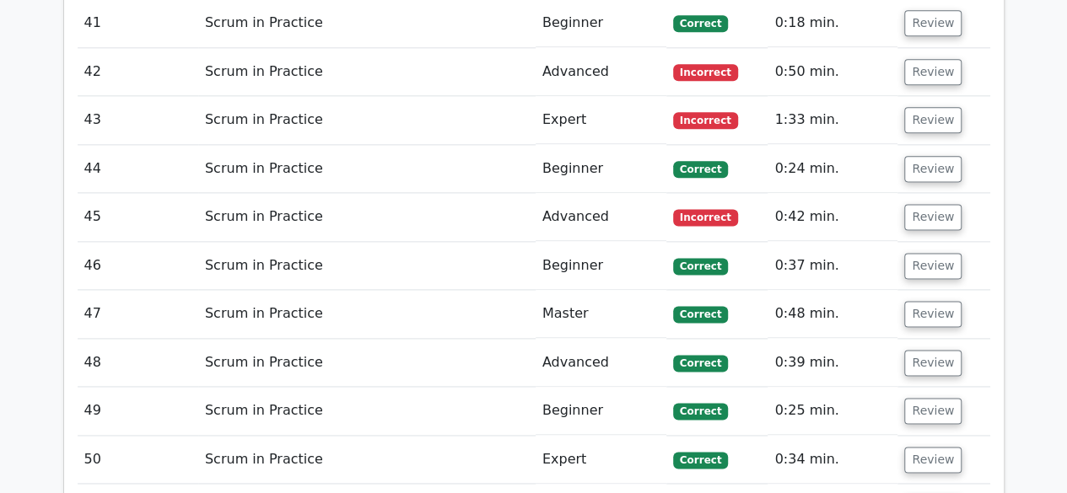
scroll to position [4302, 0]
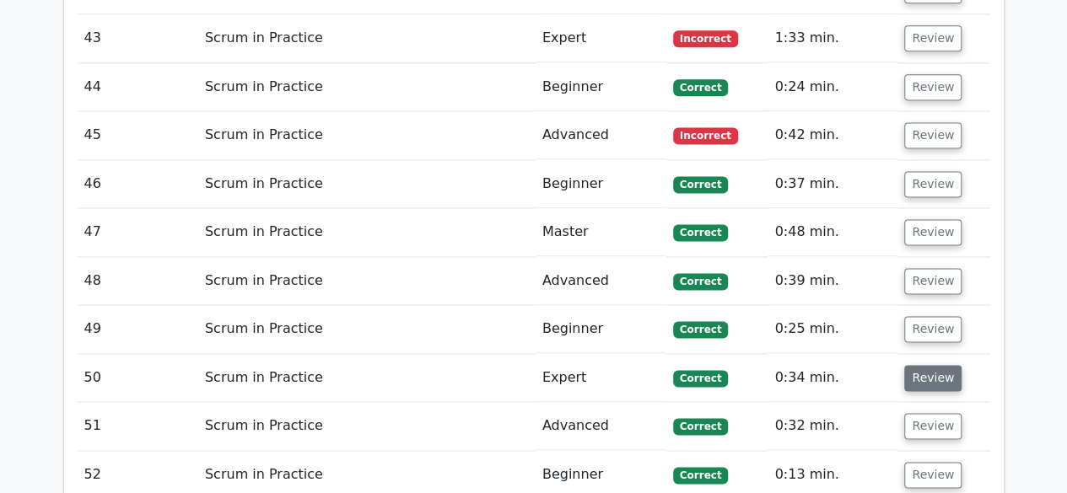
click at [935, 365] on button "Review" at bounding box center [932, 378] width 57 height 26
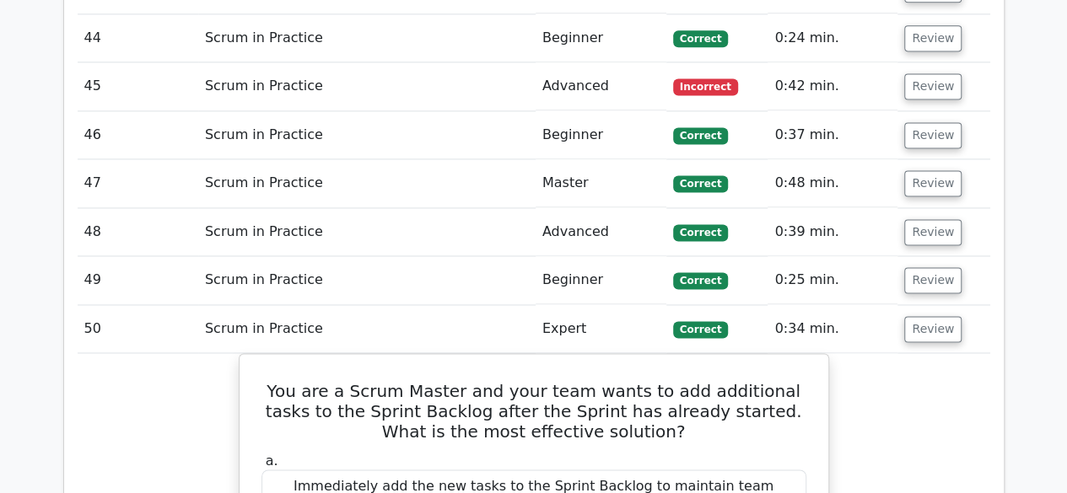
scroll to position [4386, 0]
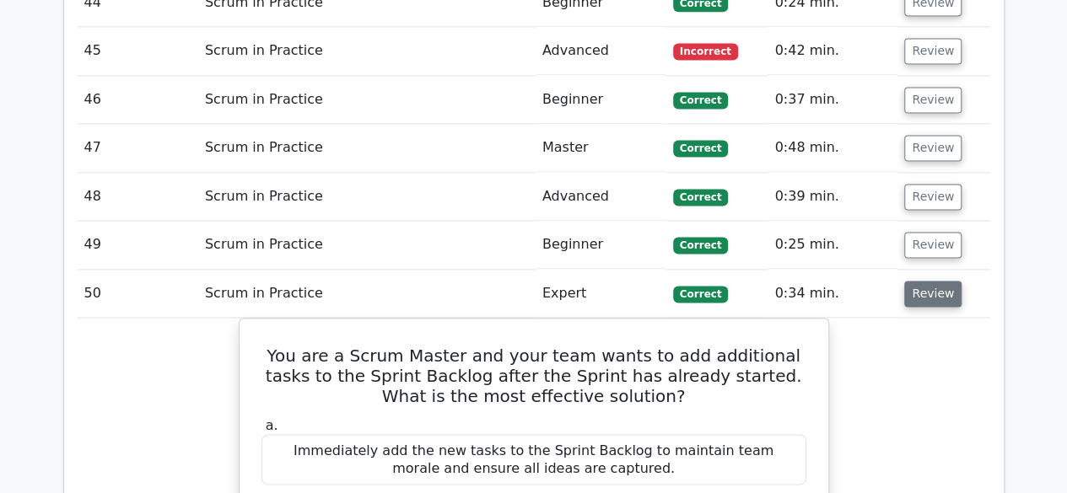
click at [939, 281] on button "Review" at bounding box center [932, 294] width 57 height 26
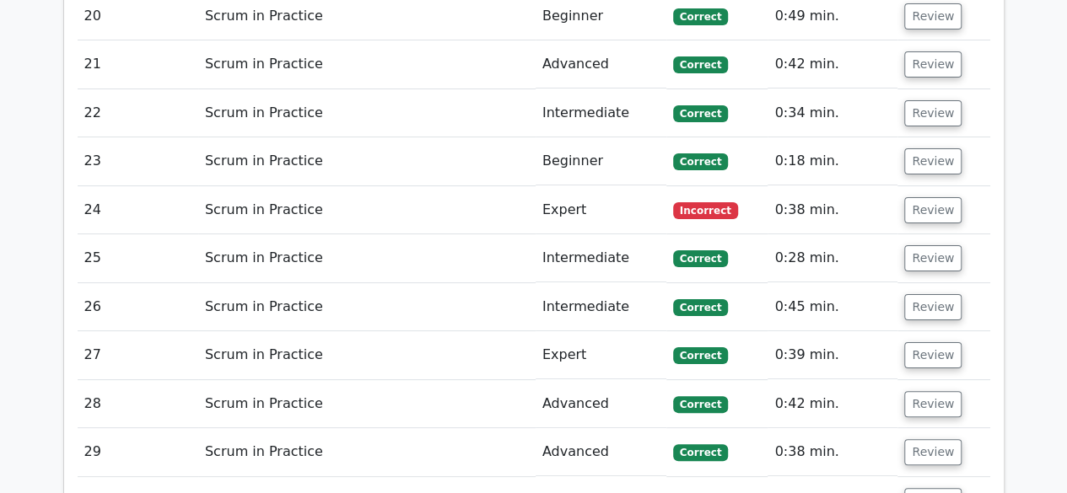
scroll to position [2699, 0]
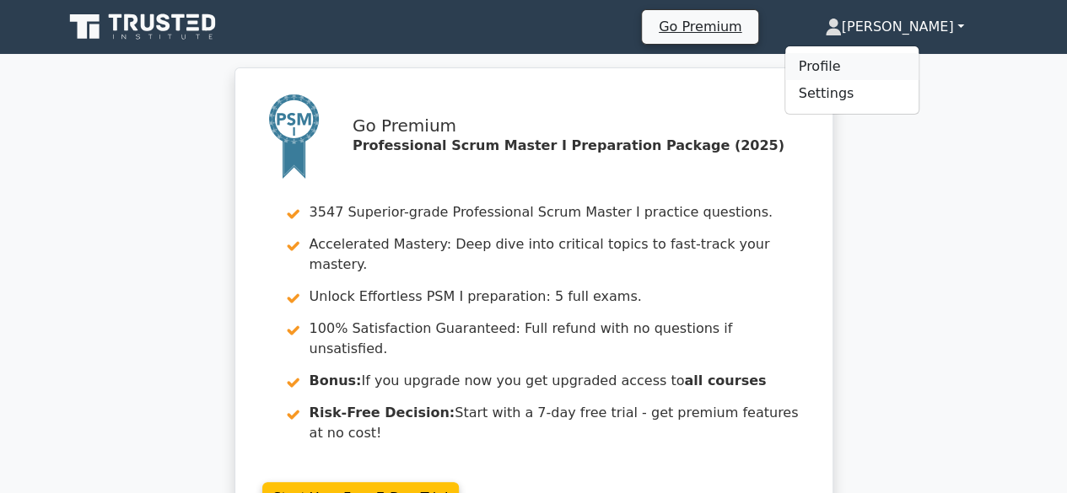
click at [891, 72] on link "Profile" at bounding box center [851, 66] width 133 height 27
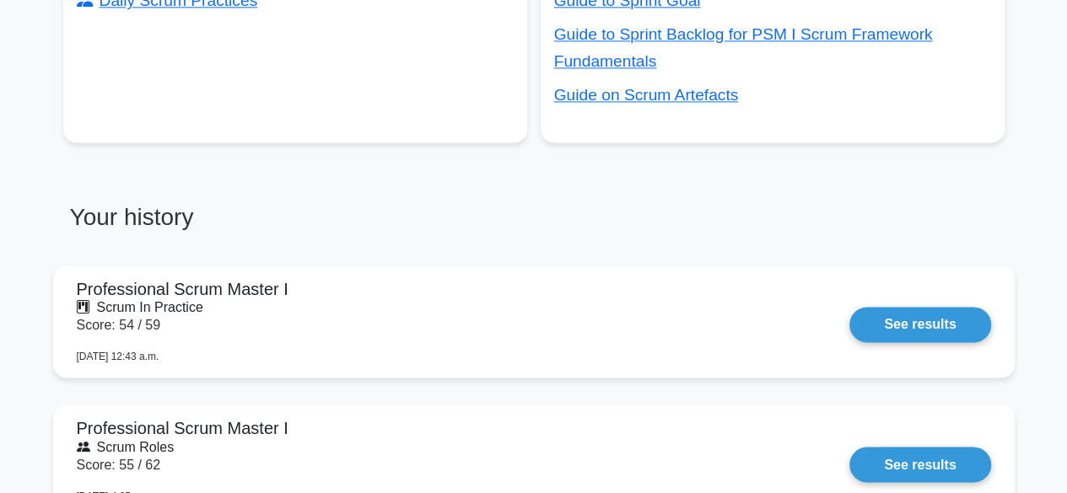
scroll to position [1181, 0]
